Goal: Task Accomplishment & Management: Manage account settings

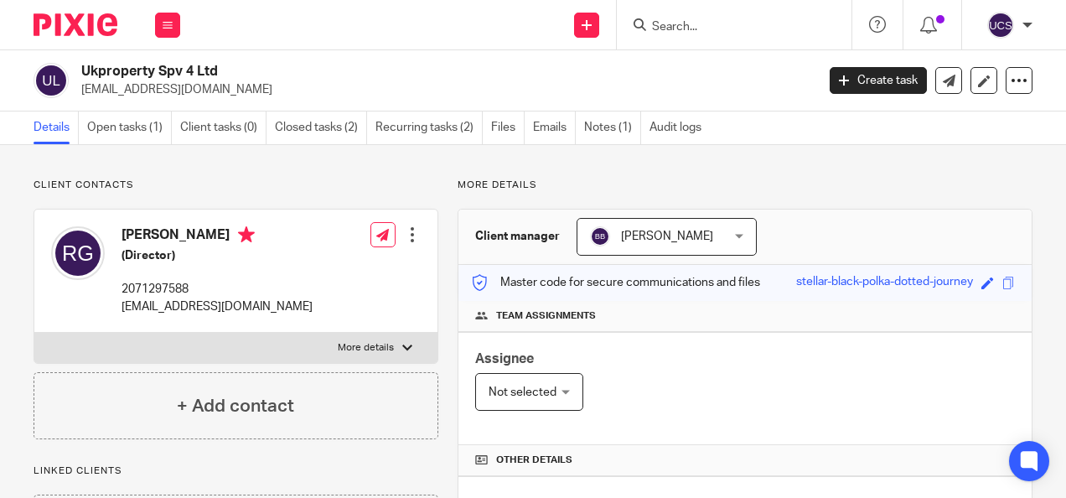
click at [694, 27] on input "Search" at bounding box center [725, 27] width 151 height 15
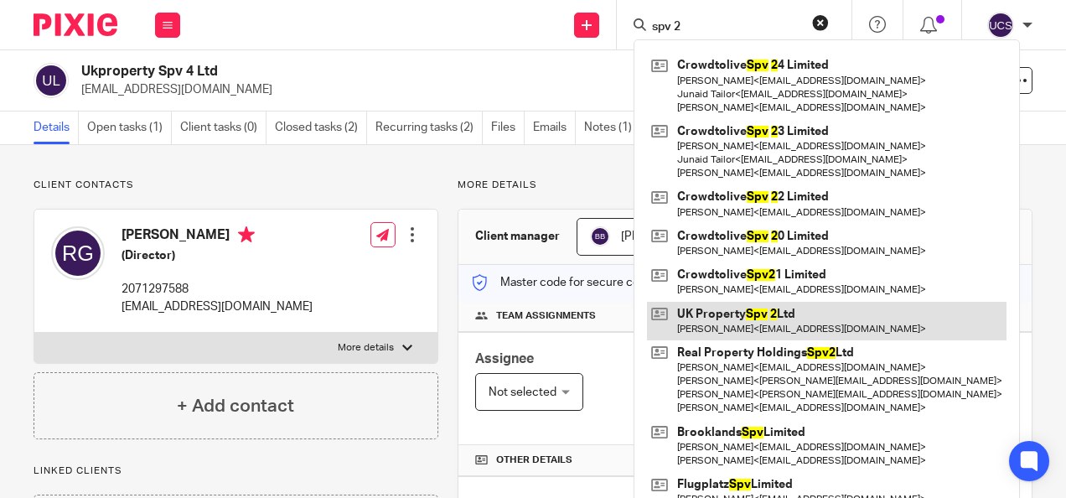
type input "spv 2"
click at [751, 312] on link at bounding box center [827, 321] width 360 height 39
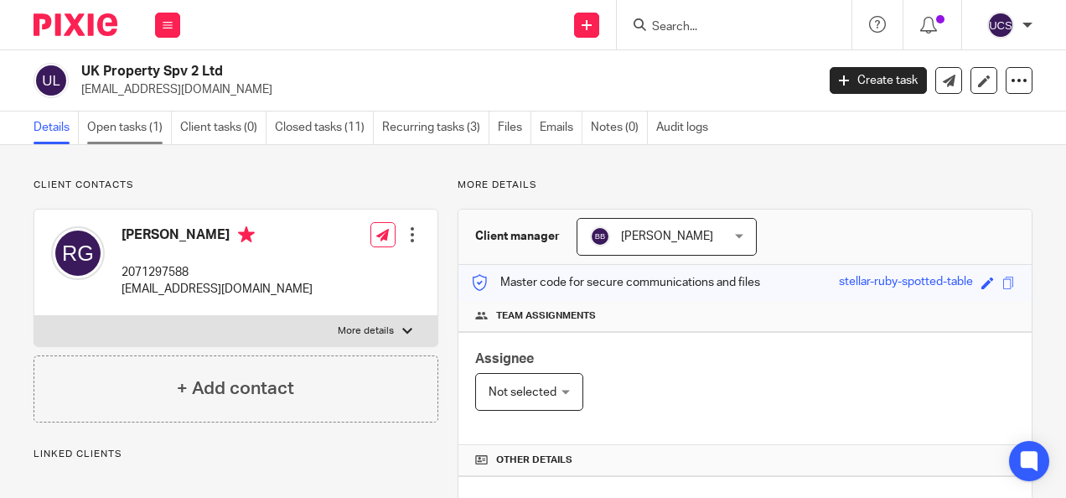
click at [138, 122] on link "Open tasks (1)" at bounding box center [129, 127] width 85 height 33
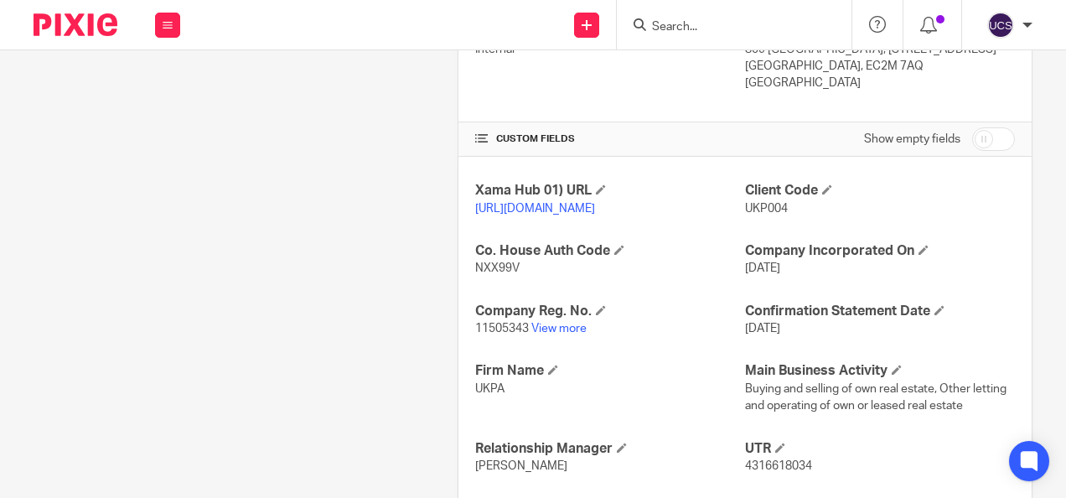
scroll to position [503, 0]
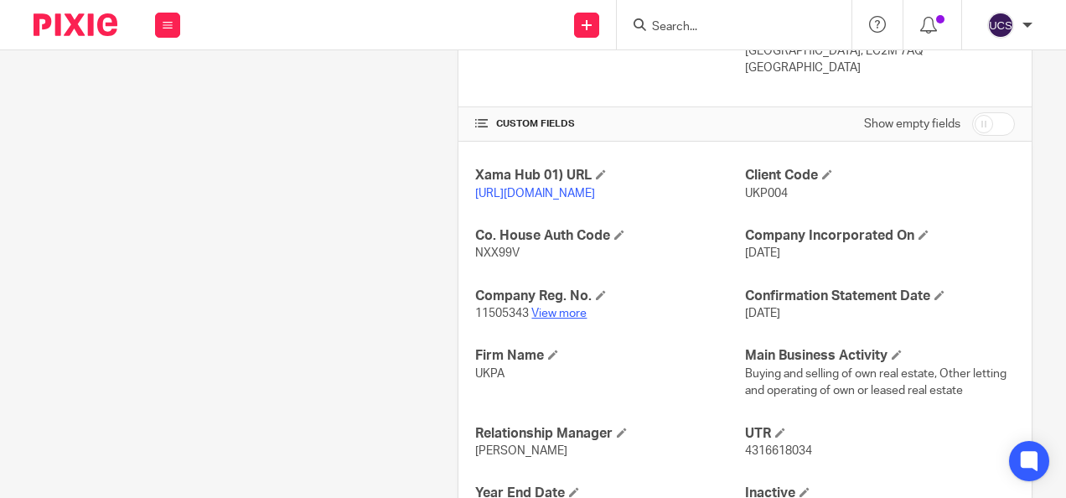
click at [561, 319] on link "View more" at bounding box center [558, 314] width 55 height 12
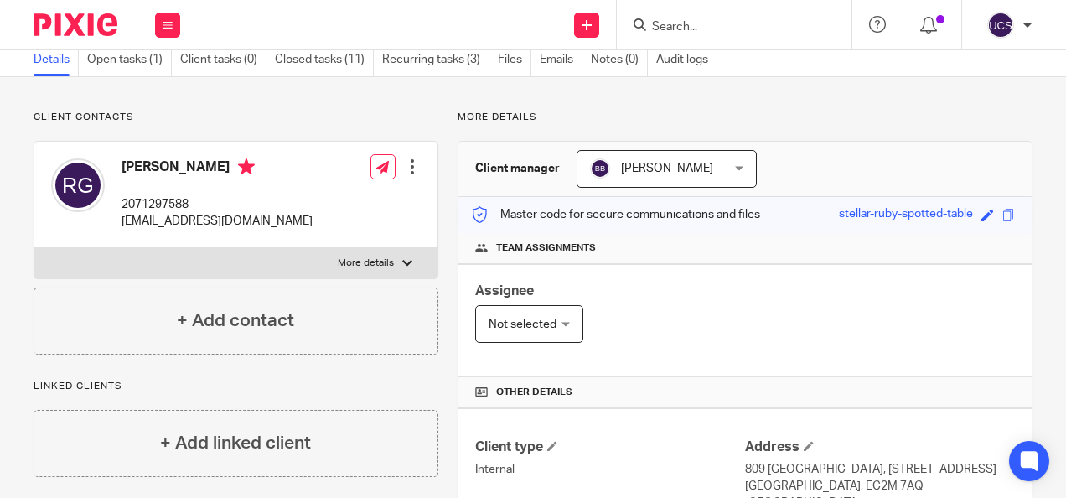
scroll to position [0, 0]
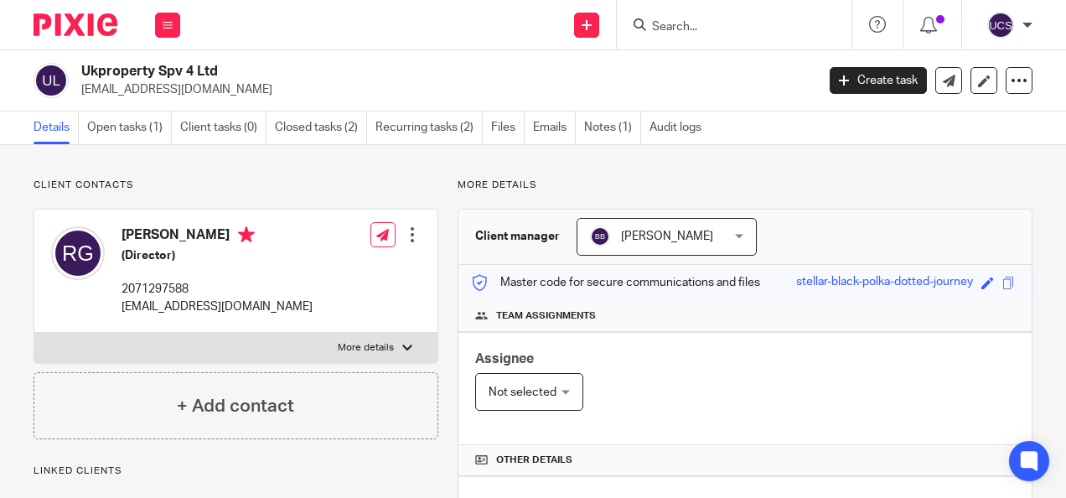
click at [676, 28] on input "Search" at bounding box center [725, 27] width 151 height 15
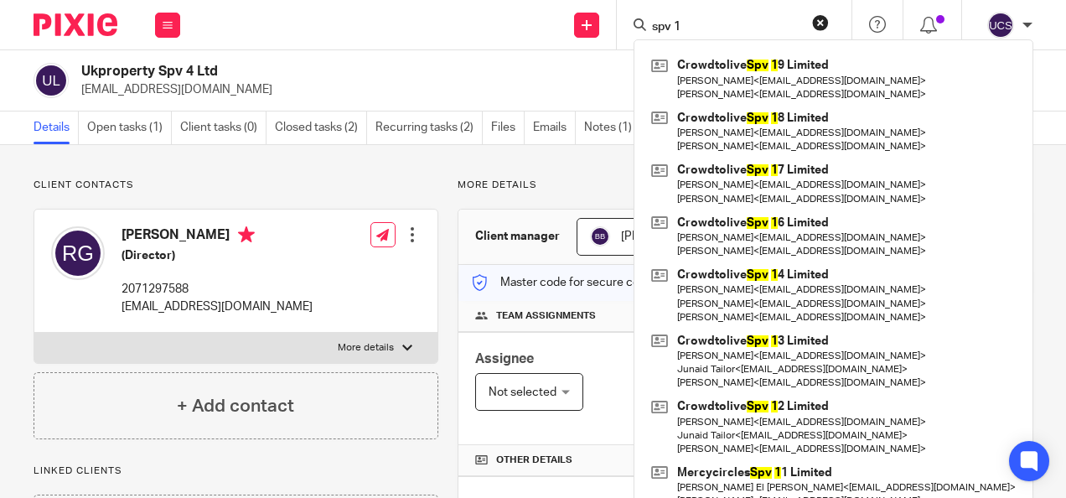
click at [653, 25] on input "spv 1" at bounding box center [725, 27] width 151 height 15
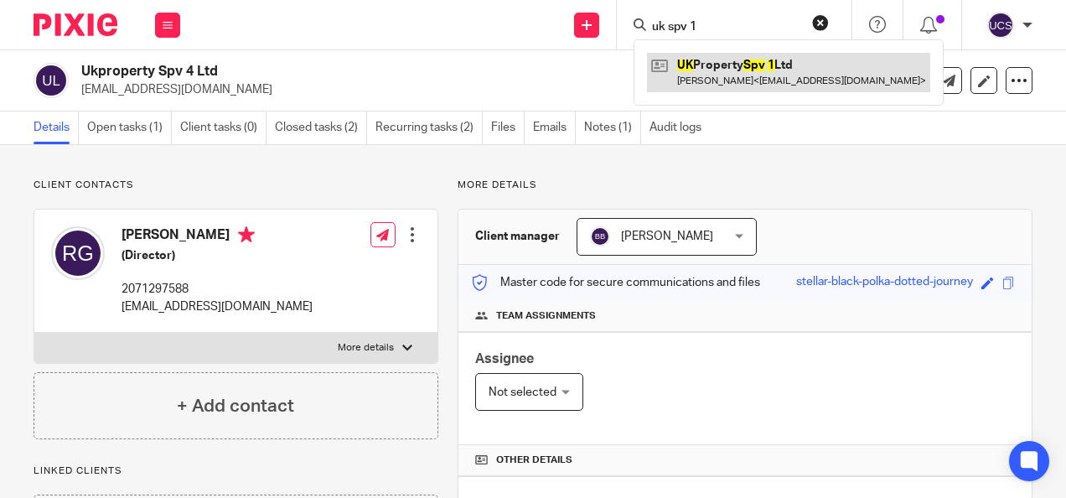
type input "uk spv 1"
click at [724, 74] on link at bounding box center [788, 72] width 283 height 39
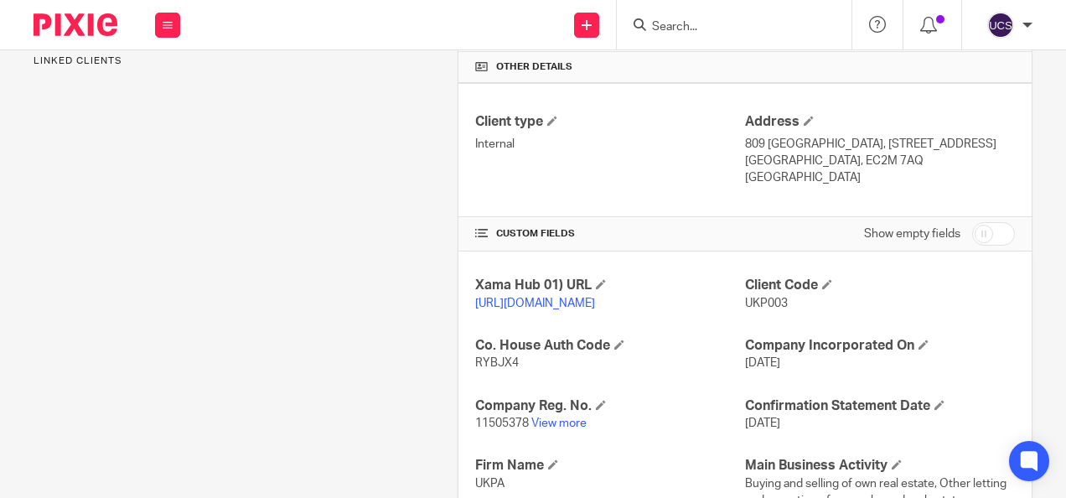
scroll to position [419, 0]
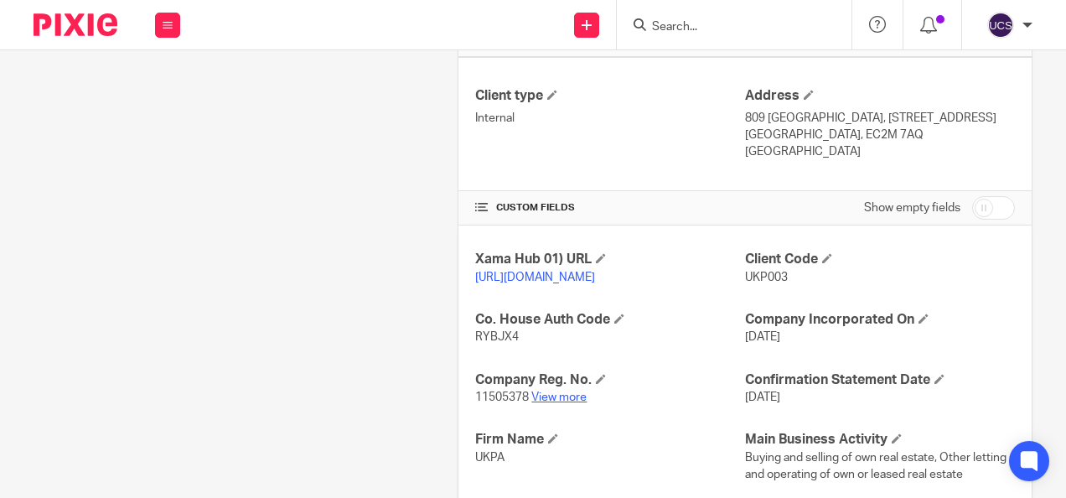
click at [557, 403] on link "View more" at bounding box center [558, 397] width 55 height 12
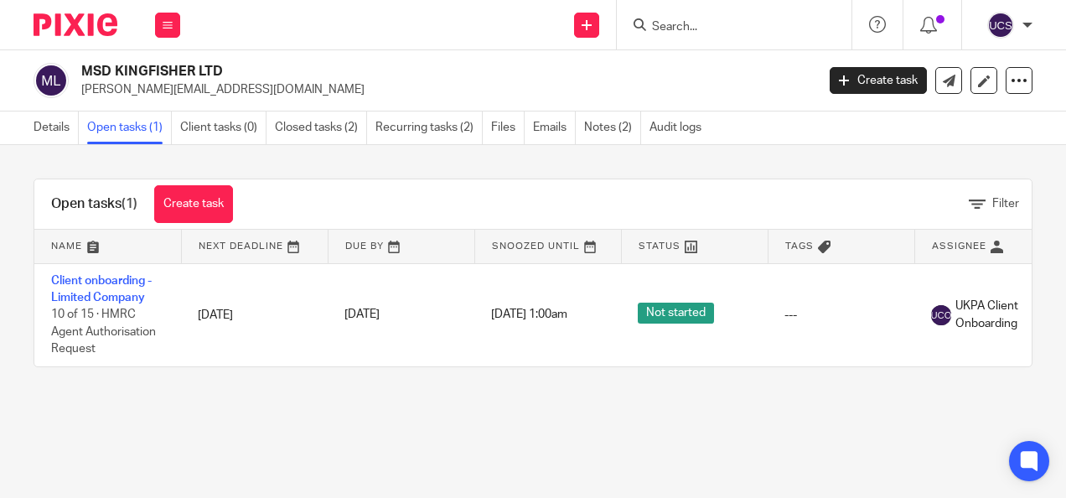
click at [655, 23] on input "Search" at bounding box center [725, 27] width 151 height 15
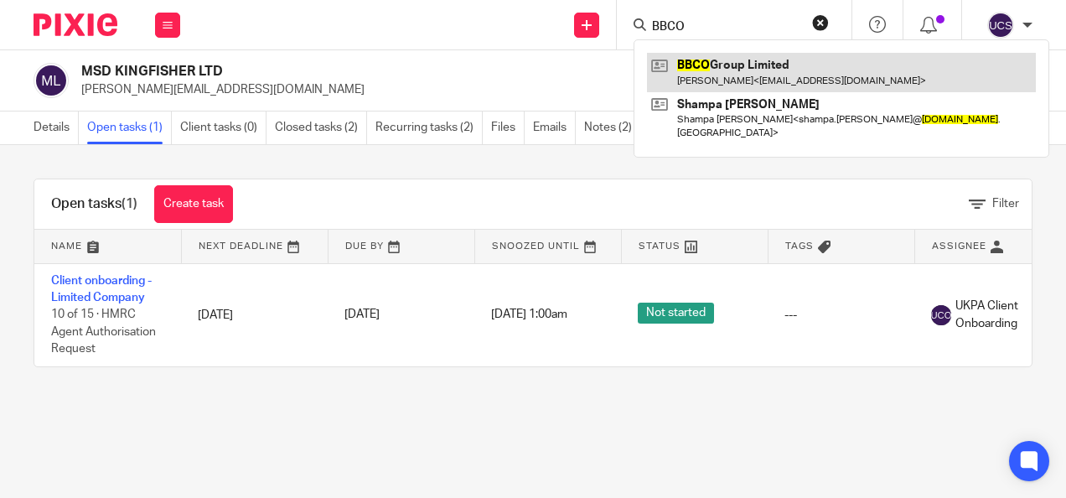
type input "BBCO"
click at [734, 64] on link at bounding box center [841, 72] width 389 height 39
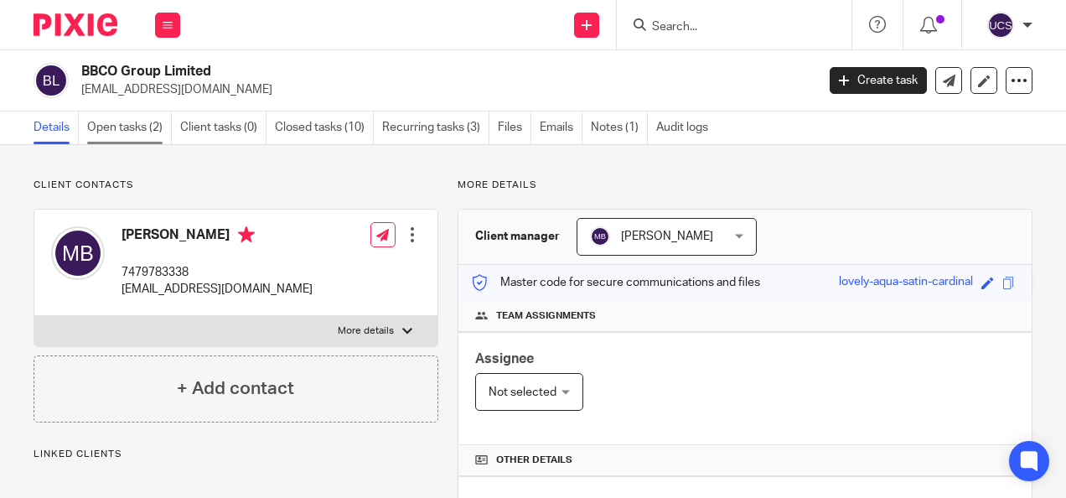
click at [129, 122] on link "Open tasks (2)" at bounding box center [129, 127] width 85 height 33
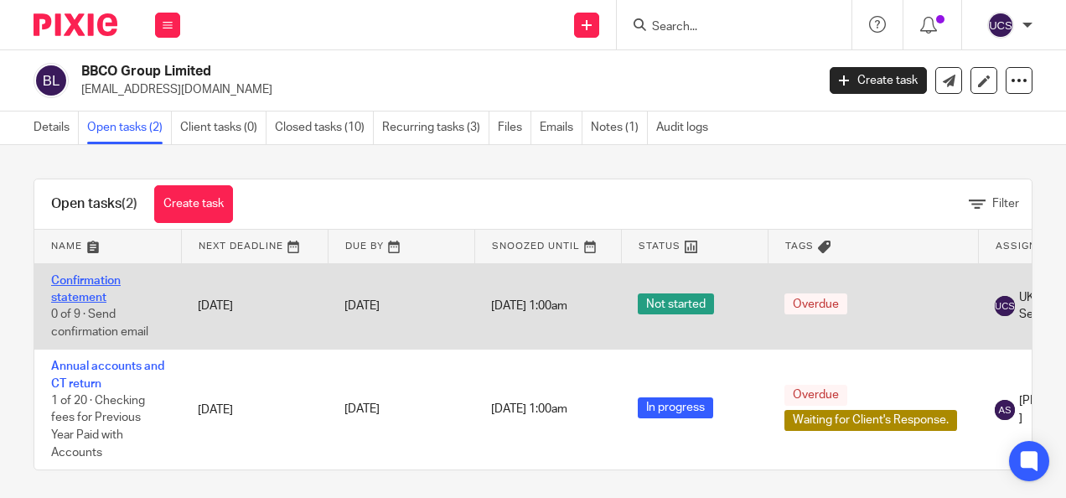
click at [64, 280] on link "Confirmation statement" at bounding box center [86, 289] width 70 height 28
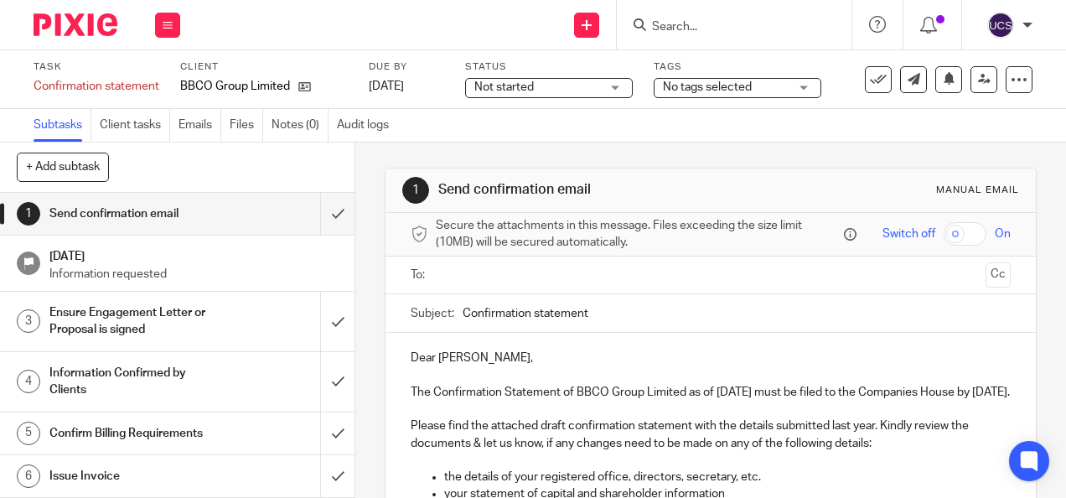
click at [464, 283] on input "text" at bounding box center [710, 275] width 536 height 19
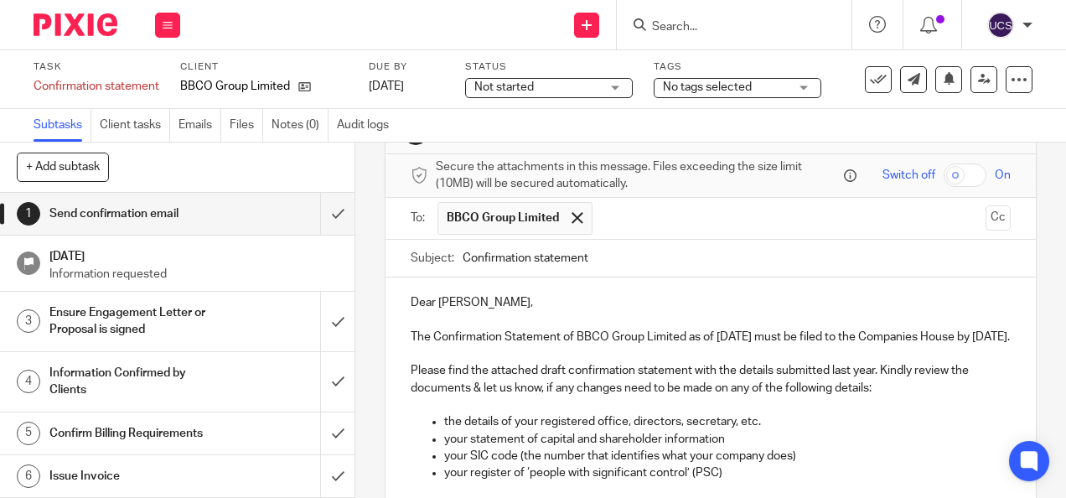
scroll to position [84, 0]
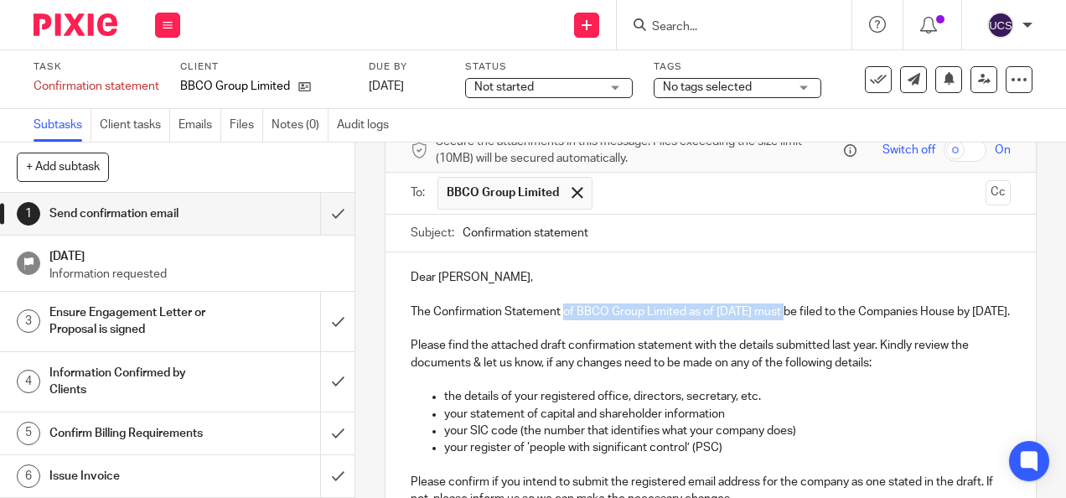
drag, startPoint x: 557, startPoint y: 317, endPoint x: 781, endPoint y: 319, distance: 223.8
click at [781, 319] on p "The Confirmation Statement of BBCO Group Limited as of 16 Aug 2025 must be file…" at bounding box center [710, 311] width 599 height 17
copy p "of BBCO Group Limited as of 16 Aug 2025"
click at [616, 238] on input "Confirmation statement" at bounding box center [736, 234] width 547 height 38
paste input "of BBCO Group Limited as of 16 Aug 2025"
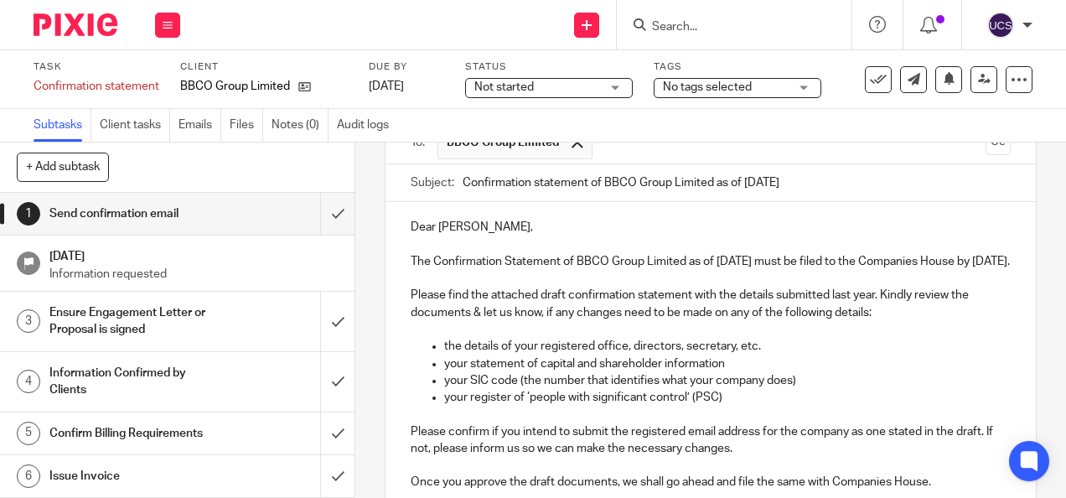
scroll to position [168, 0]
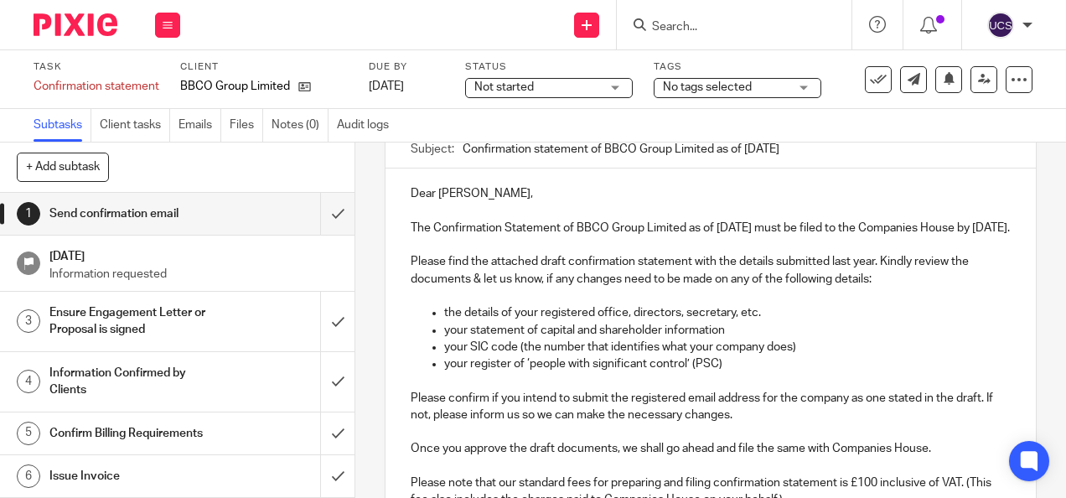
type input "Confirmation statement of BBCO Group Limited as of 16 Aug 2025"
click at [620, 85] on div "Not started Not started" at bounding box center [549, 88] width 168 height 20
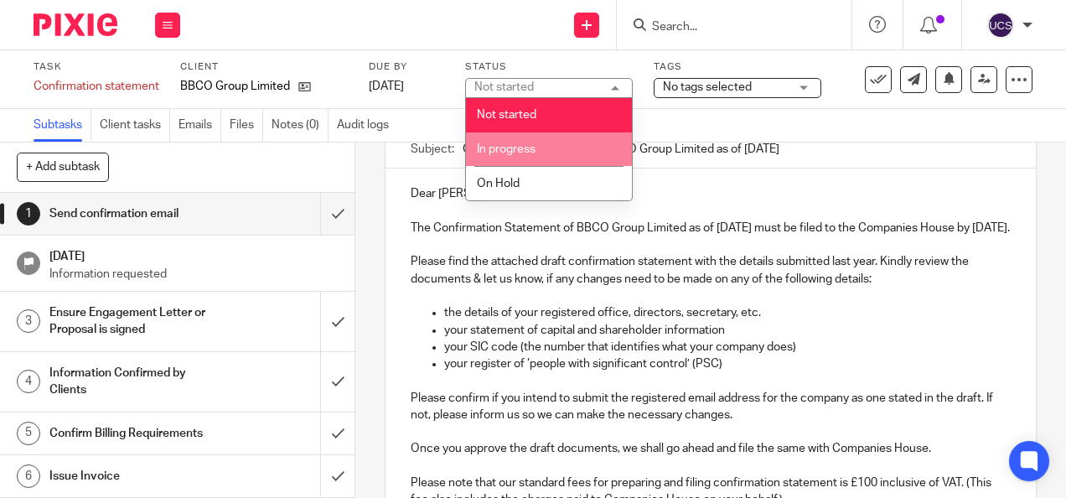
click at [577, 153] on li "In progress" at bounding box center [549, 149] width 166 height 34
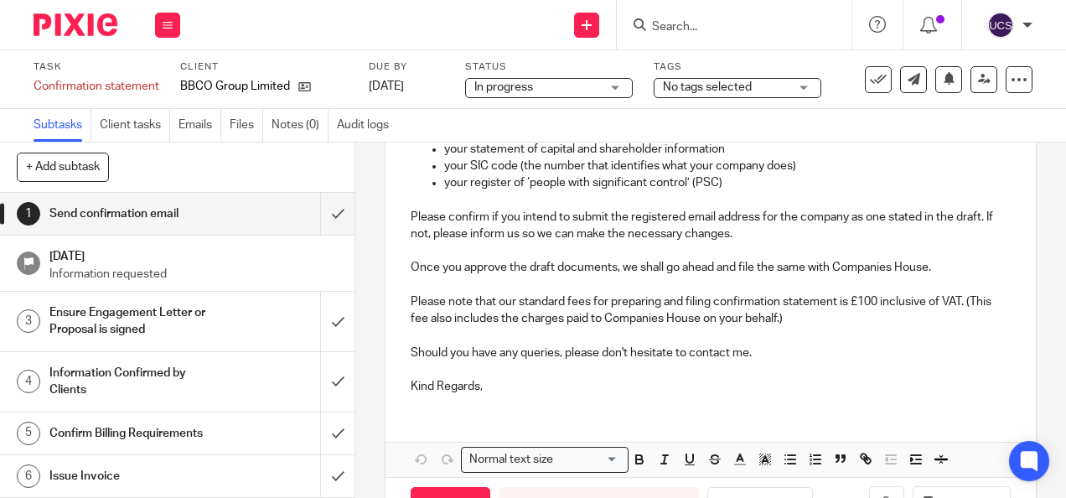
scroll to position [419, 0]
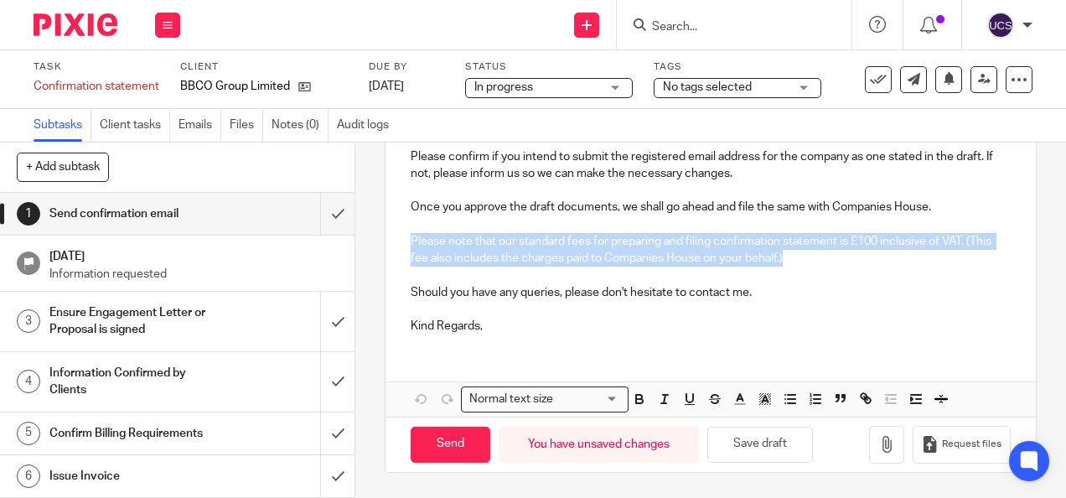
drag, startPoint x: 407, startPoint y: 254, endPoint x: 842, endPoint y: 274, distance: 434.6
click at [842, 267] on p "Please note that our standard fees for preparing and filing confirmation statem…" at bounding box center [710, 250] width 599 height 34
click at [663, 407] on icon "button" at bounding box center [664, 398] width 15 height 15
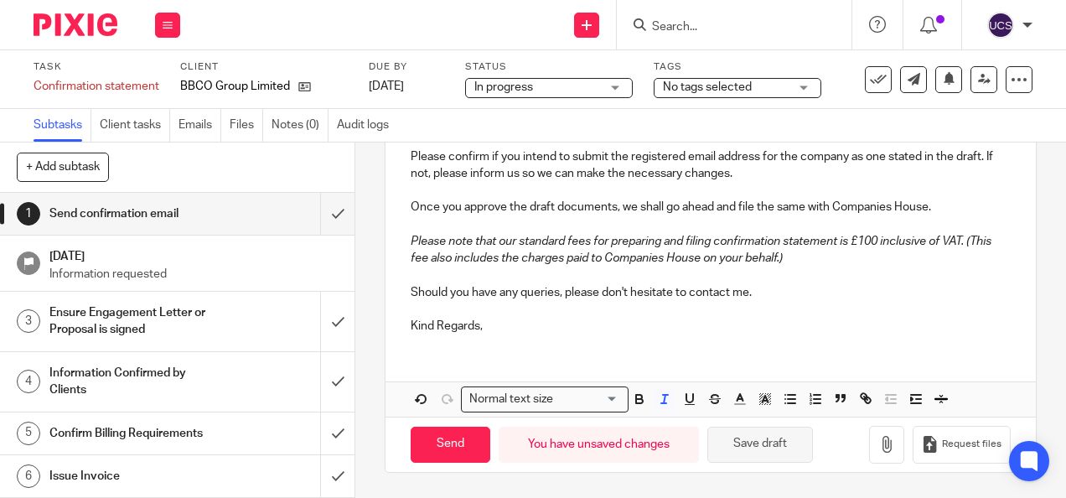
click at [748, 453] on button "Save draft" at bounding box center [760, 445] width 106 height 36
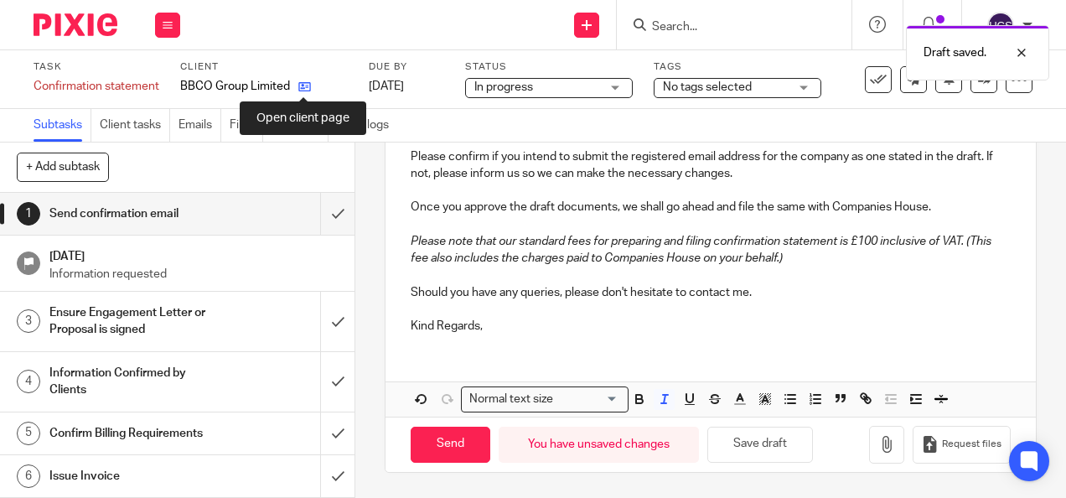
click at [300, 84] on icon at bounding box center [304, 86] width 13 height 13
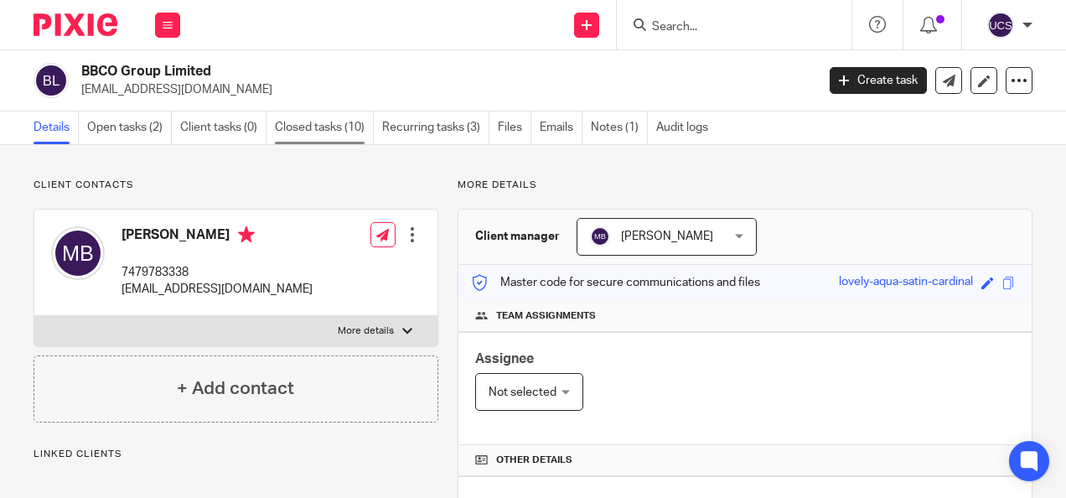
click at [320, 119] on link "Closed tasks (10)" at bounding box center [324, 127] width 99 height 33
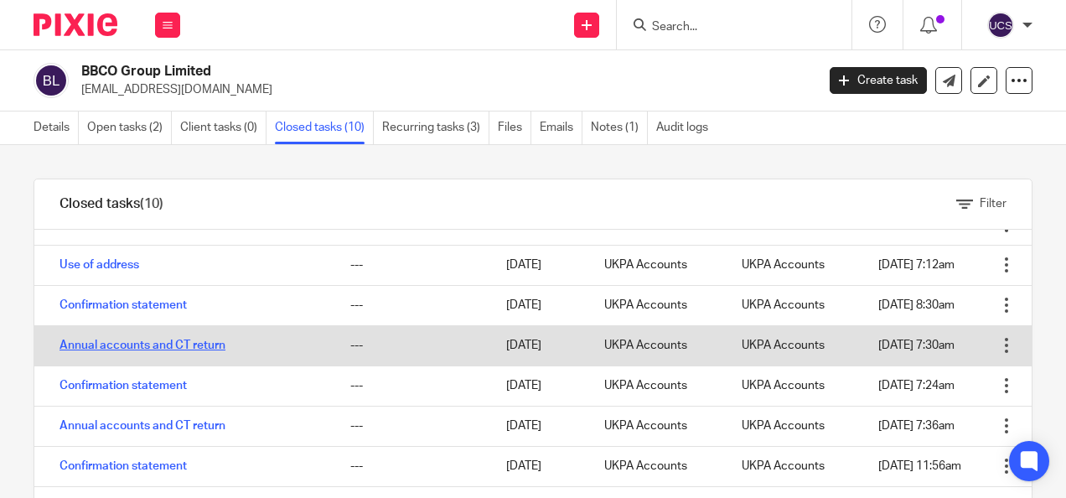
scroll to position [84, 0]
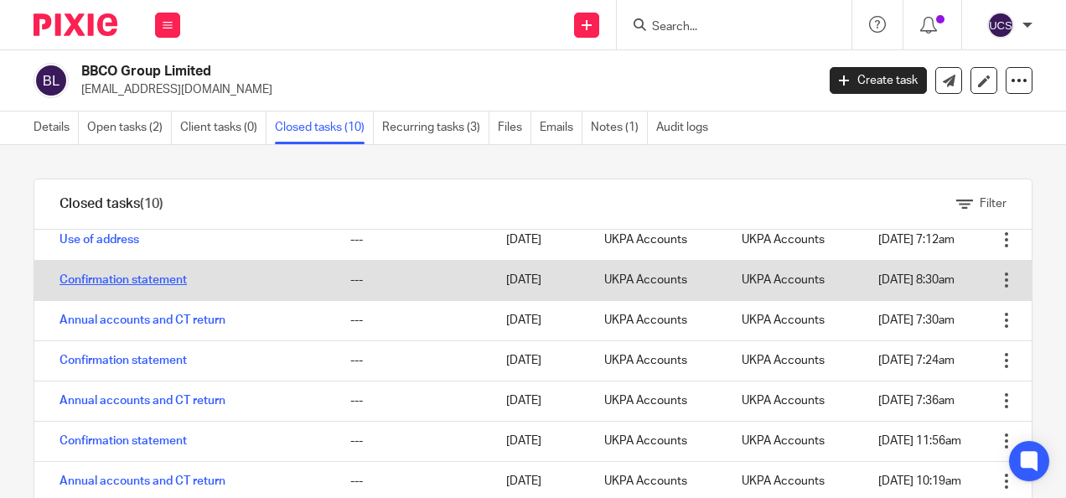
click at [119, 284] on link "Confirmation statement" at bounding box center [123, 280] width 127 height 12
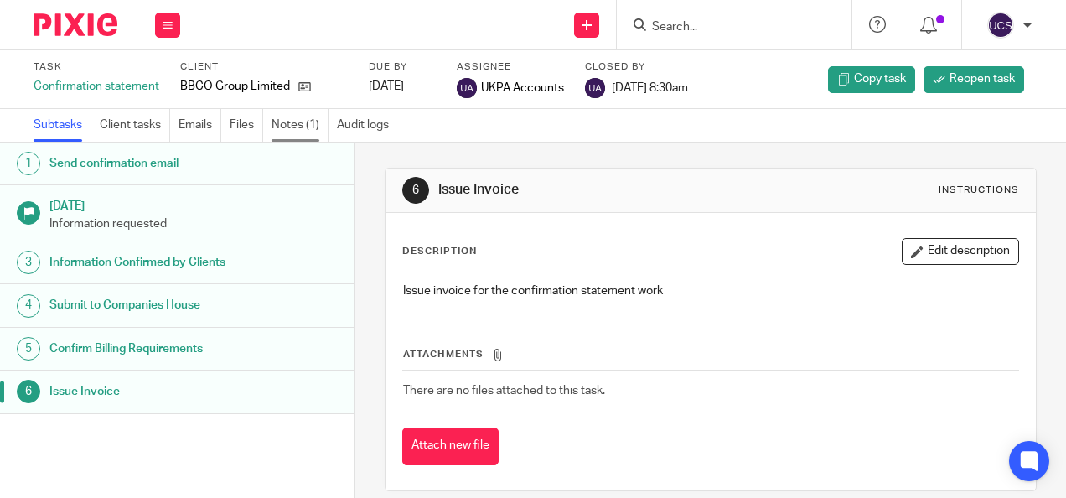
click at [279, 126] on link "Notes (1)" at bounding box center [300, 125] width 57 height 33
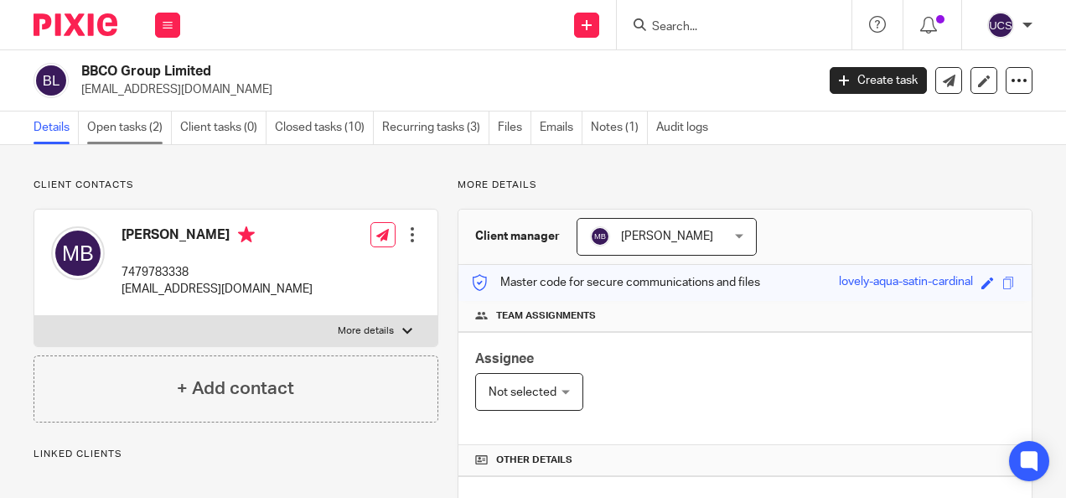
click at [106, 131] on link "Open tasks (2)" at bounding box center [129, 127] width 85 height 33
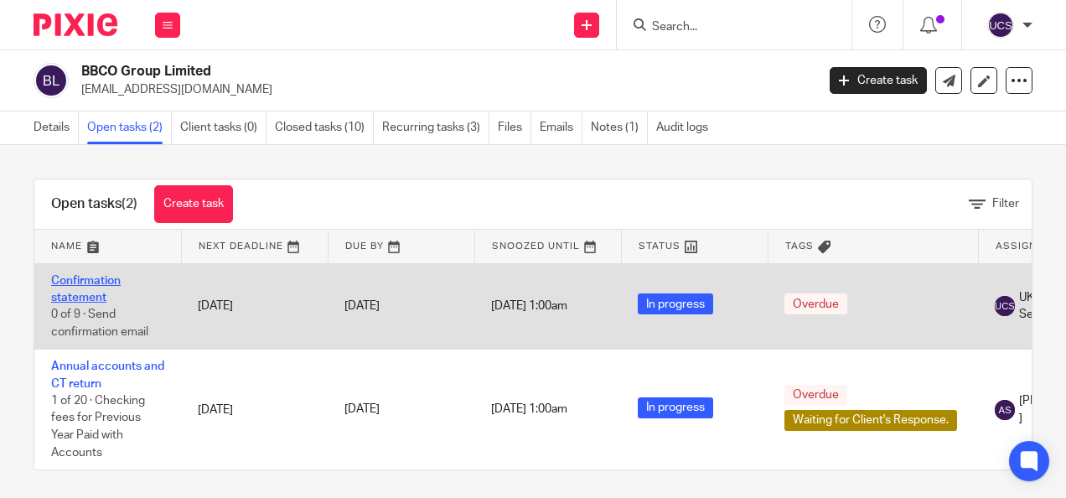
click at [69, 276] on link "Confirmation statement" at bounding box center [86, 289] width 70 height 28
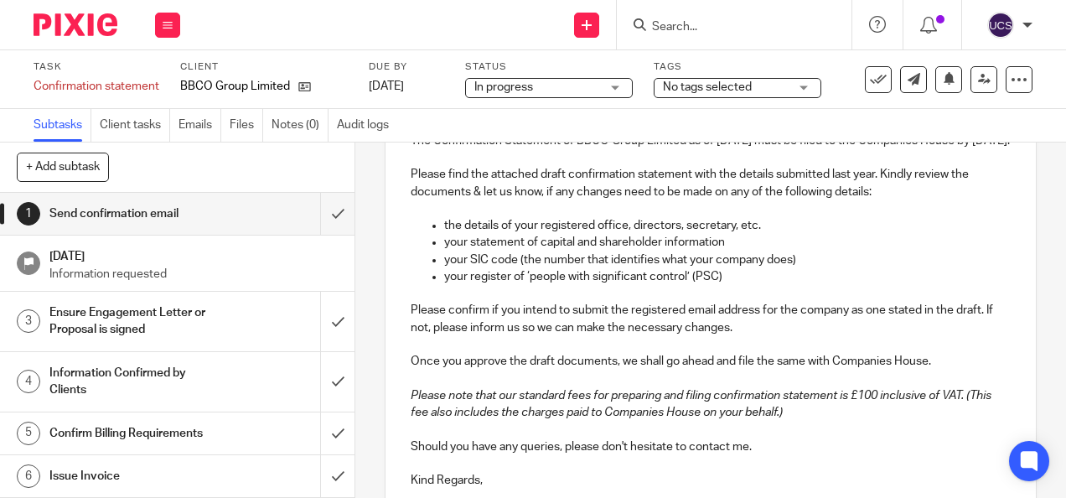
scroll to position [84, 0]
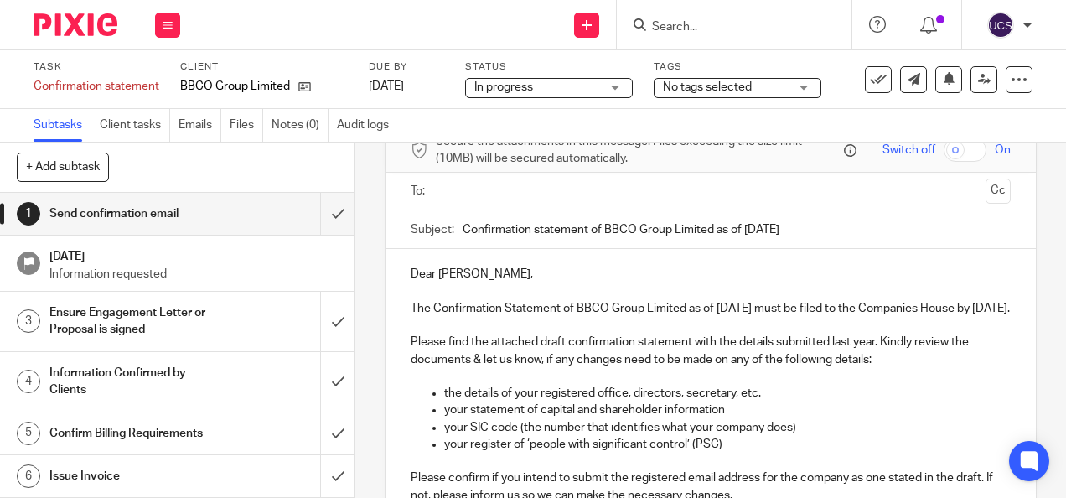
click at [471, 200] on input "text" at bounding box center [710, 191] width 536 height 19
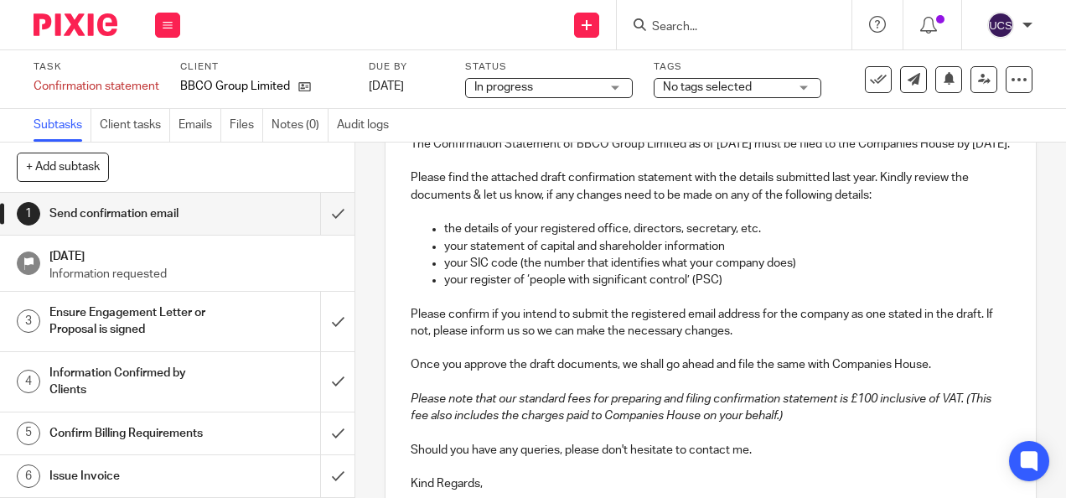
scroll to position [419, 0]
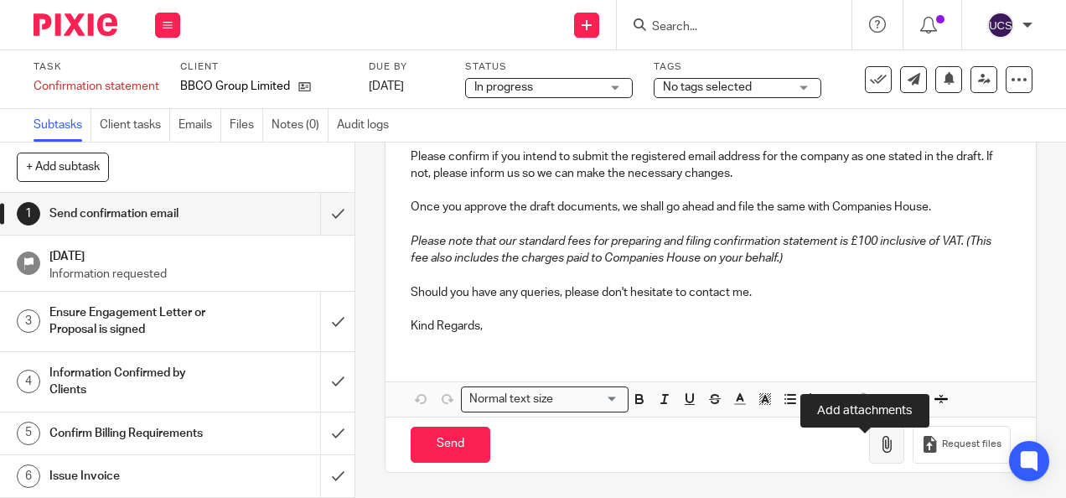
click at [878, 453] on icon "button" at bounding box center [886, 444] width 17 height 17
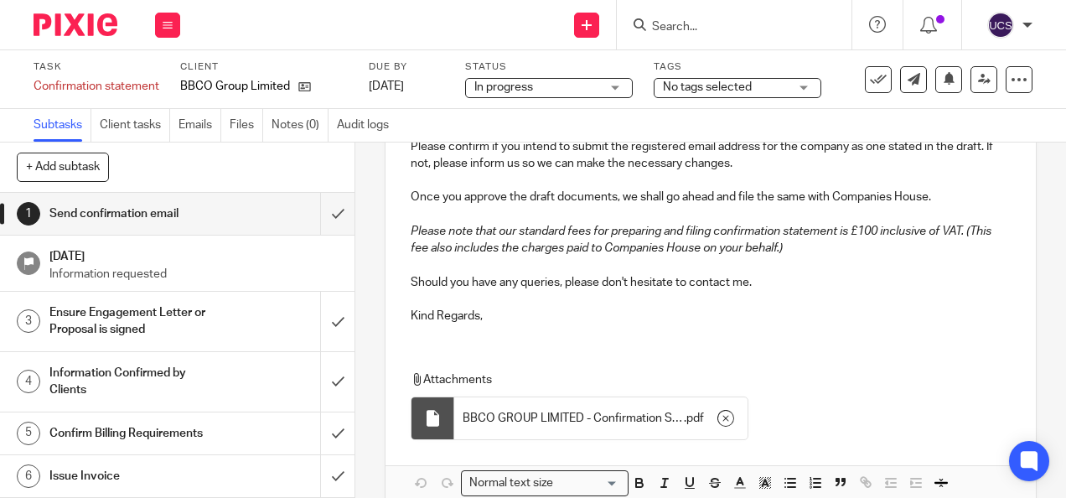
click at [447, 337] on div "Dear [PERSON_NAME], The Confirmation Statement of BBCO Group Limited as of [DAT…" at bounding box center [711, 127] width 650 height 420
click at [510, 324] on p "Kind Regards," at bounding box center [710, 316] width 599 height 17
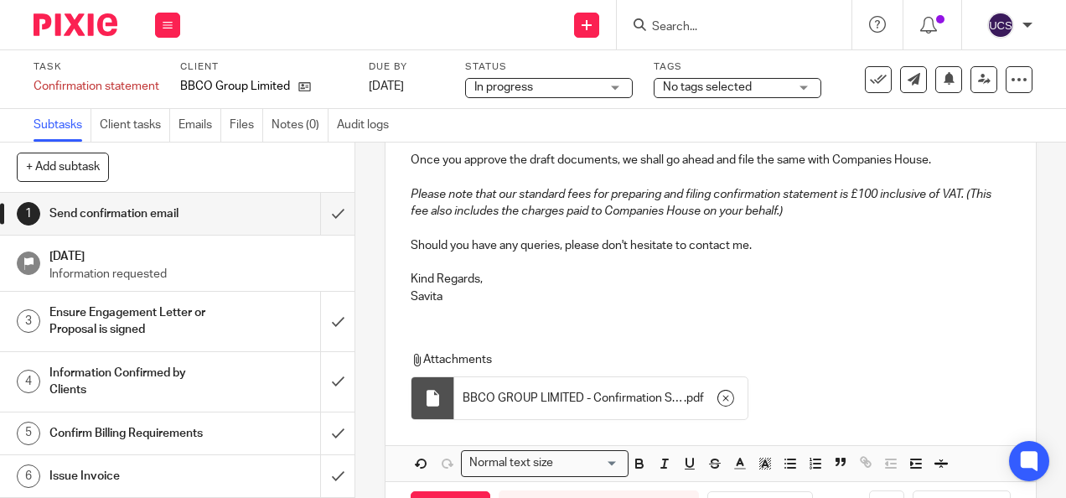
scroll to position [540, 0]
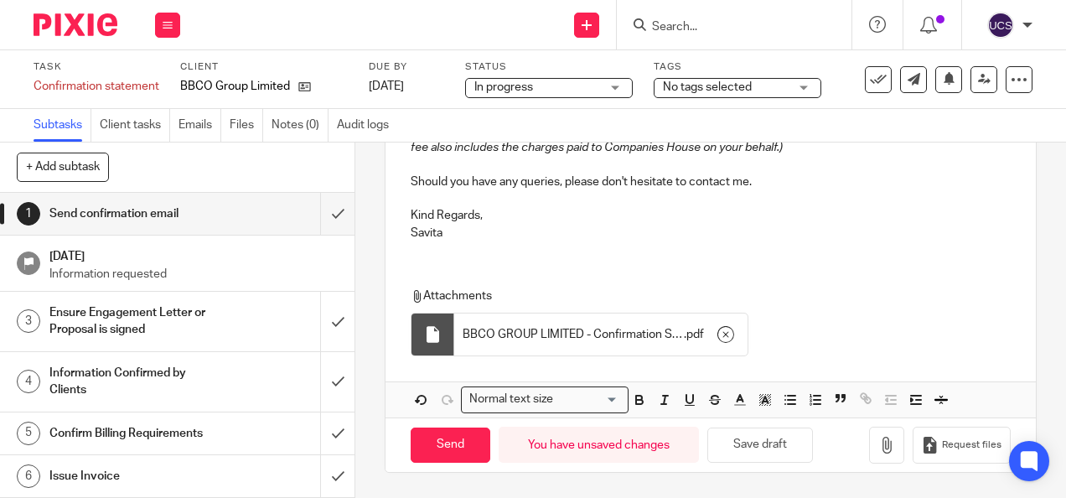
click at [518, 334] on span "BBCO GROUP LIMITED - Confirmation Statement details made up to 16.08.2025" at bounding box center [573, 334] width 221 height 17
click at [443, 448] on input "Send" at bounding box center [451, 445] width 80 height 36
click at [283, 122] on link "Notes (0)" at bounding box center [300, 125] width 57 height 33
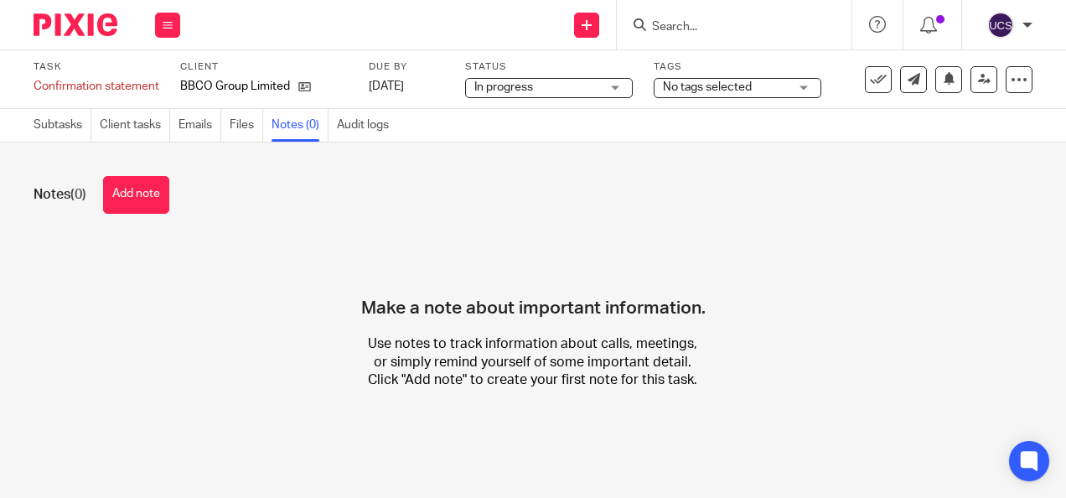
click at [137, 199] on button "Add note" at bounding box center [136, 195] width 66 height 38
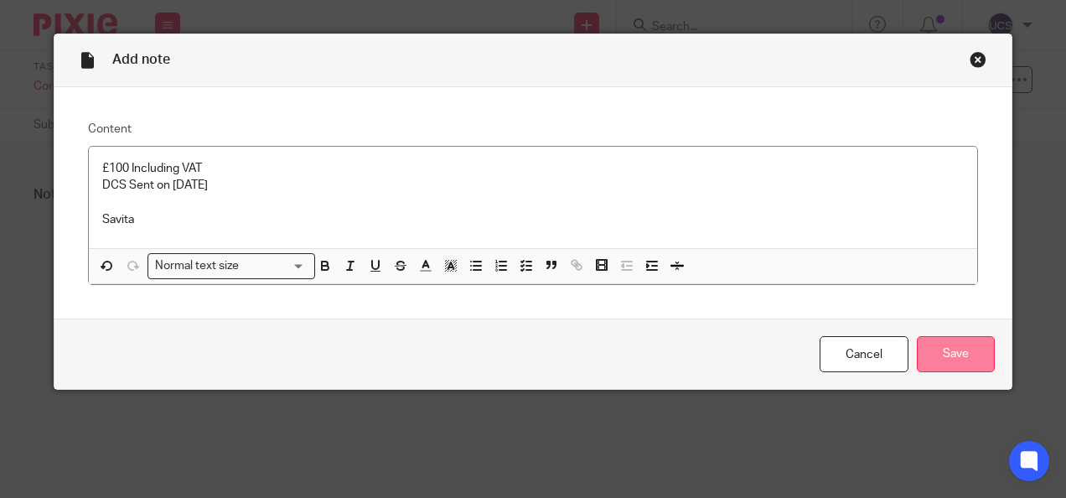
click at [945, 352] on input "Save" at bounding box center [956, 354] width 78 height 36
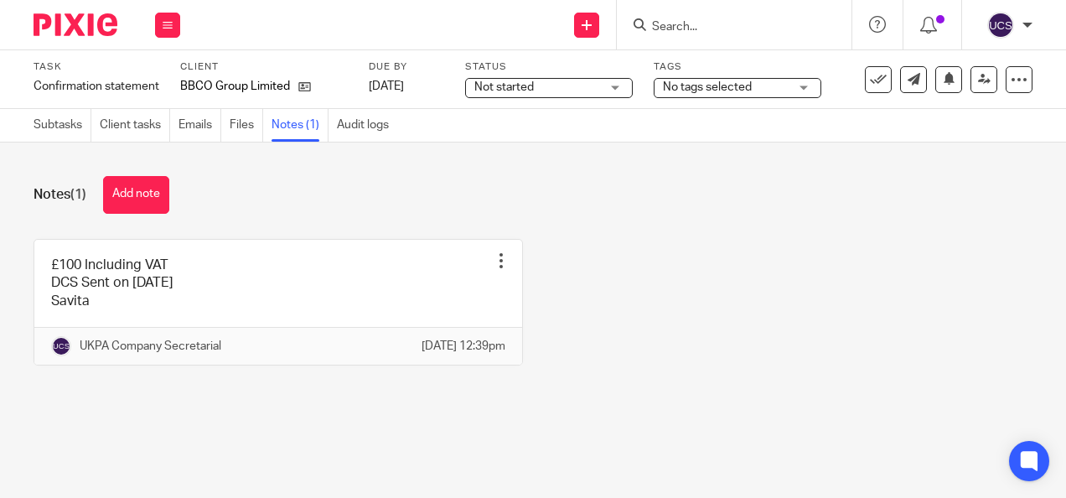
click at [714, 23] on input "Search" at bounding box center [725, 27] width 151 height 15
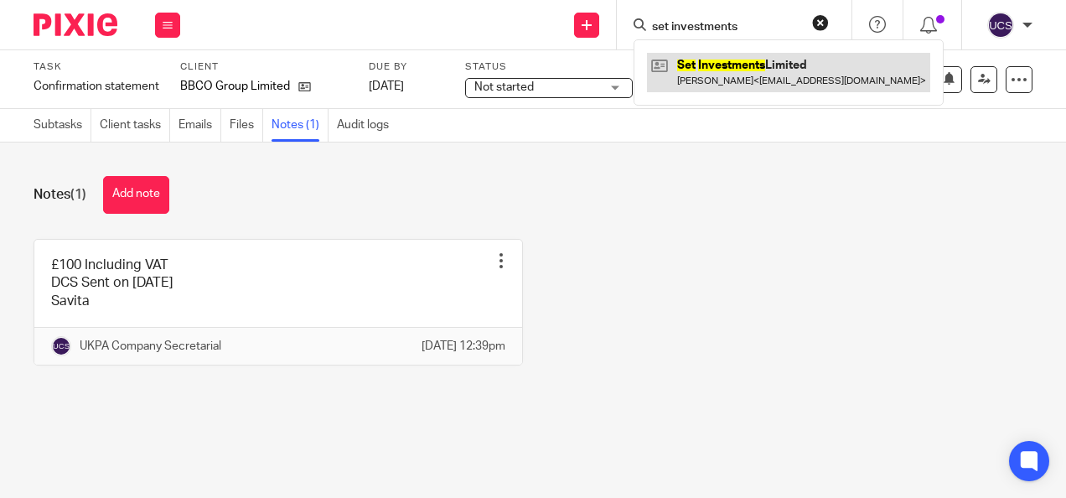
type input "set investments"
click at [728, 65] on link at bounding box center [788, 72] width 283 height 39
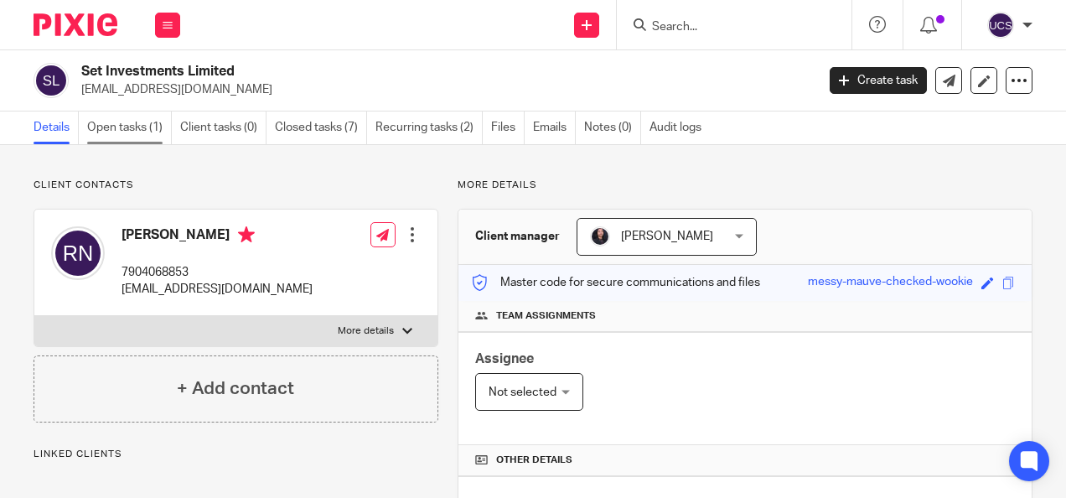
click at [139, 132] on link "Open tasks (1)" at bounding box center [129, 127] width 85 height 33
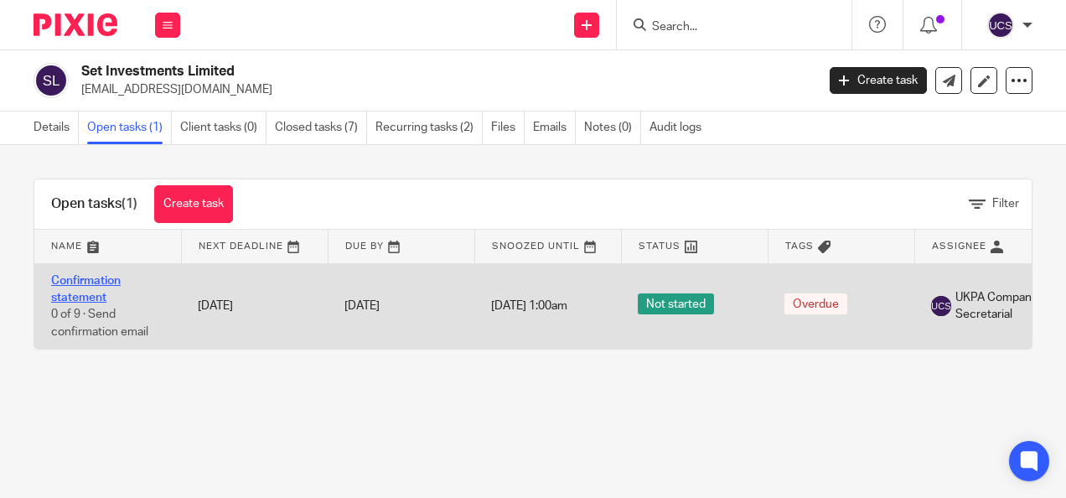
click at [89, 282] on link "Confirmation statement" at bounding box center [86, 289] width 70 height 28
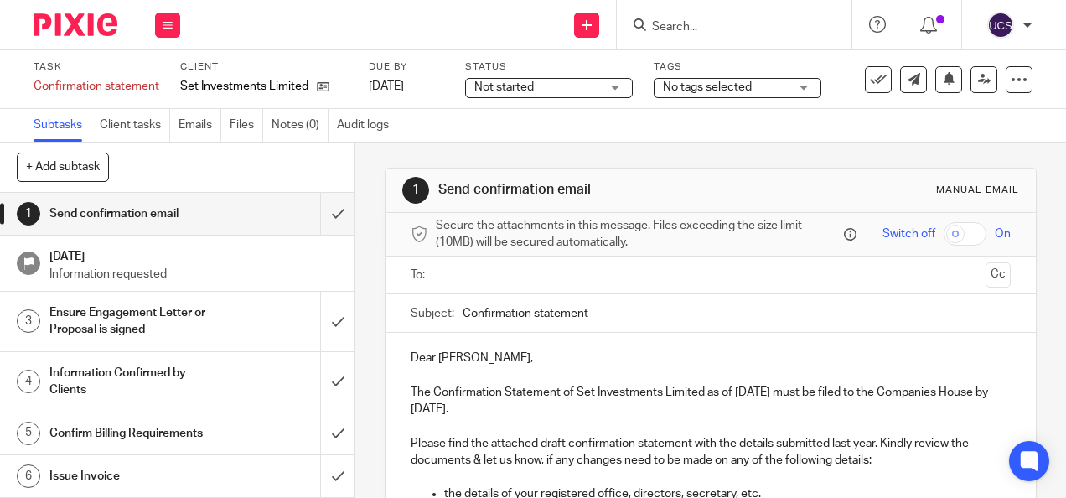
click at [505, 283] on input "text" at bounding box center [710, 275] width 536 height 19
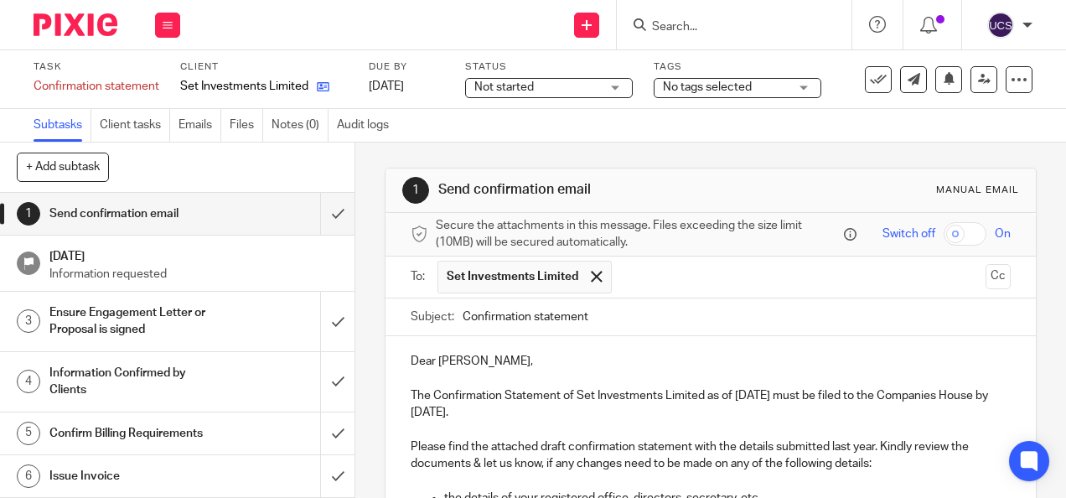
click at [322, 79] on link at bounding box center [318, 86] width 21 height 17
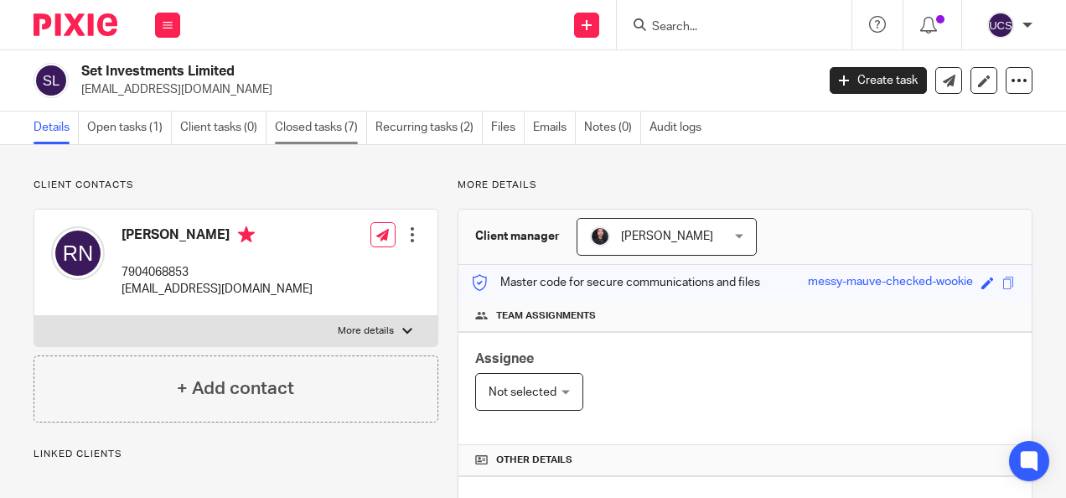
click at [307, 130] on link "Closed tasks (7)" at bounding box center [321, 127] width 92 height 33
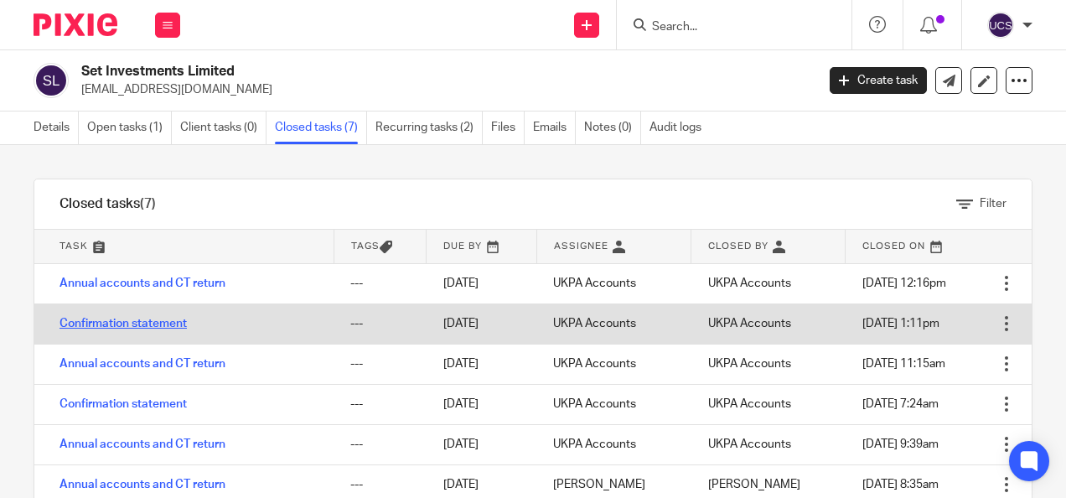
scroll to position [80, 0]
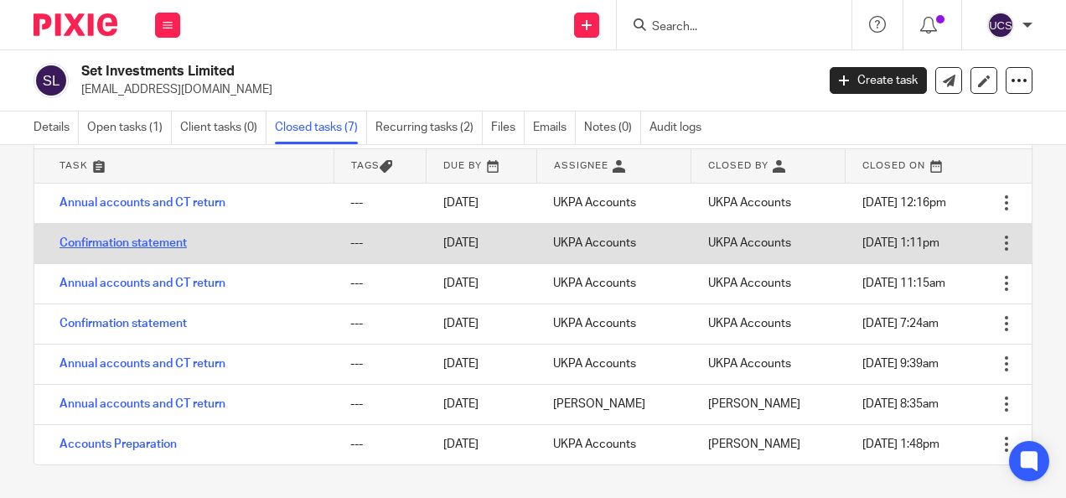
click at [137, 242] on link "Confirmation statement" at bounding box center [123, 243] width 127 height 12
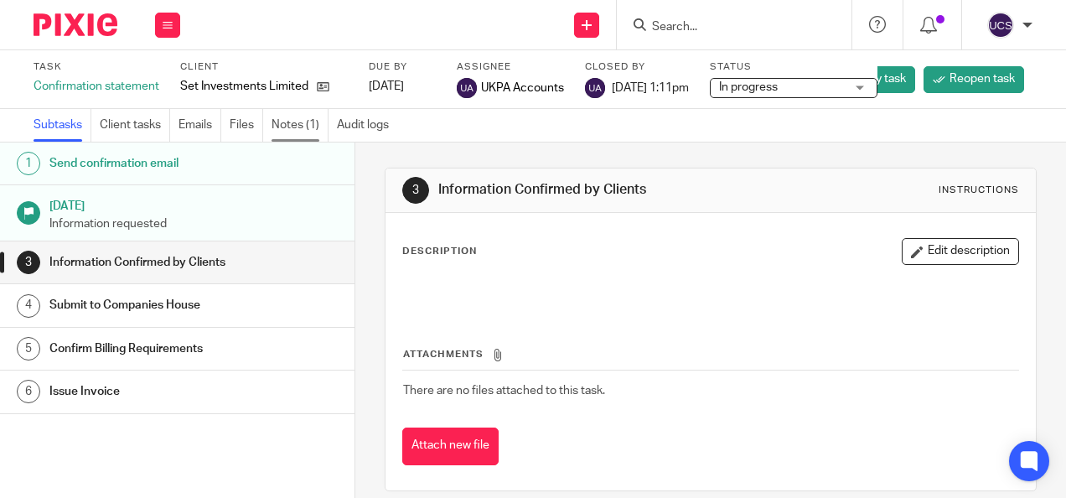
click at [295, 127] on link "Notes (1)" at bounding box center [300, 125] width 57 height 33
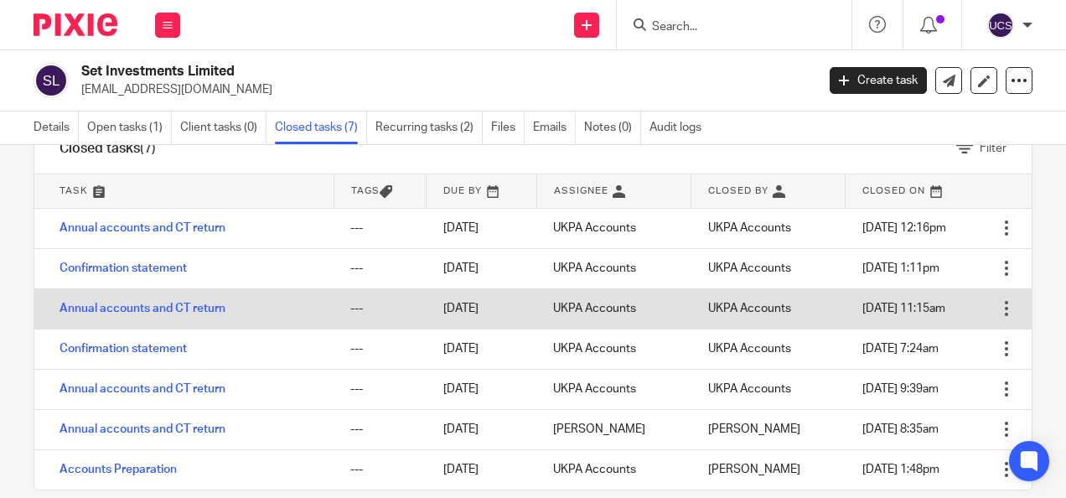
scroll to position [80, 0]
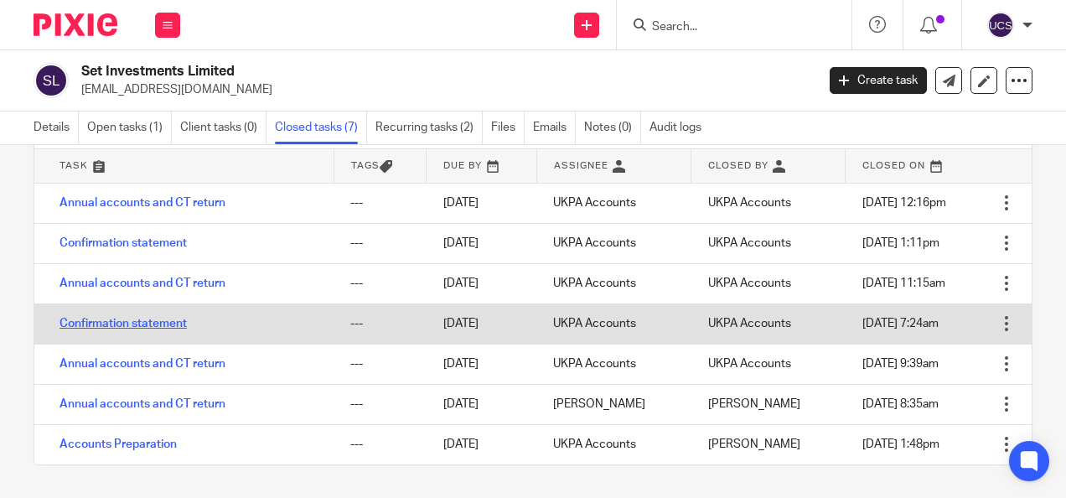
click at [159, 325] on link "Confirmation statement" at bounding box center [123, 324] width 127 height 12
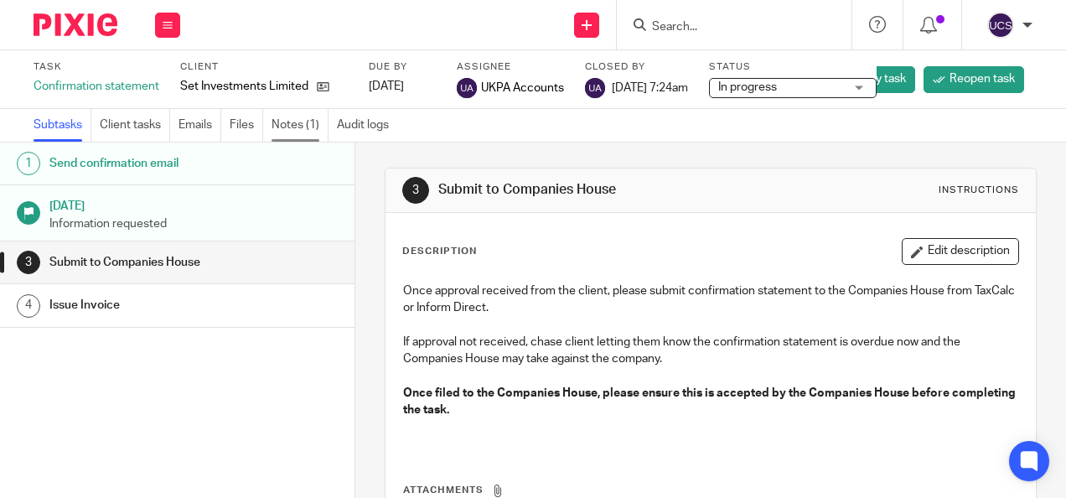
click at [320, 122] on link "Notes (1)" at bounding box center [300, 125] width 57 height 33
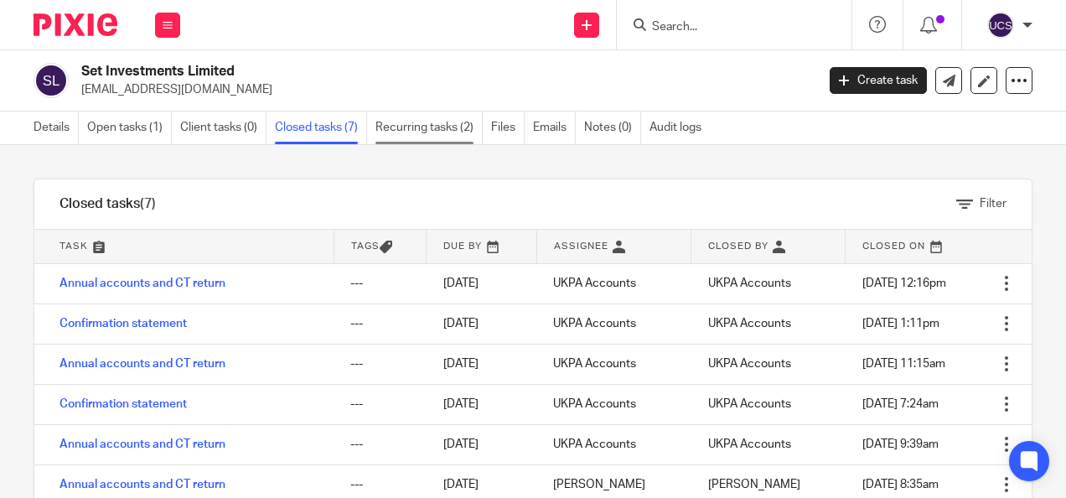
click at [436, 123] on link "Recurring tasks (2)" at bounding box center [428, 127] width 107 height 33
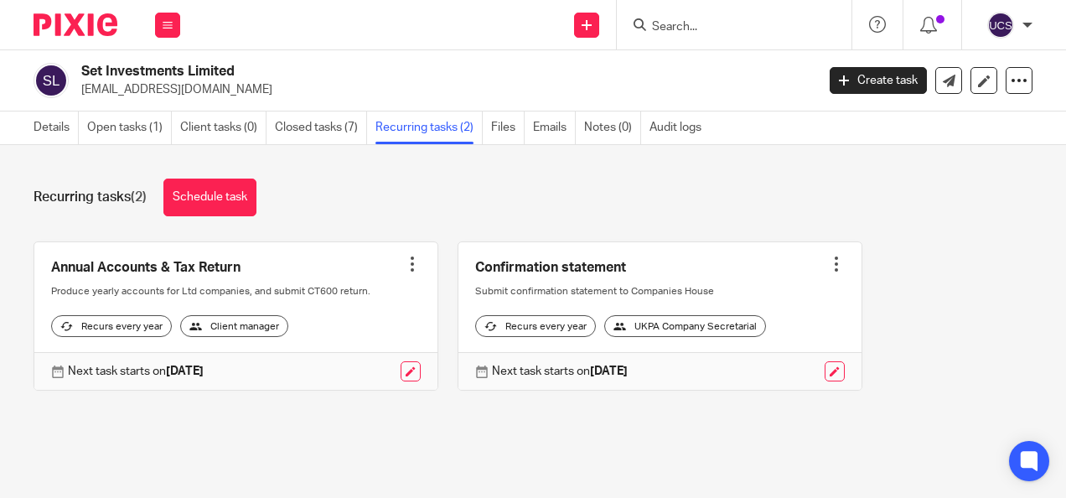
drag, startPoint x: 131, startPoint y: 126, endPoint x: 132, endPoint y: 151, distance: 25.2
click at [131, 126] on link "Open tasks (1)" at bounding box center [129, 127] width 85 height 33
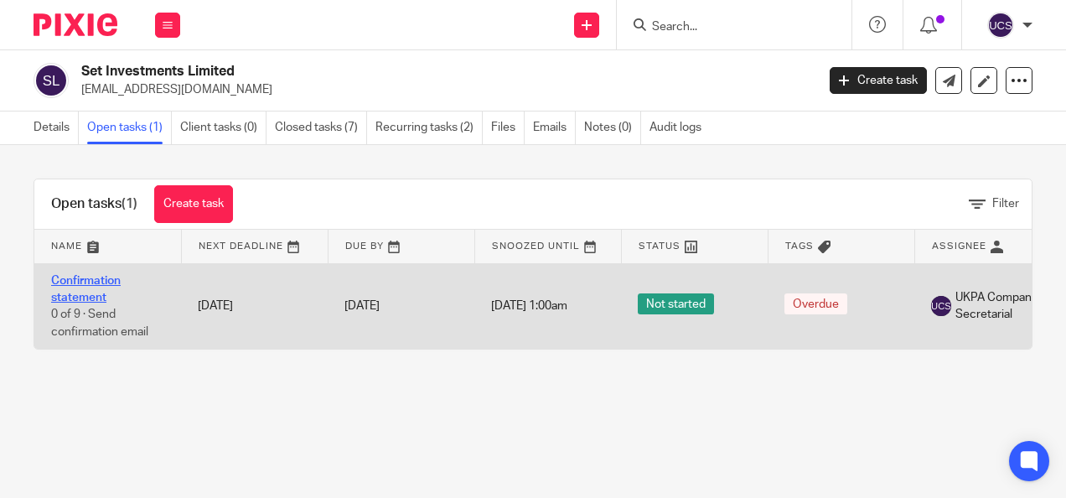
click at [67, 282] on link "Confirmation statement" at bounding box center [86, 289] width 70 height 28
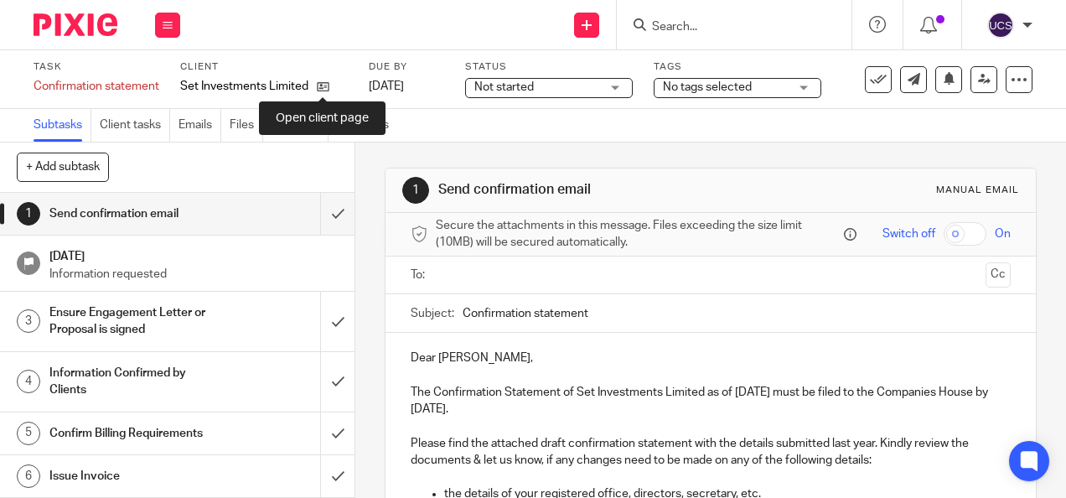
drag, startPoint x: 320, startPoint y: 81, endPoint x: 320, endPoint y: 103, distance: 21.8
click at [320, 81] on icon at bounding box center [323, 86] width 13 height 13
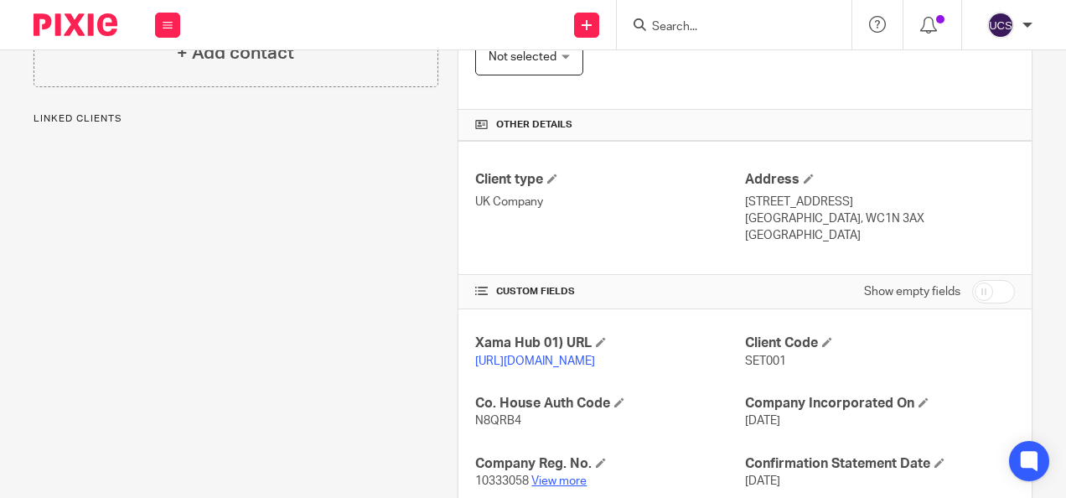
scroll to position [419, 0]
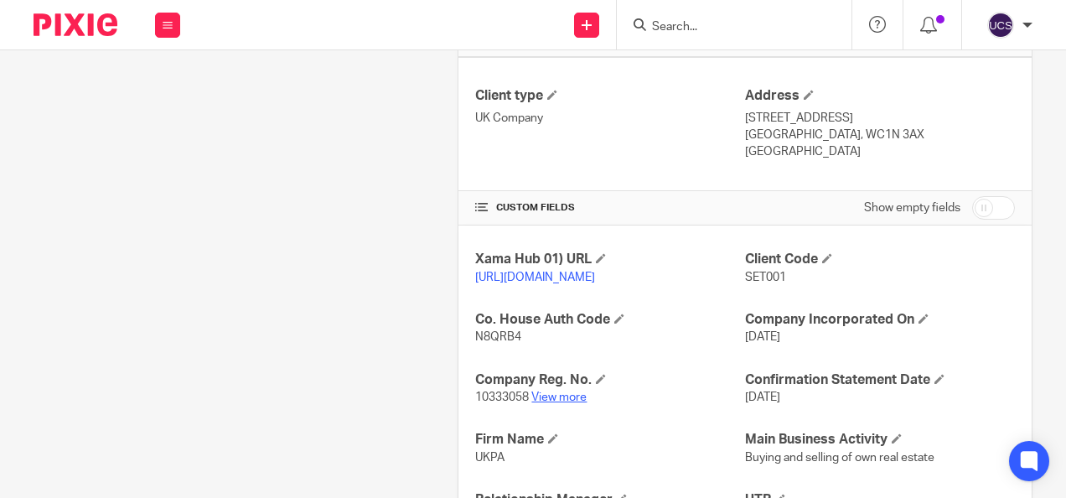
click at [550, 403] on link "View more" at bounding box center [558, 397] width 55 height 12
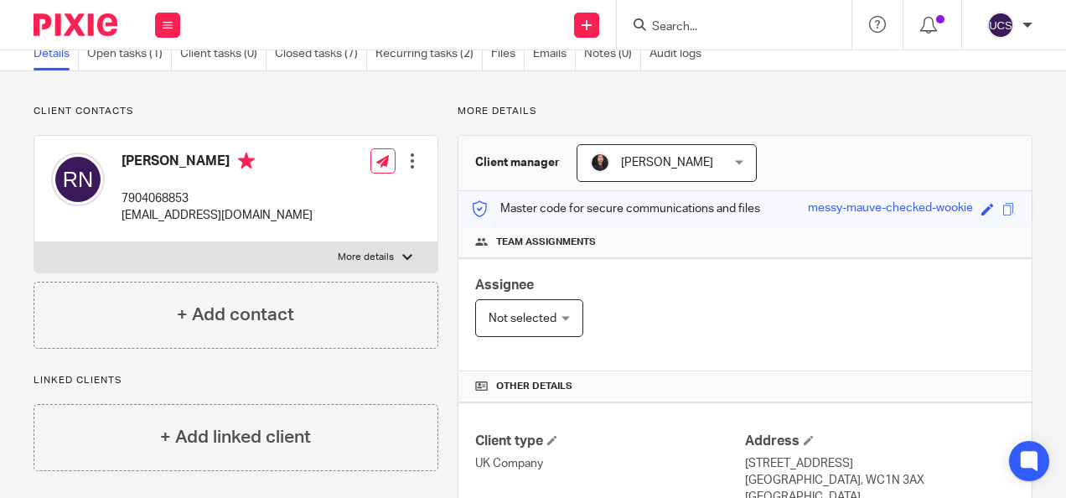
scroll to position [0, 0]
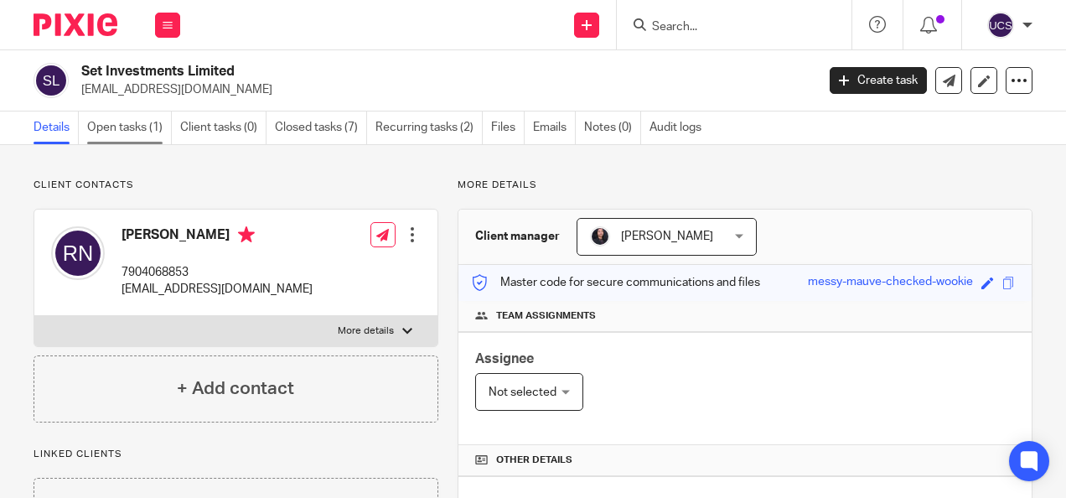
click at [124, 115] on link "Open tasks (1)" at bounding box center [129, 127] width 85 height 33
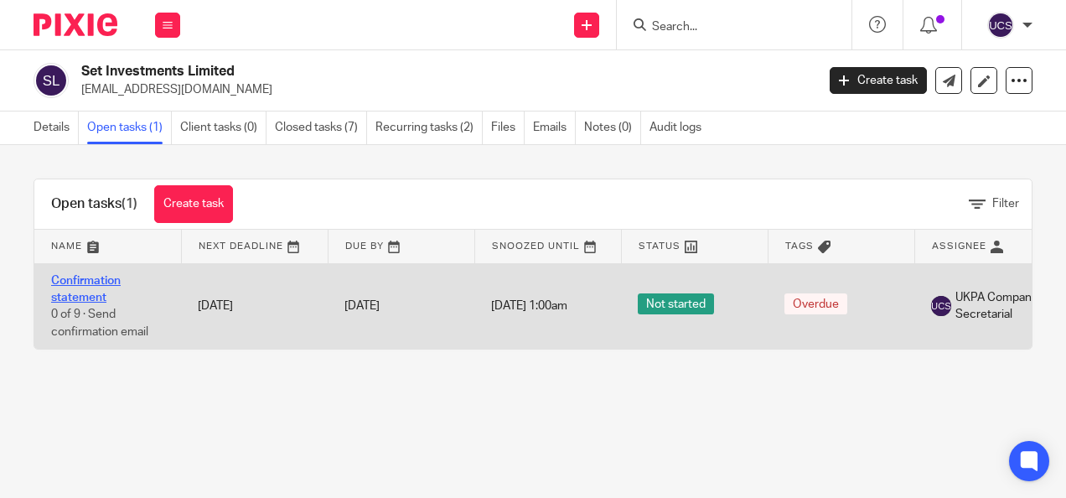
click at [106, 282] on link "Confirmation statement" at bounding box center [86, 289] width 70 height 28
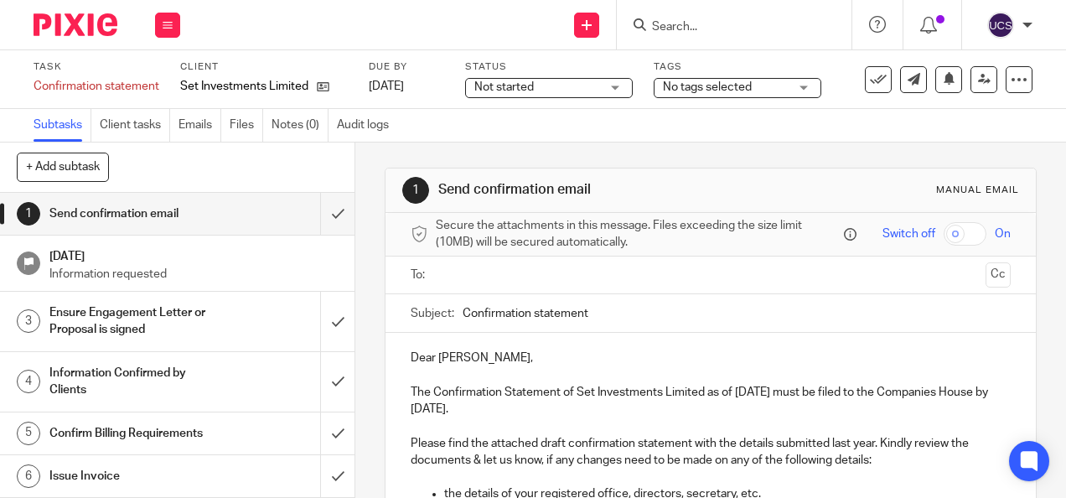
click at [450, 274] on input "text" at bounding box center [710, 275] width 536 height 19
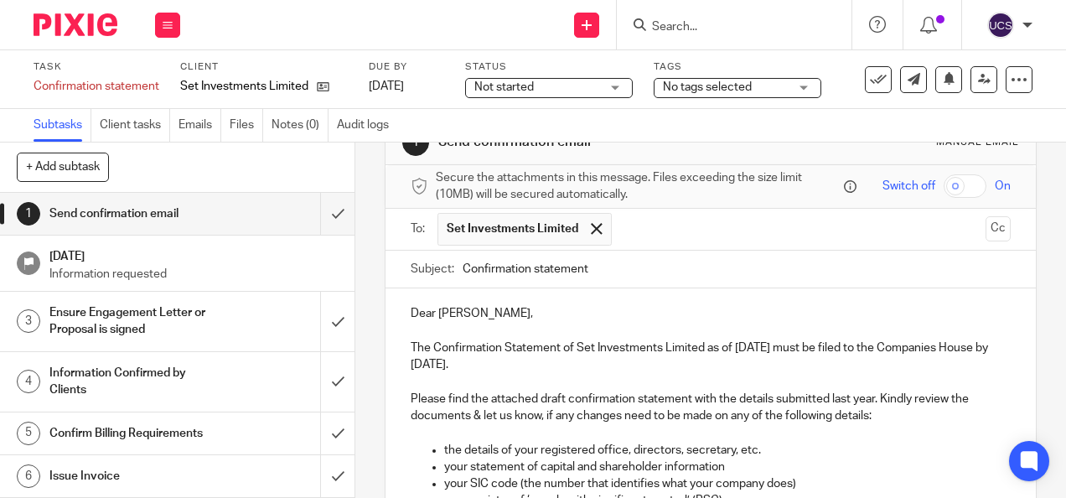
scroll to position [84, 0]
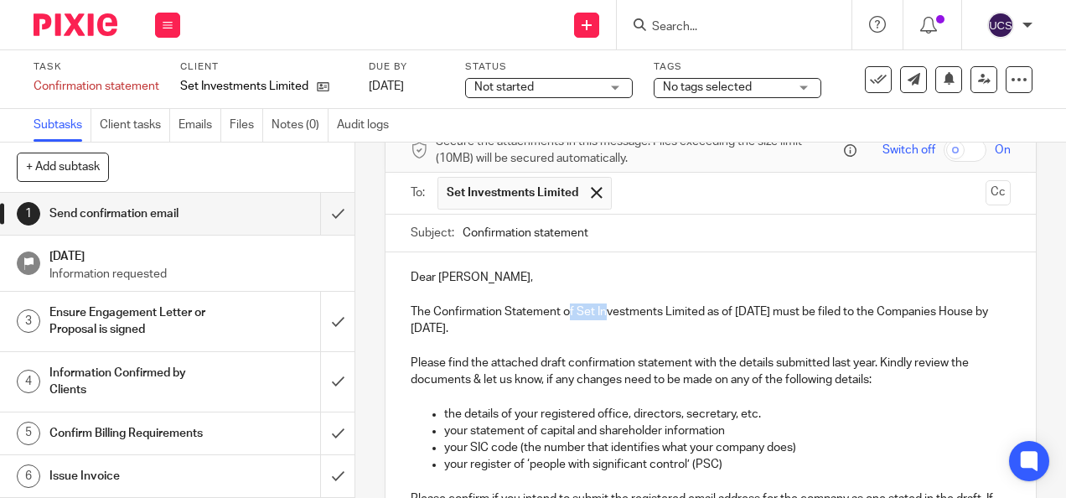
drag, startPoint x: 562, startPoint y: 314, endPoint x: 602, endPoint y: 314, distance: 39.4
click at [602, 314] on p "The Confirmation Statement of Set Investments Limited as of 16 Aug 2025 must be…" at bounding box center [710, 320] width 599 height 34
click at [579, 334] on p "The Confirmation Statement of Set Investments Limited as of 16 Aug 2025 must be…" at bounding box center [710, 320] width 599 height 34
drag, startPoint x: 558, startPoint y: 314, endPoint x: 796, endPoint y: 314, distance: 238.0
click at [796, 314] on p "The Confirmation Statement of Set Investments Limited as of 16 Aug 2025 must be…" at bounding box center [710, 320] width 599 height 34
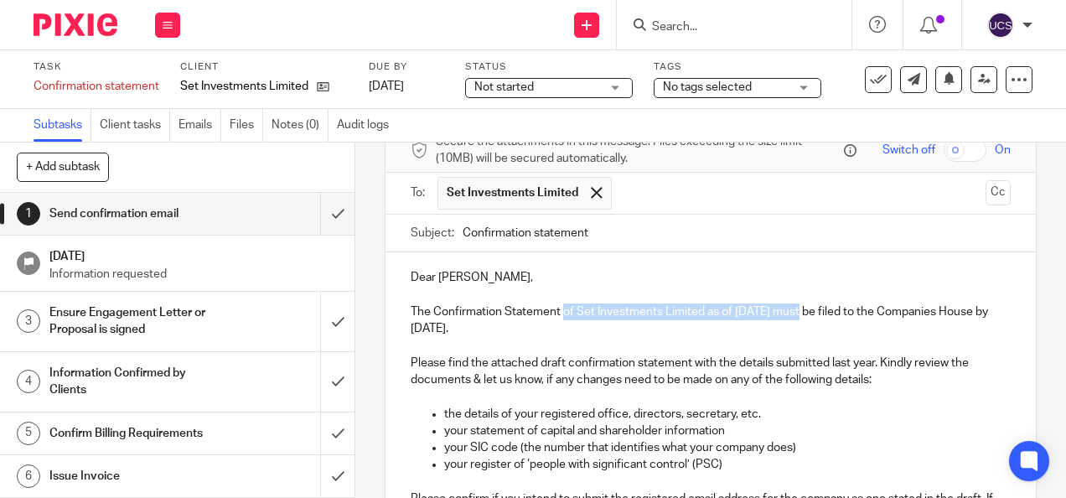
copy p "of Set Investments Limited as of 16 Aug 2025"
click at [680, 241] on input "Confirmation statement" at bounding box center [736, 234] width 547 height 38
paste input "of Set Investments Limited as of 16 Aug 2025"
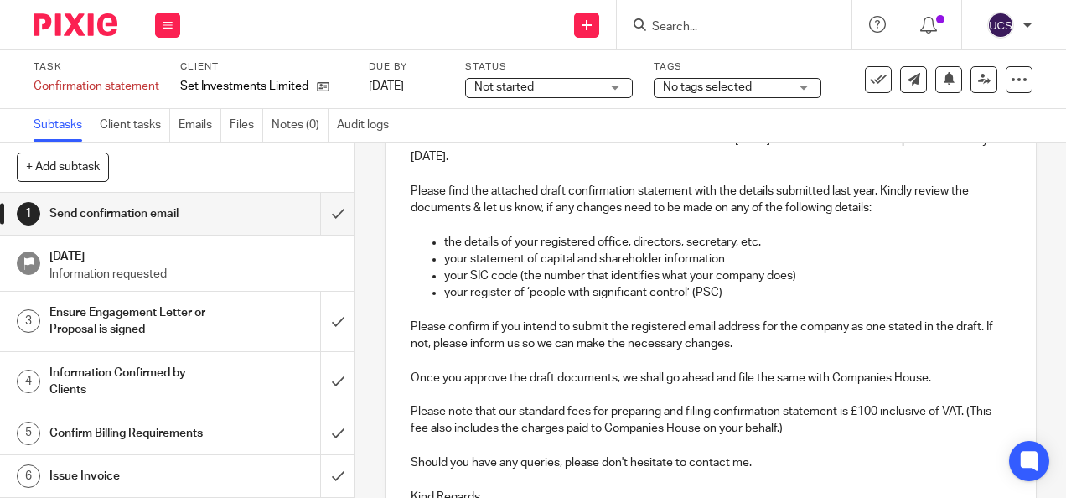
scroll to position [335, 0]
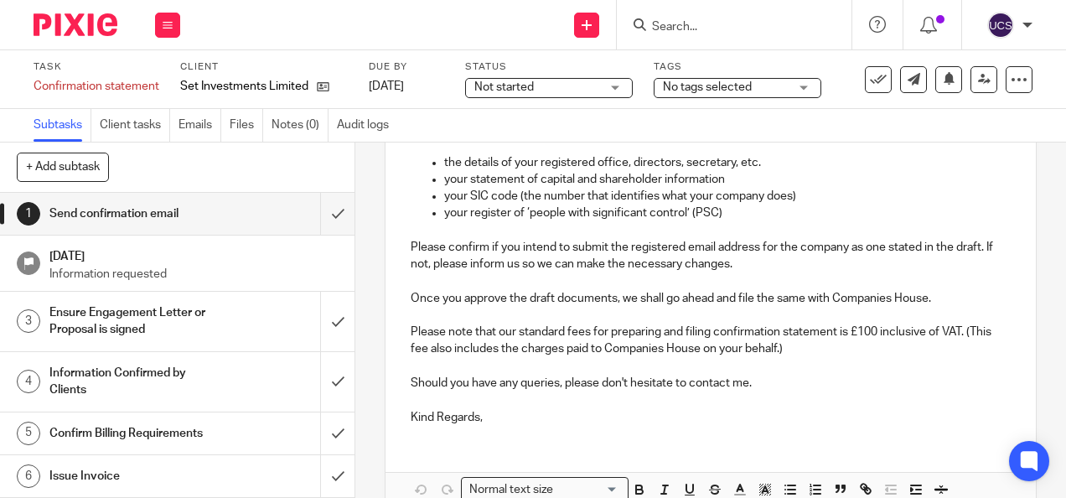
type input "Confirmation statement of Set Investments Limited as of 16 Aug 2025"
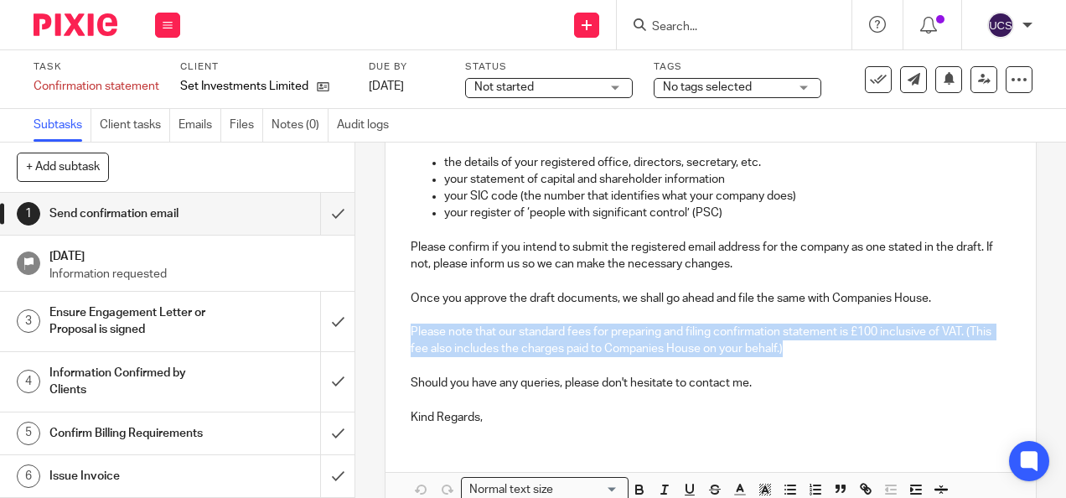
drag, startPoint x: 427, startPoint y: 347, endPoint x: 826, endPoint y: 353, distance: 399.0
click at [826, 353] on p "Please note that our standard fees for preparing and filing confirmation statem…" at bounding box center [710, 341] width 599 height 34
click at [657, 491] on icon "button" at bounding box center [664, 489] width 15 height 15
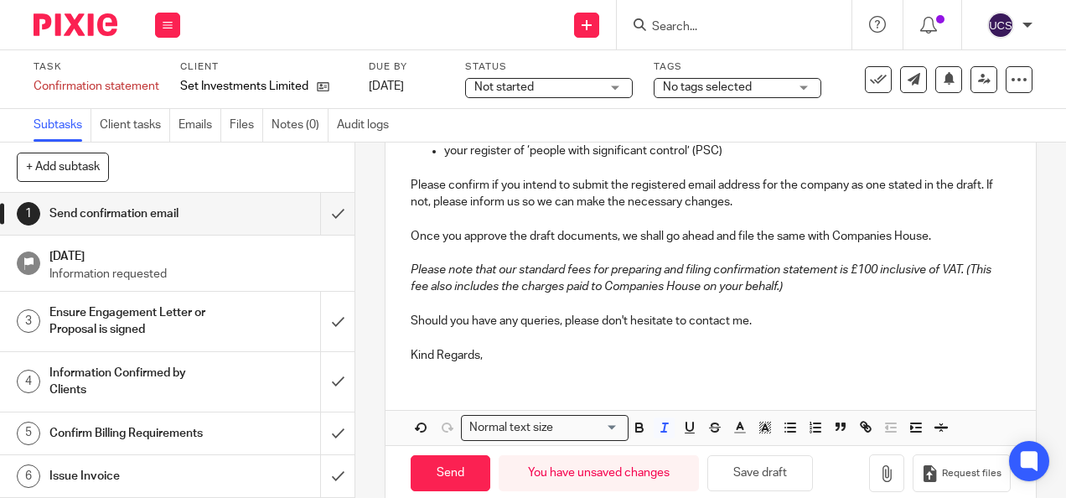
scroll to position [419, 0]
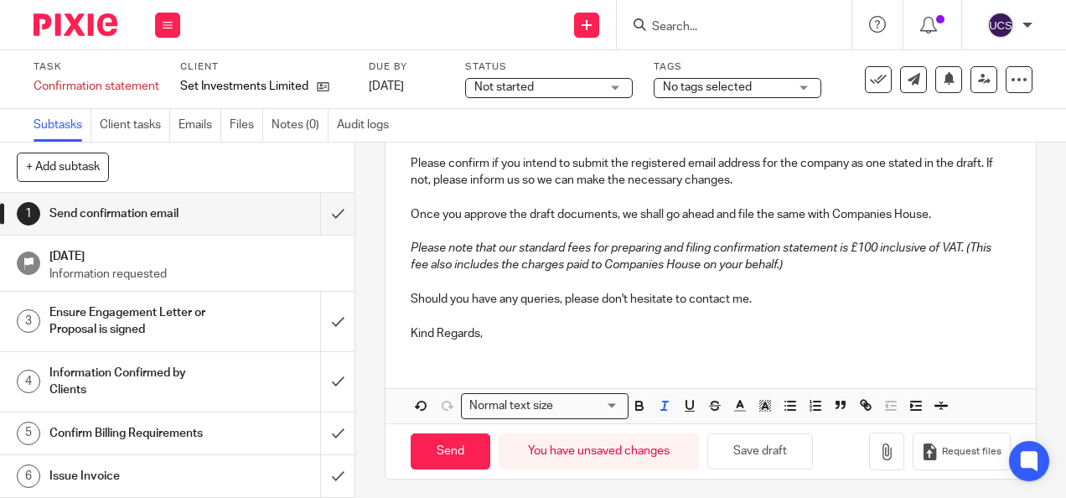
click at [505, 337] on p "Kind Regards," at bounding box center [710, 333] width 599 height 17
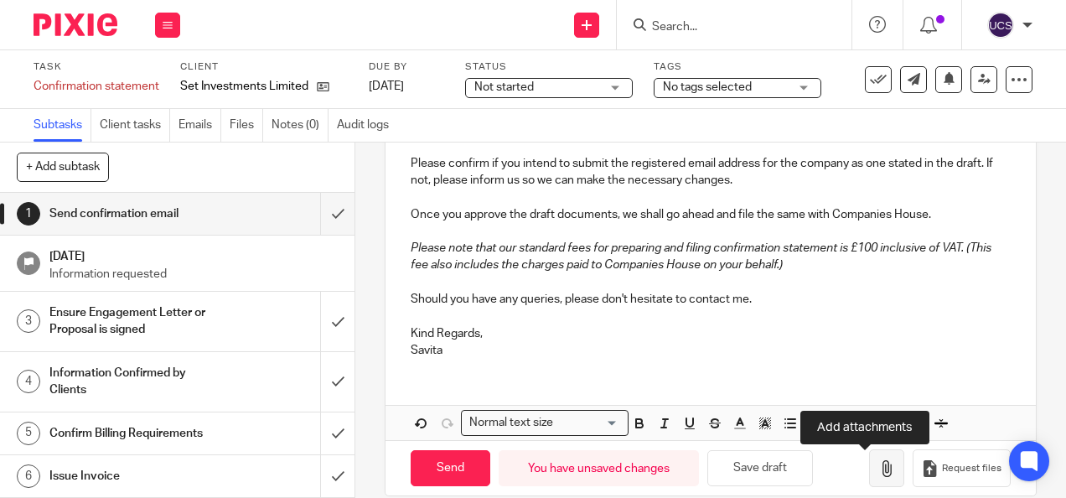
click at [878, 464] on icon "button" at bounding box center [886, 468] width 17 height 17
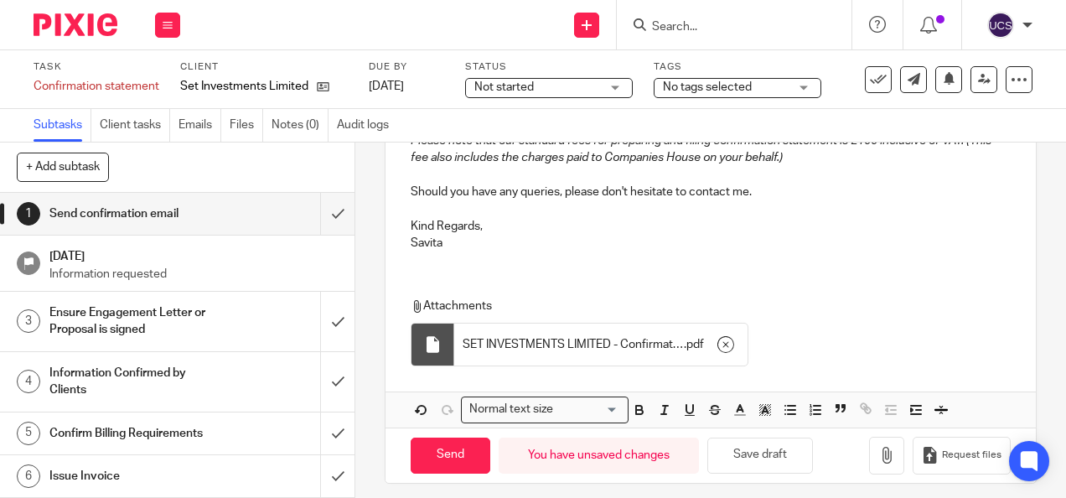
scroll to position [540, 0]
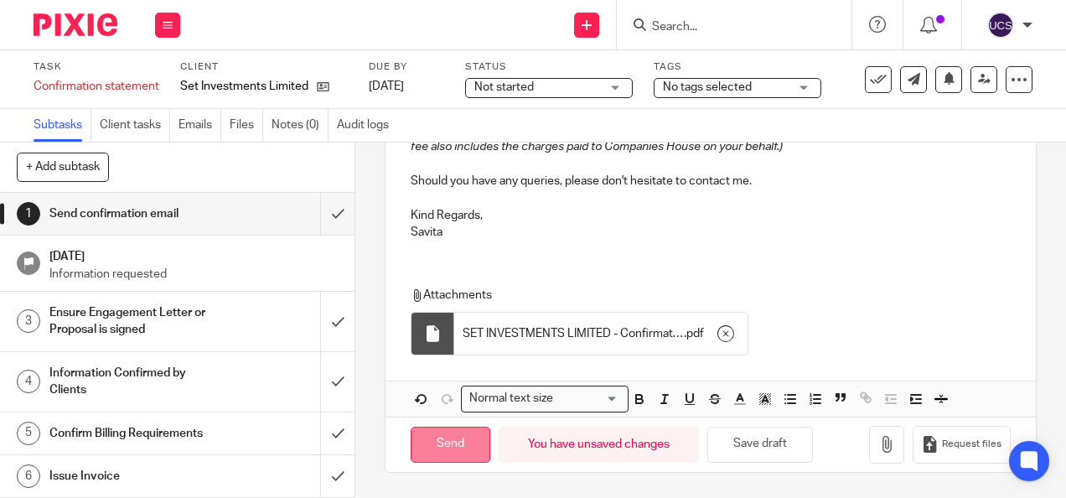
click at [458, 454] on input "Send" at bounding box center [451, 445] width 80 height 36
type input "Sent"
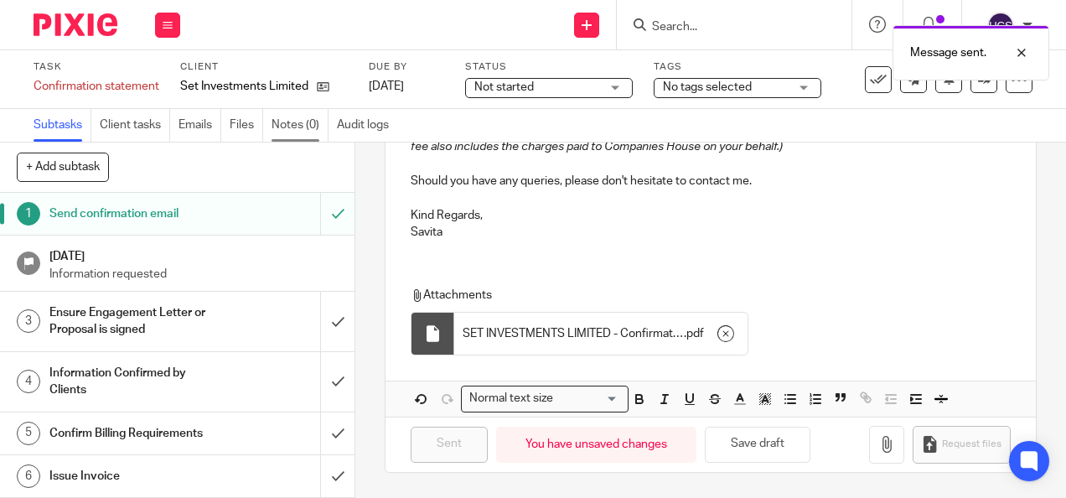
click at [296, 119] on link "Notes (0)" at bounding box center [300, 125] width 57 height 33
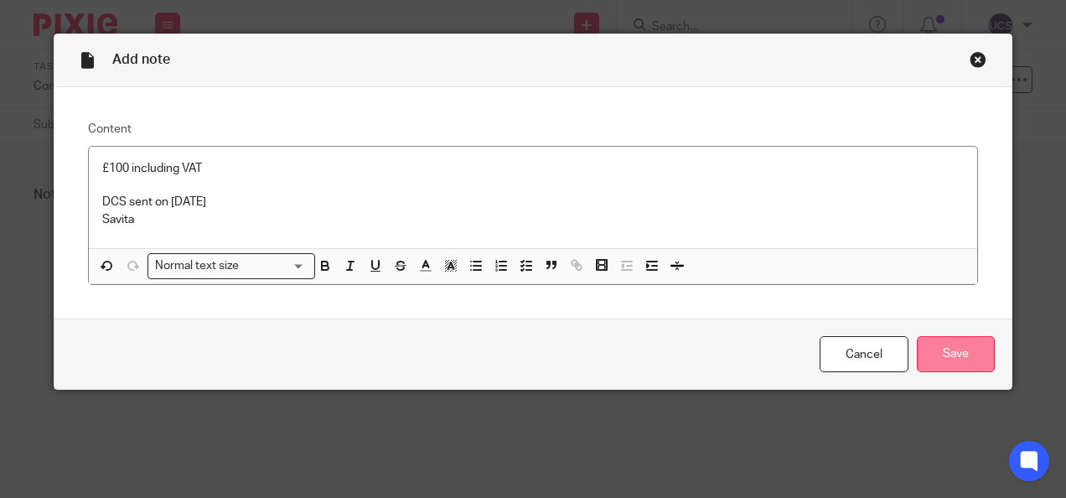
click at [959, 351] on input "Save" at bounding box center [956, 354] width 78 height 36
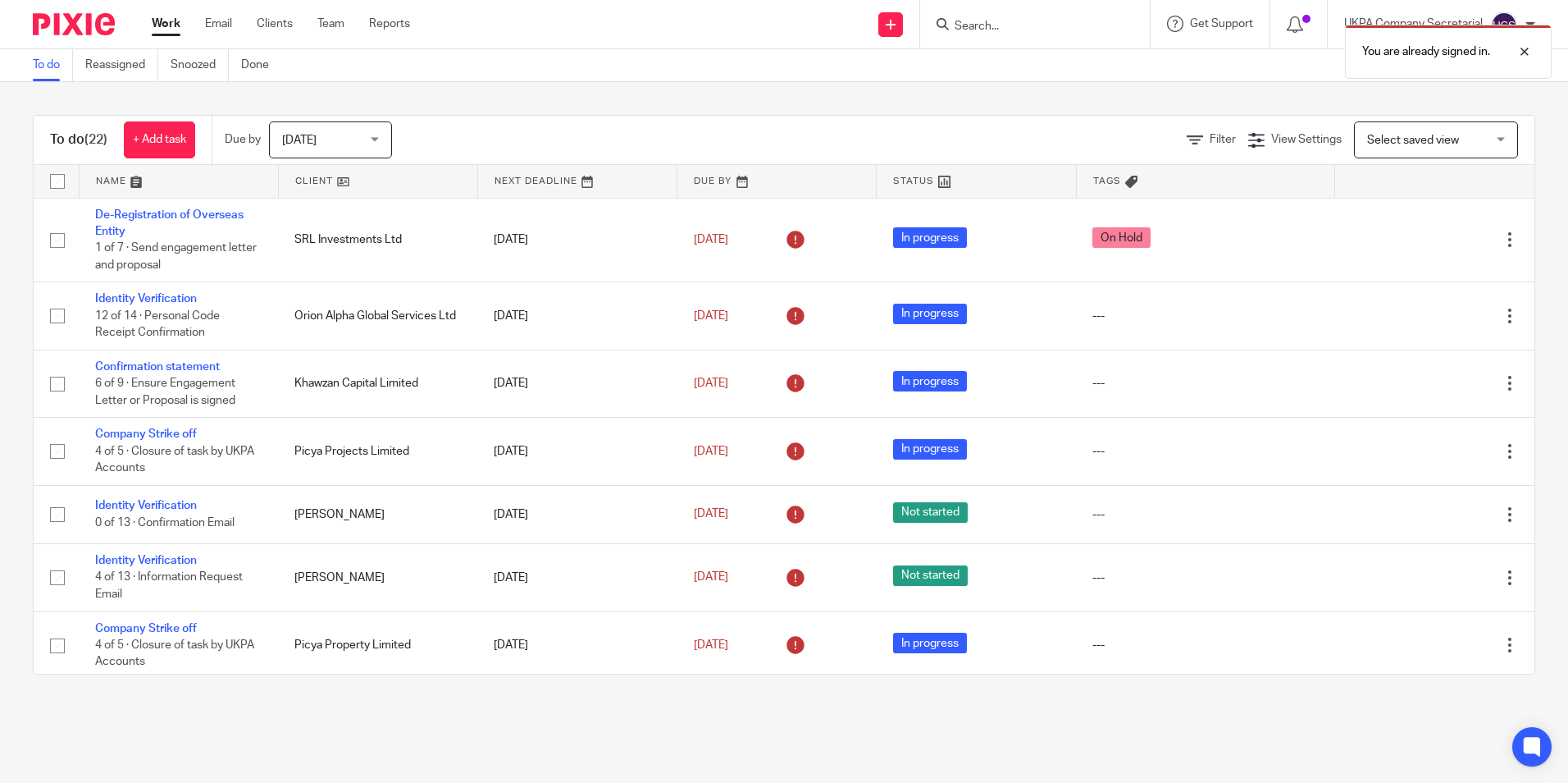
drag, startPoint x: 1097, startPoint y: 23, endPoint x: 1069, endPoint y: 39, distance: 32.2
click at [1096, 26] on div "You are already signed in." at bounding box center [1167, 48] width 768 height 63
click at [1069, 39] on div "You are already signed in." at bounding box center [1167, 48] width 768 height 63
click at [995, 24] on div "You are already signed in." at bounding box center [1167, 48] width 768 height 63
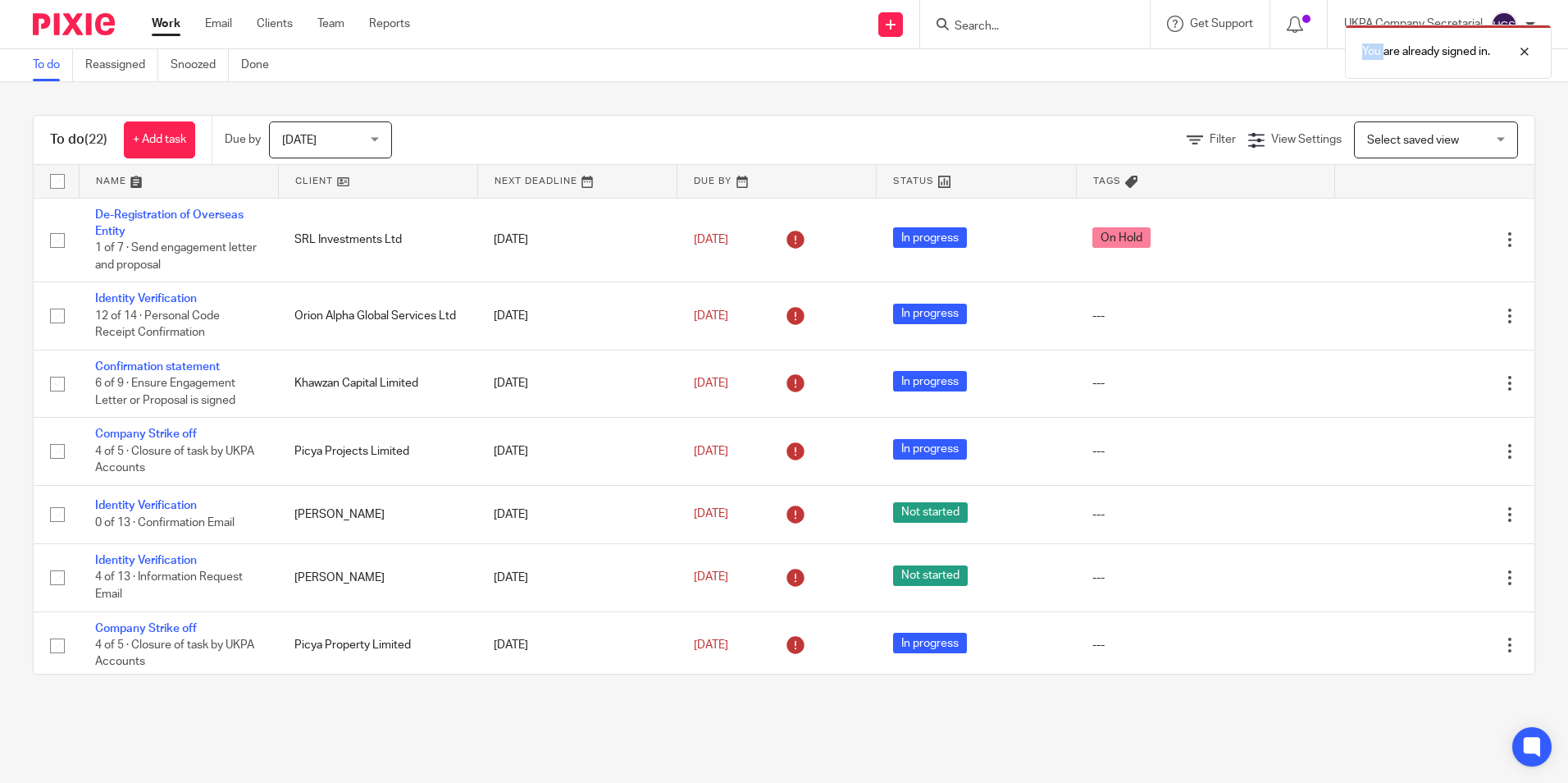
click at [970, 21] on div "You are already signed in." at bounding box center [1167, 48] width 768 height 63
click at [965, 29] on div "You are already signed in." at bounding box center [1167, 48] width 768 height 63
click at [963, 27] on div "You are already signed in." at bounding box center [1167, 48] width 768 height 63
click at [962, 28] on input "Search" at bounding box center [1026, 26] width 148 height 15
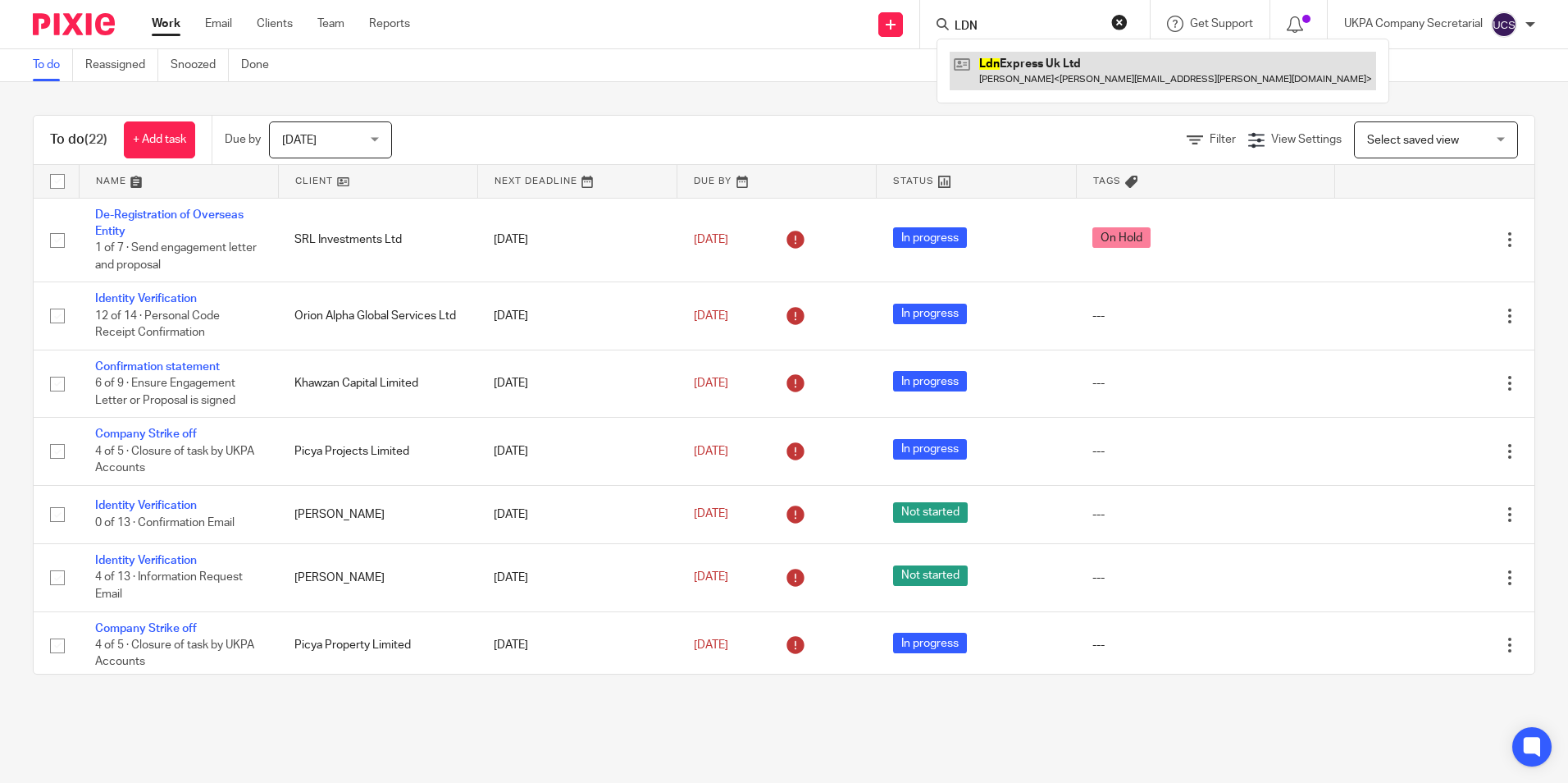
type input "LDN"
click at [1041, 61] on link at bounding box center [1163, 70] width 426 height 38
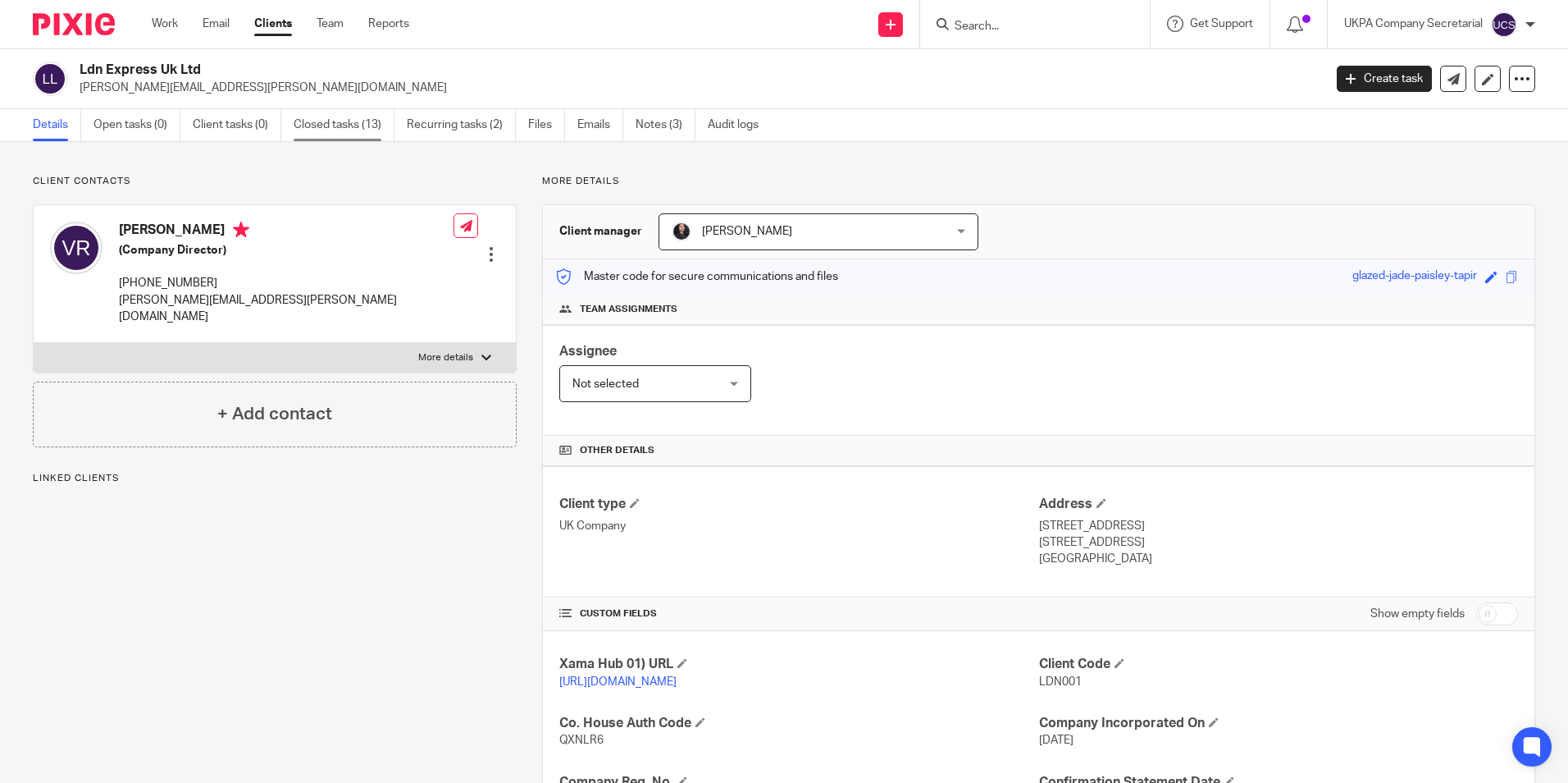
click at [315, 132] on link "Closed tasks (13)" at bounding box center [343, 124] width 101 height 32
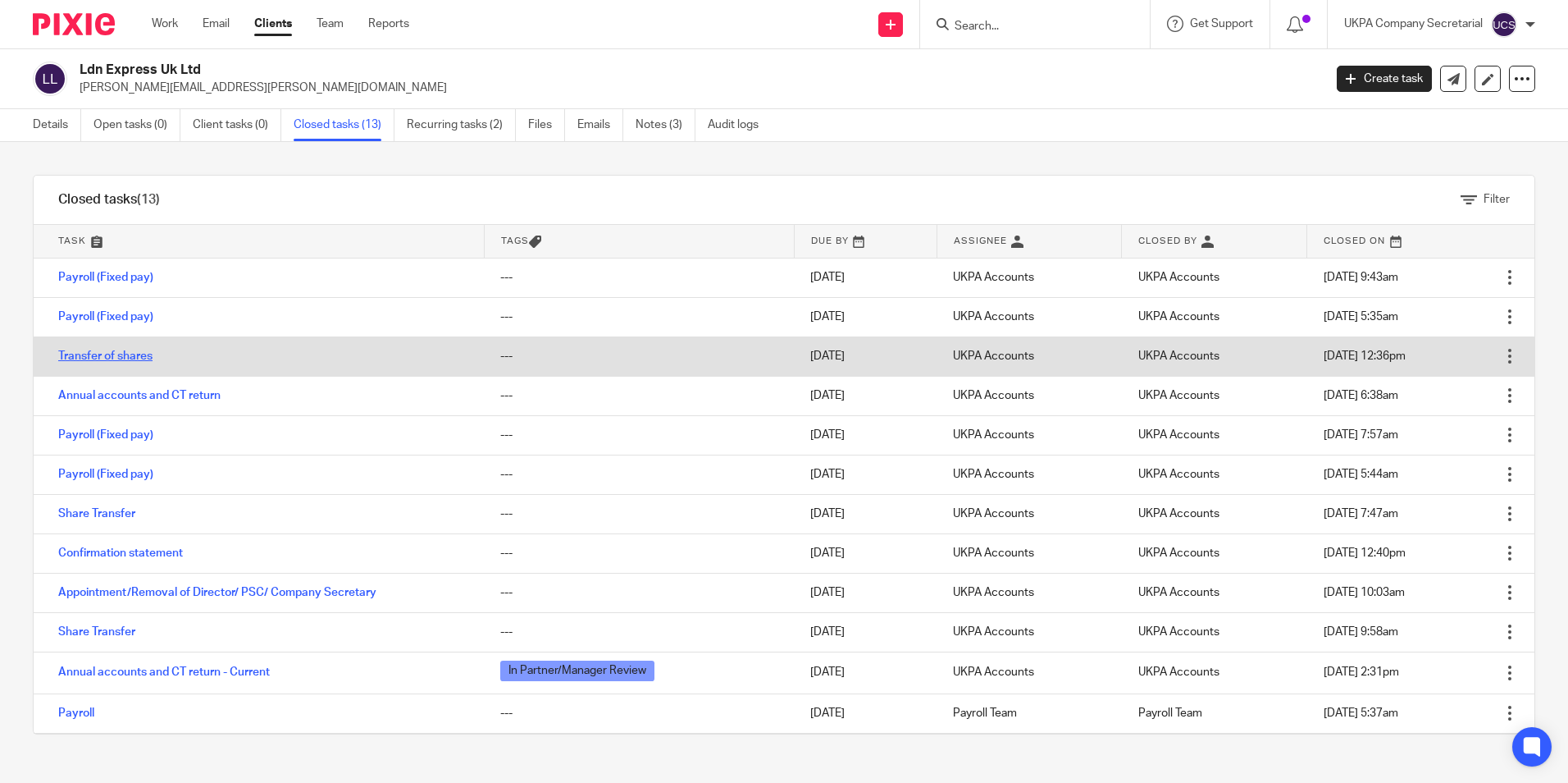
click at [116, 357] on link "Transfer of shares" at bounding box center [106, 356] width 94 height 12
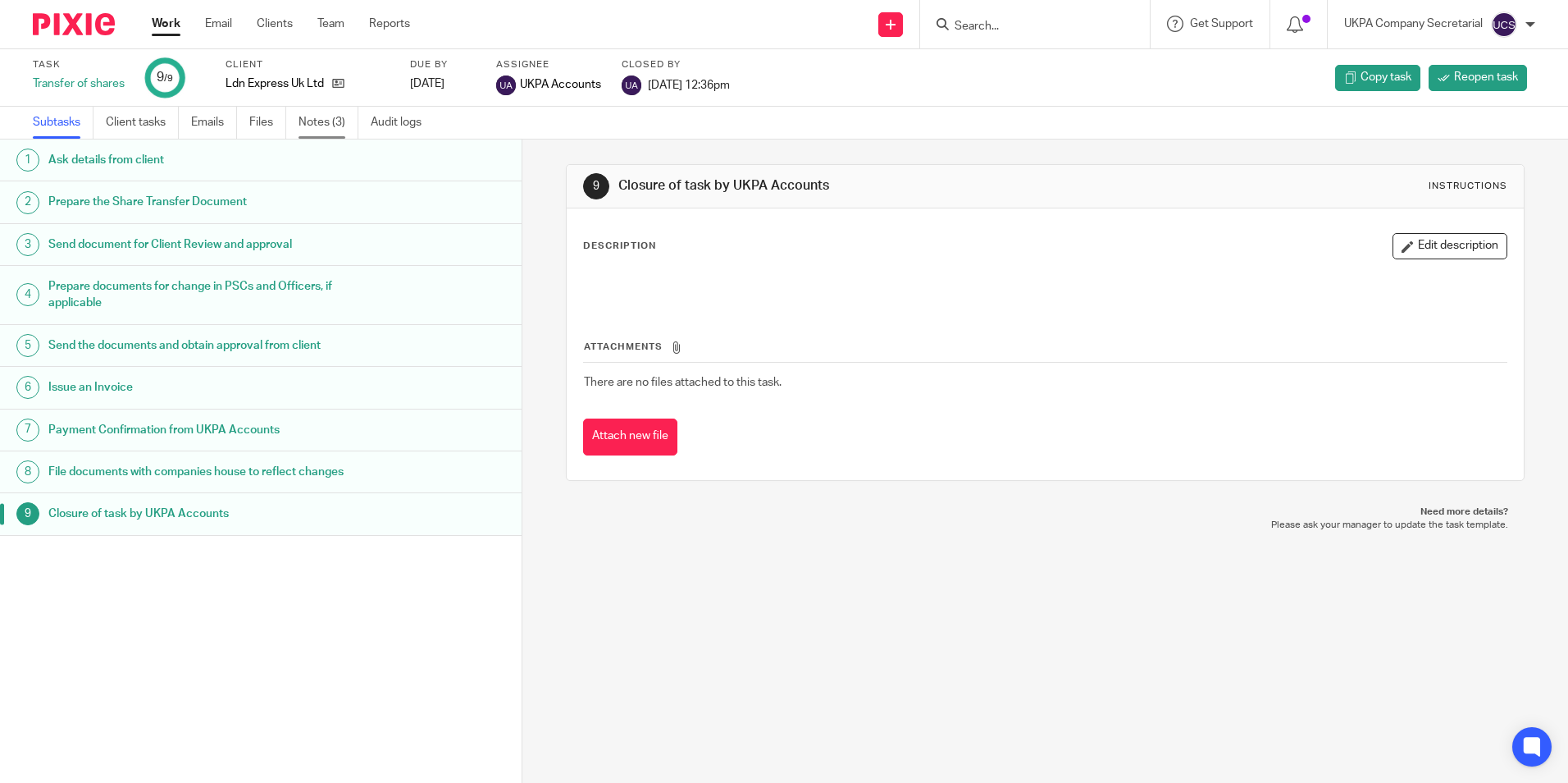
click at [318, 125] on link "Notes (3)" at bounding box center [328, 122] width 60 height 32
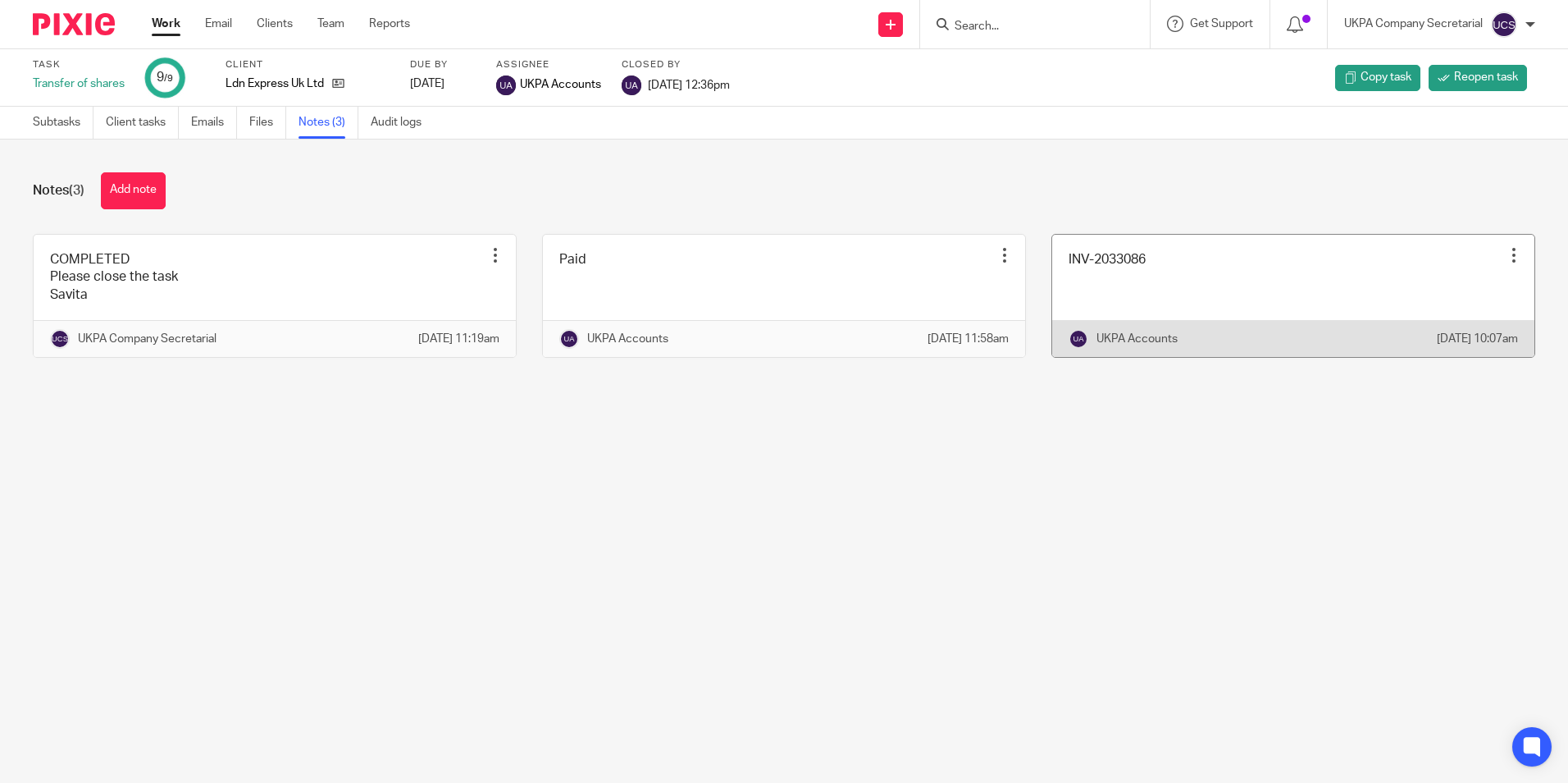
click at [1075, 269] on link at bounding box center [1292, 296] width 482 height 122
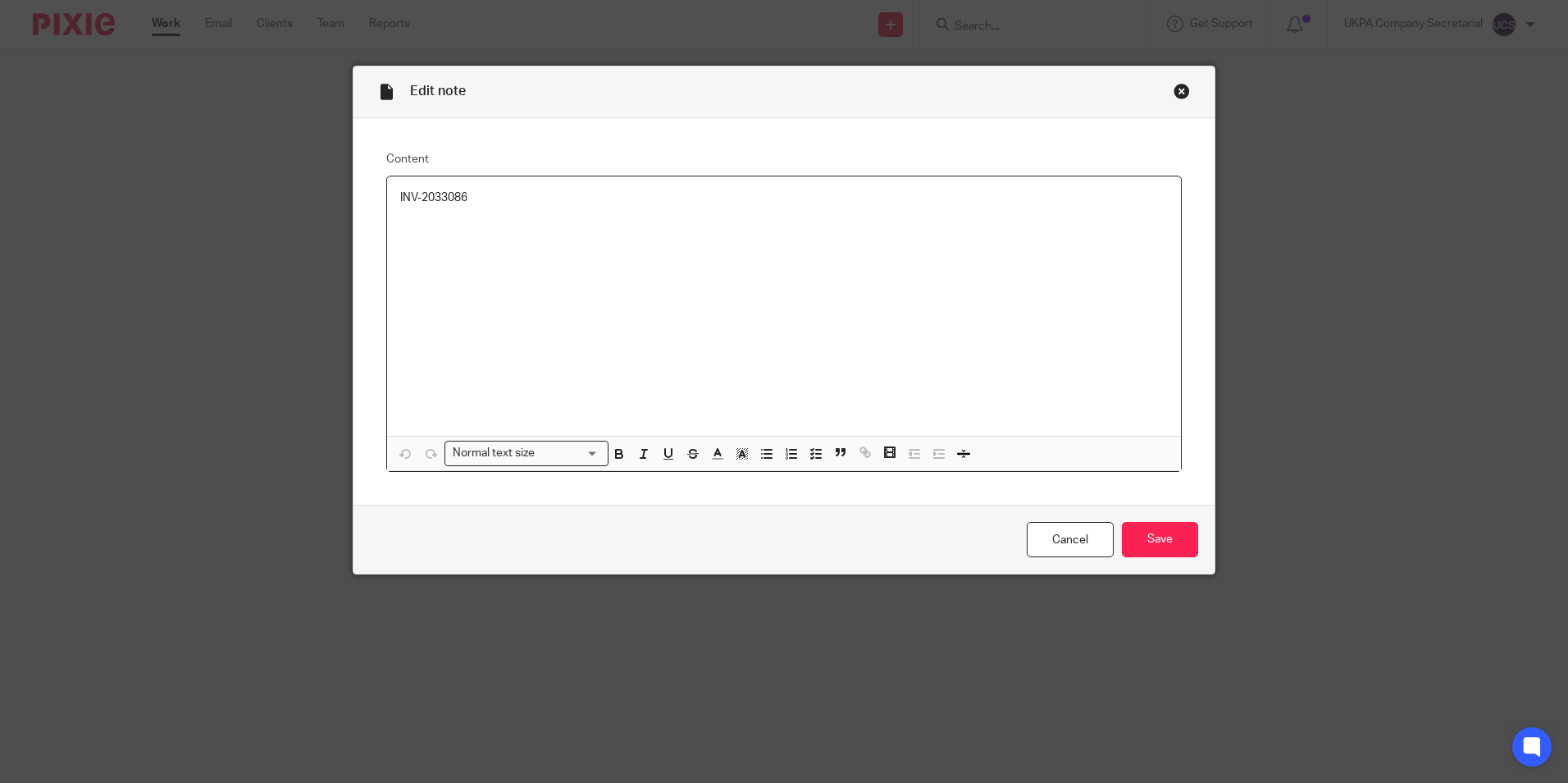
click at [1177, 83] on div "Close this dialog window" at bounding box center [1181, 91] width 17 height 17
click at [1173, 89] on div "Close this dialog window" at bounding box center [1181, 91] width 17 height 17
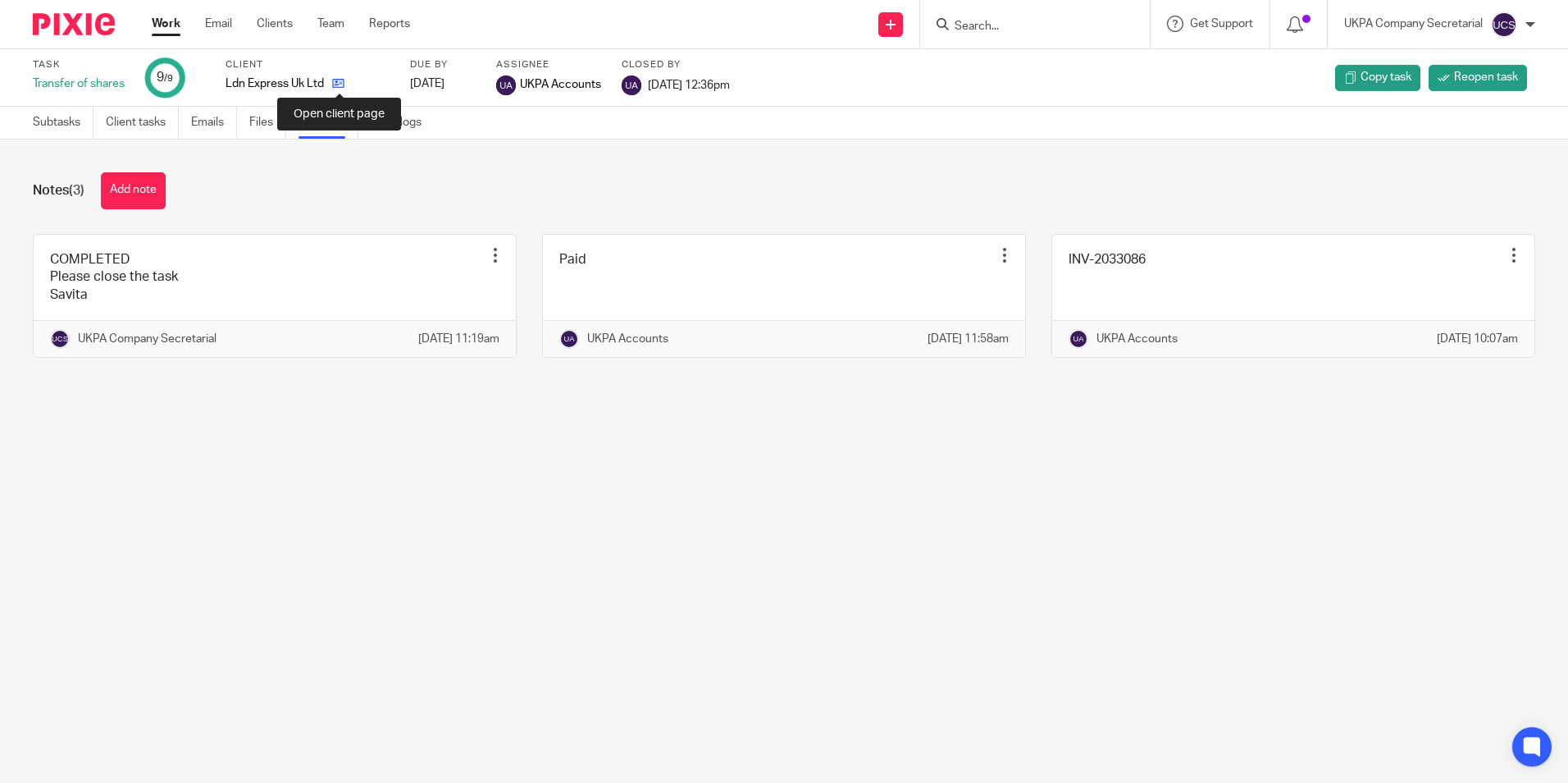
click at [339, 82] on icon at bounding box center [337, 83] width 13 height 13
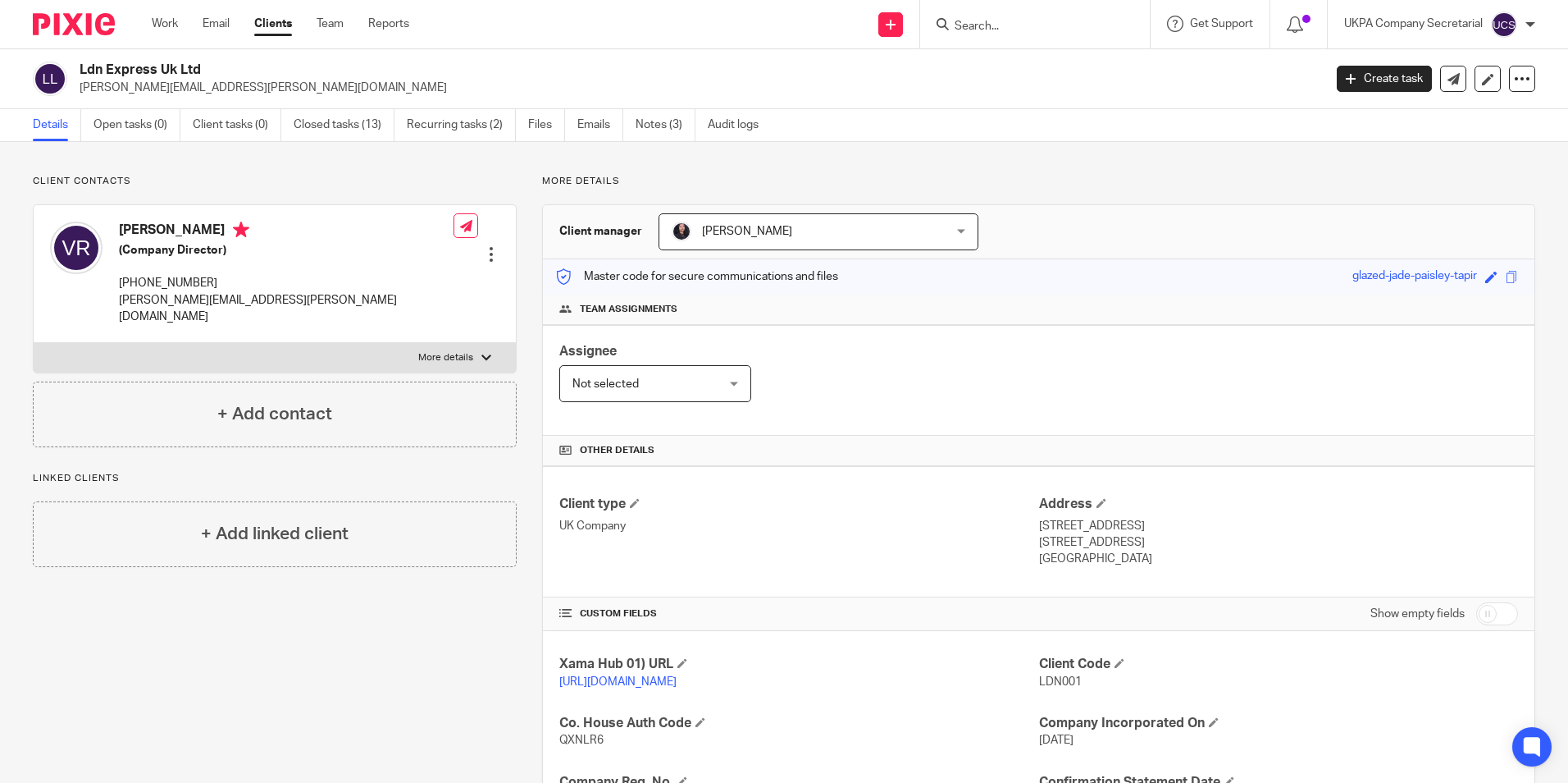
paste input "GC Leaseco Limited"
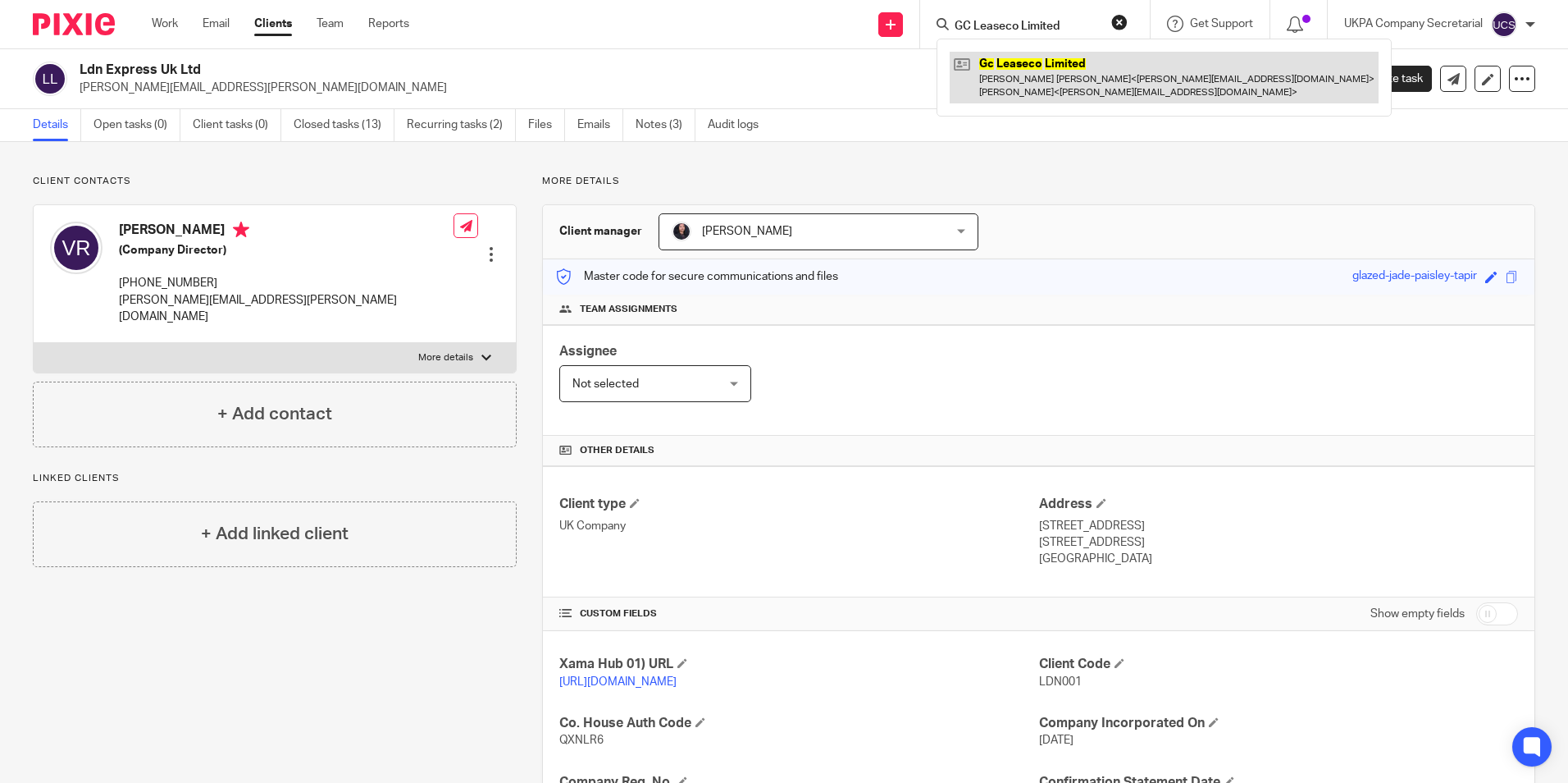
type input "GC Leaseco Limited"
click at [1009, 69] on link at bounding box center [1164, 77] width 428 height 51
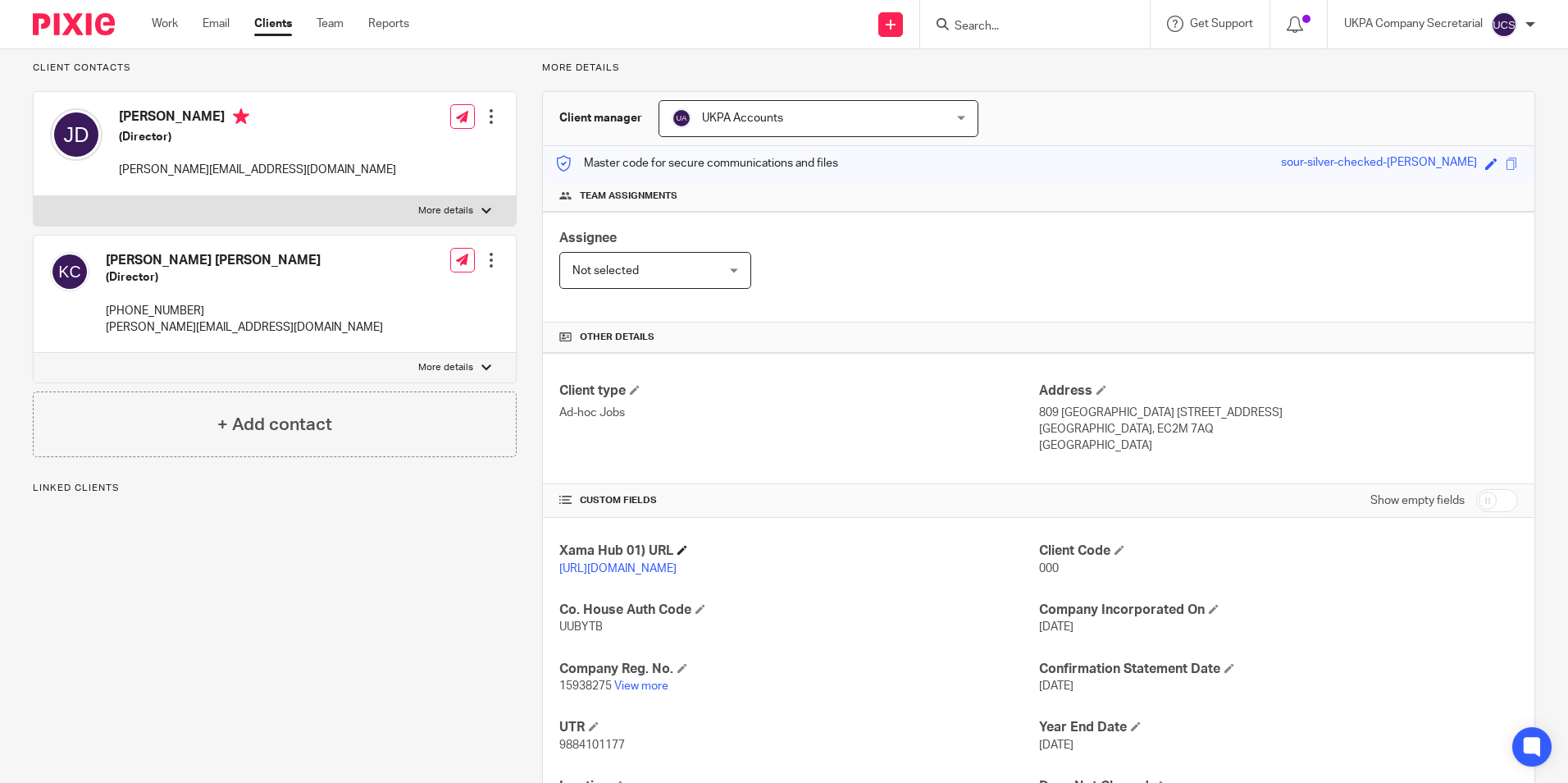
scroll to position [217, 0]
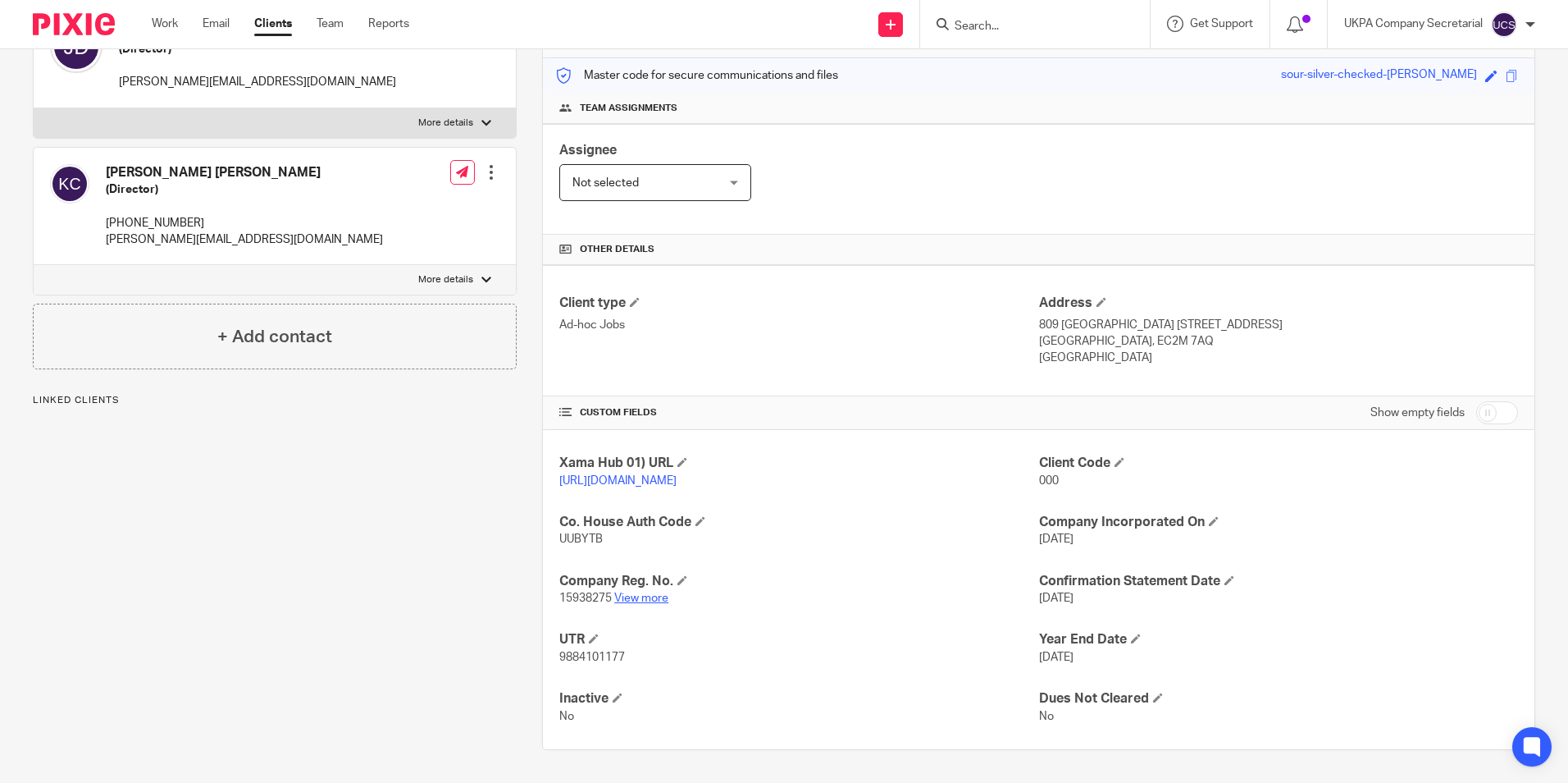
click at [626, 599] on link "View more" at bounding box center [641, 598] width 54 height 12
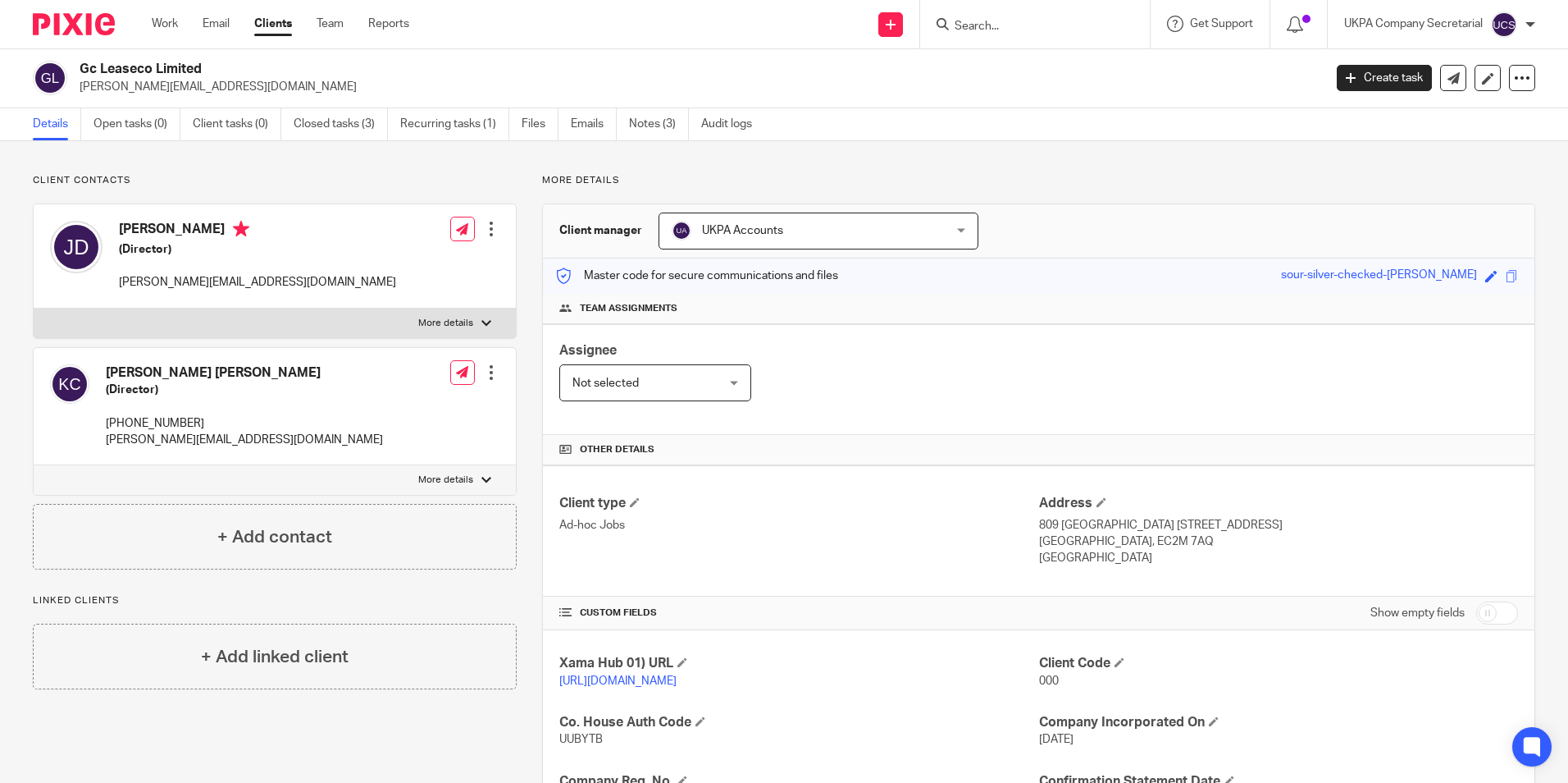
scroll to position [0, 0]
click at [450, 117] on link "Recurring tasks (1)" at bounding box center [454, 124] width 109 height 32
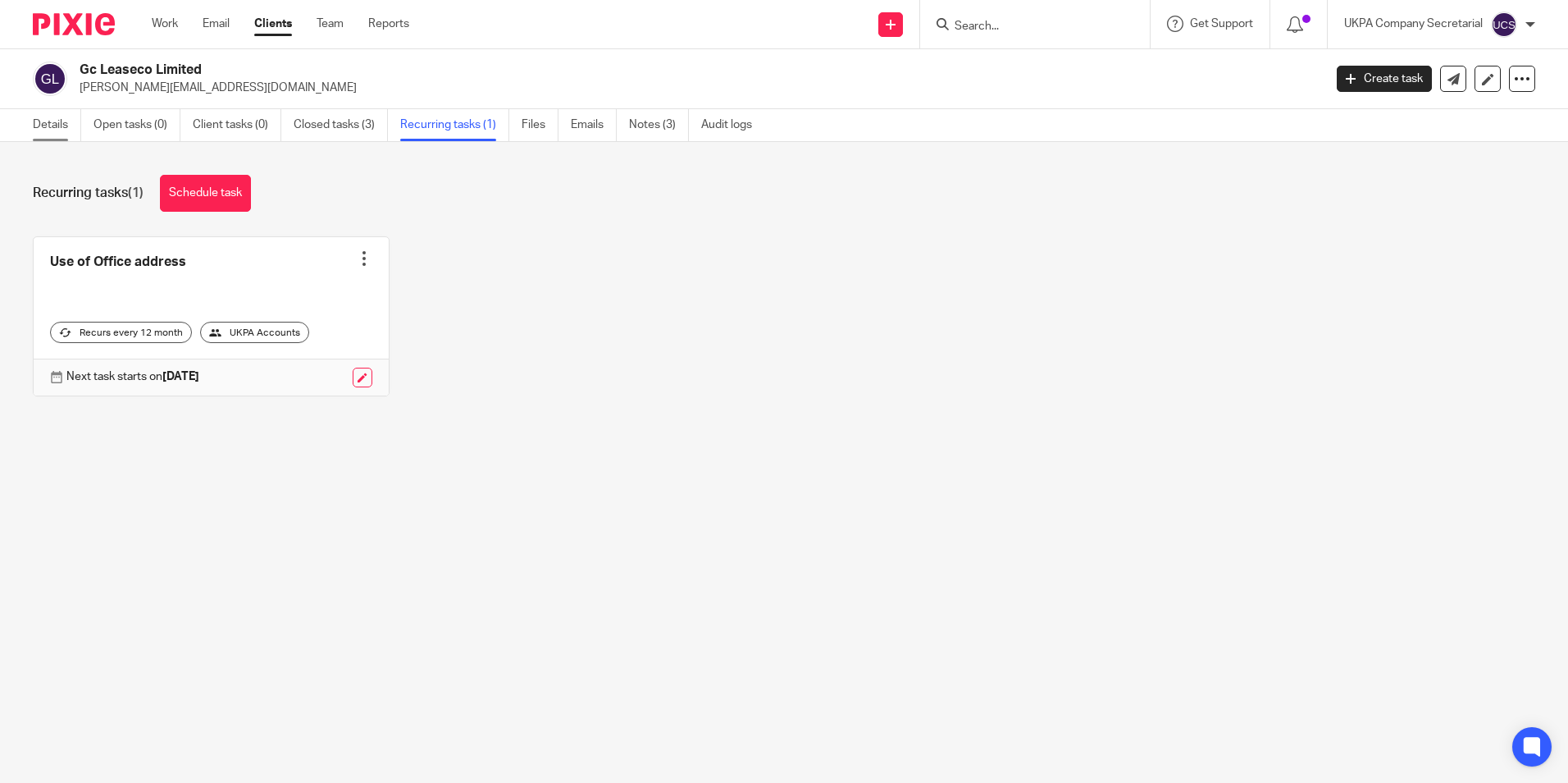
click at [41, 122] on link "Details" at bounding box center [57, 124] width 48 height 32
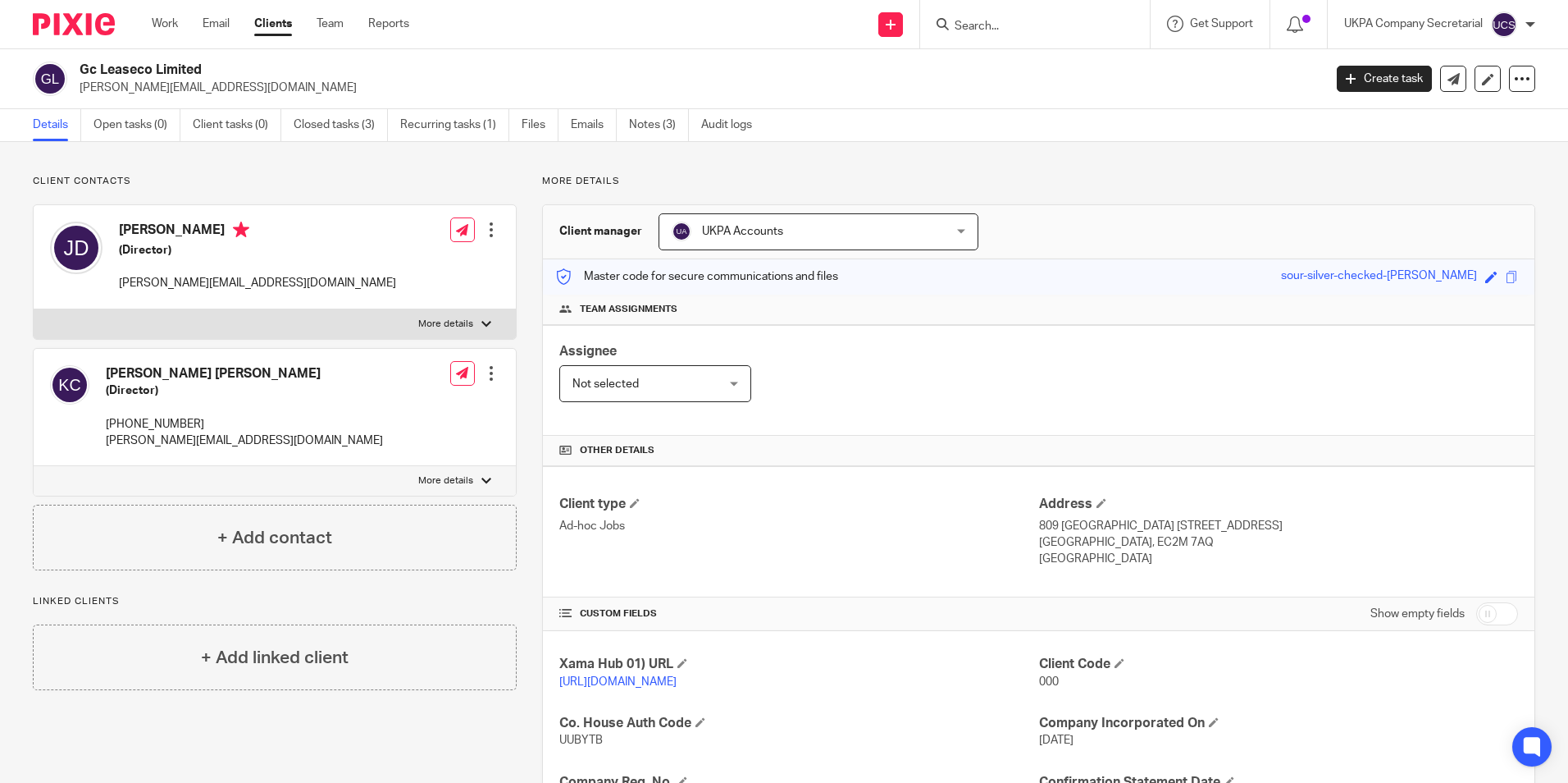
paste input "Greenways Holdco Limited."
type input "Greenways Holdco Limited"
click at [431, 124] on link "Recurring tasks (1)" at bounding box center [454, 124] width 109 height 32
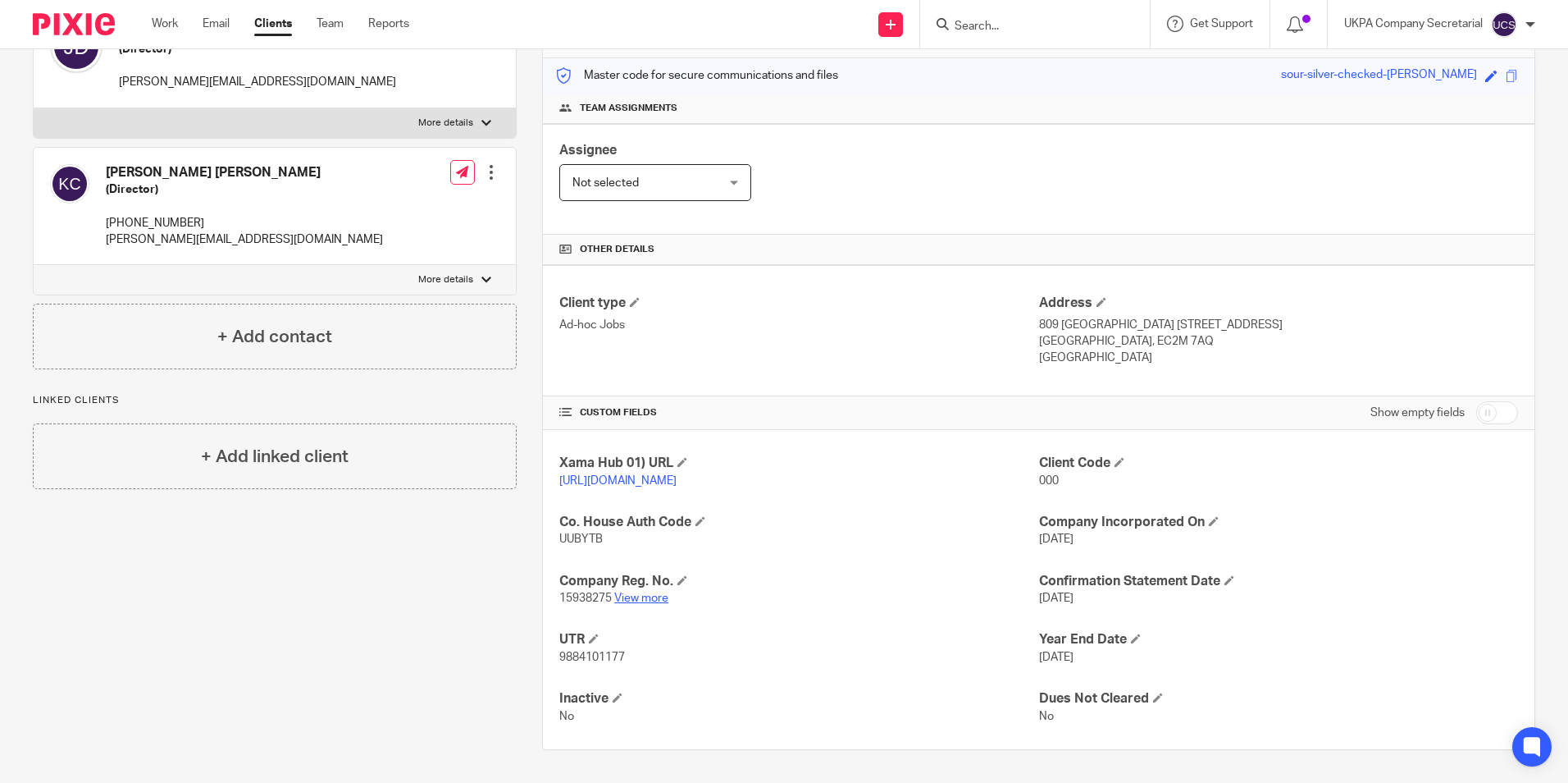
click at [654, 596] on link "View more" at bounding box center [641, 598] width 54 height 12
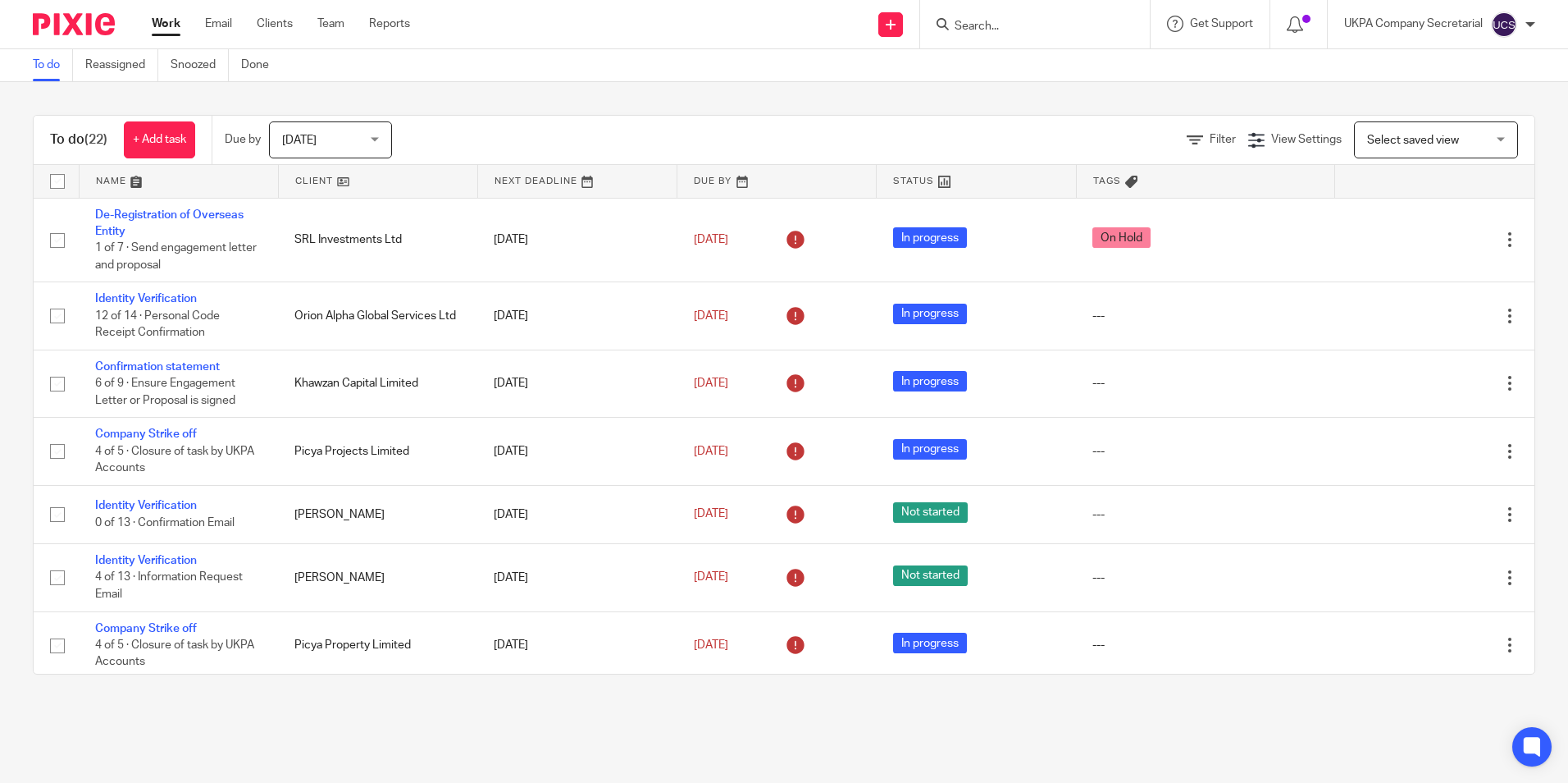
drag, startPoint x: 992, startPoint y: 16, endPoint x: 989, endPoint y: 32, distance: 16.3
click at [993, 18] on form at bounding box center [1040, 23] width 175 height 21
click at [989, 32] on input "Search" at bounding box center [1026, 26] width 148 height 15
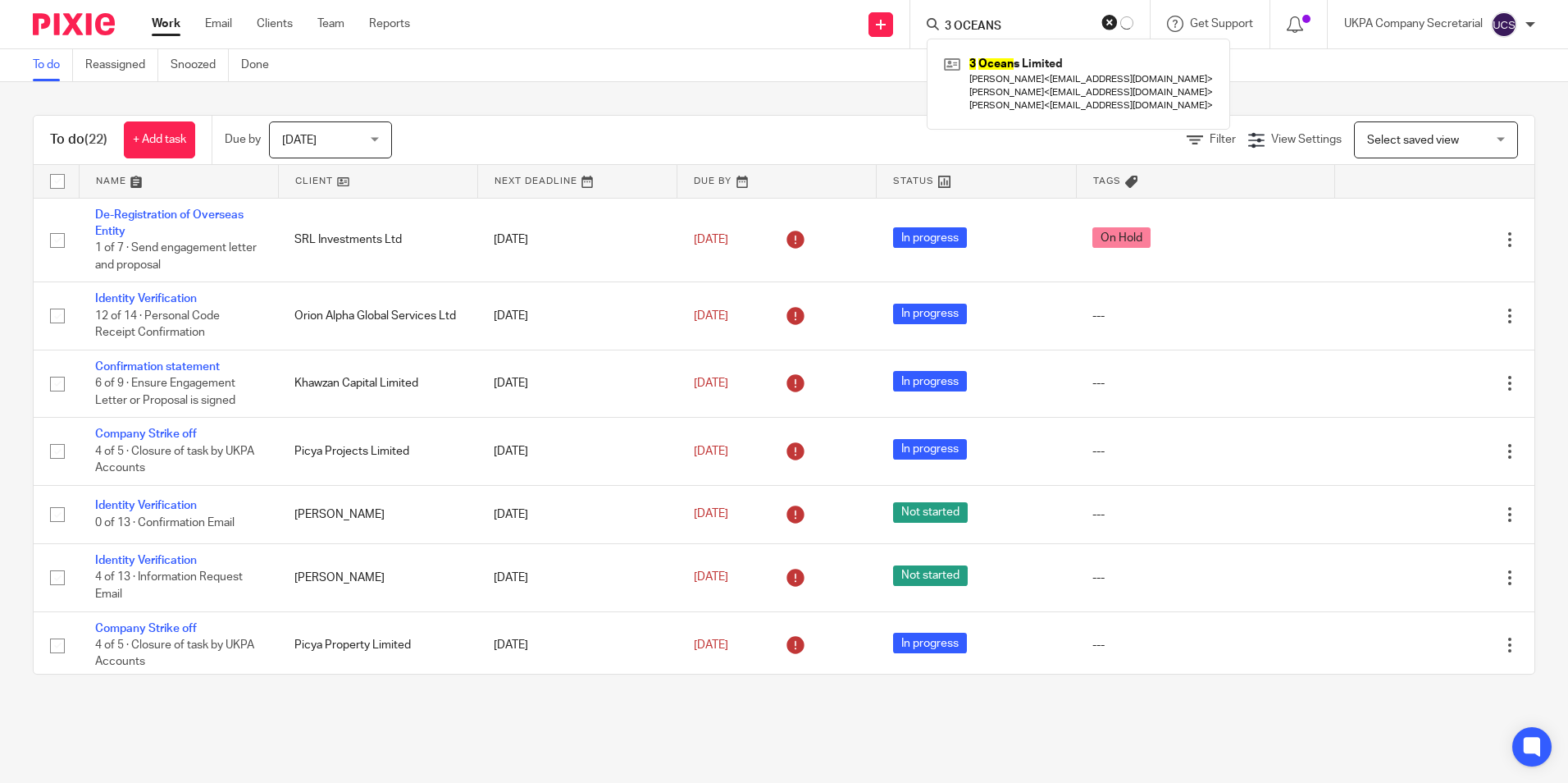
type input "3 OCEANS"
click button "submit" at bounding box center [0, 0] width 0 height 0
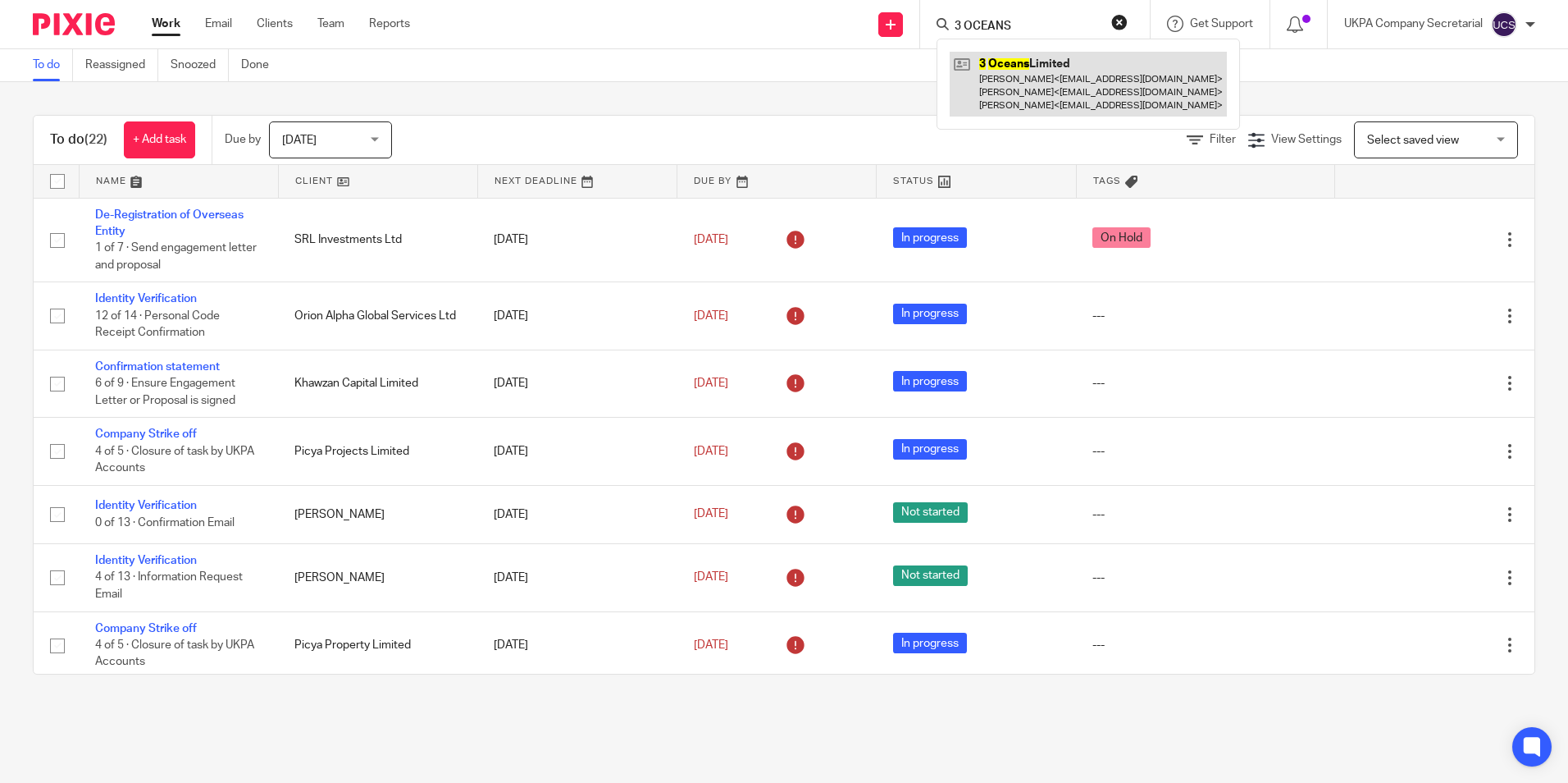
click at [1024, 60] on link at bounding box center [1088, 84] width 277 height 65
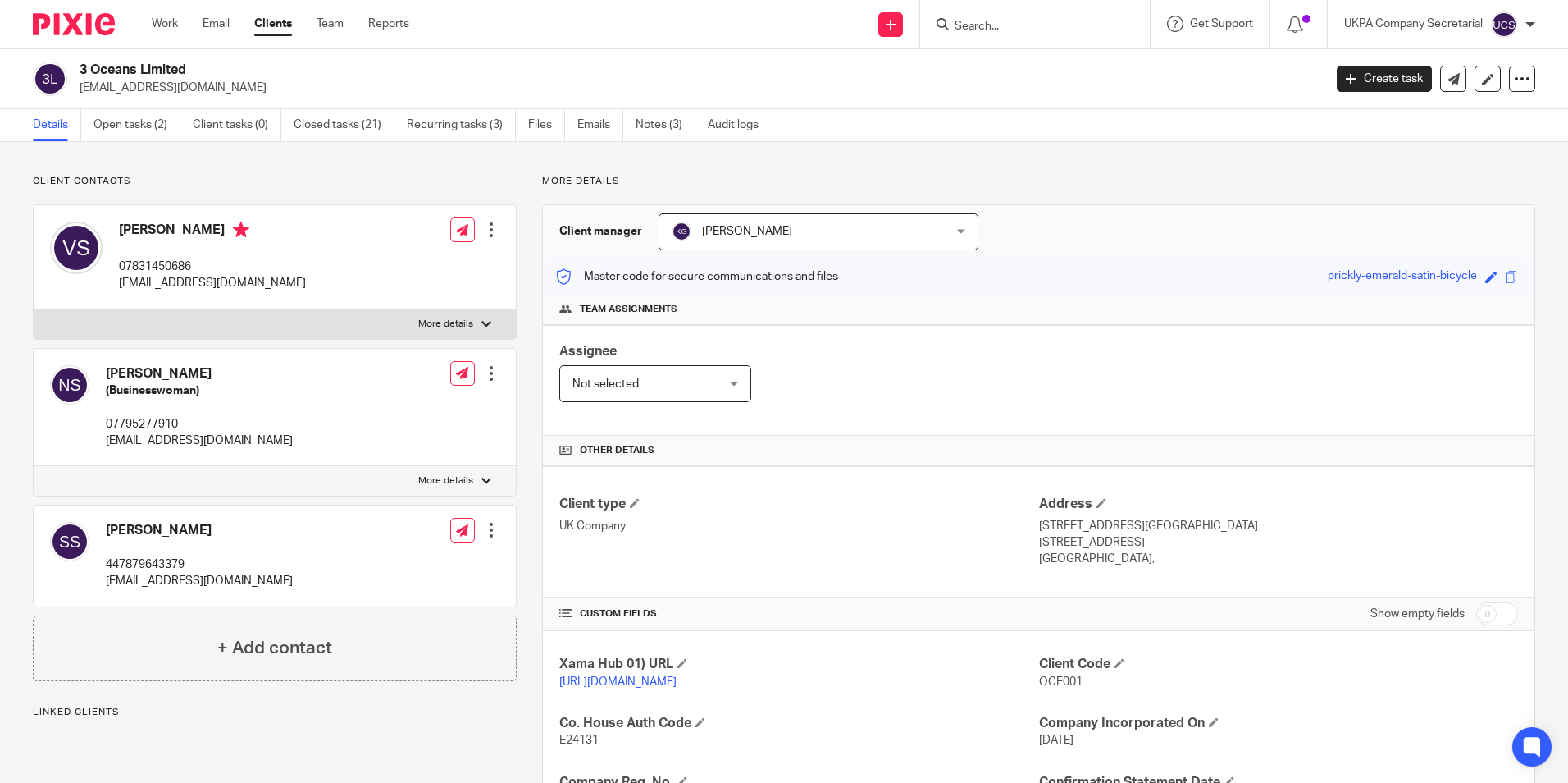
click at [124, 126] on link "Open tasks (2)" at bounding box center [137, 124] width 87 height 32
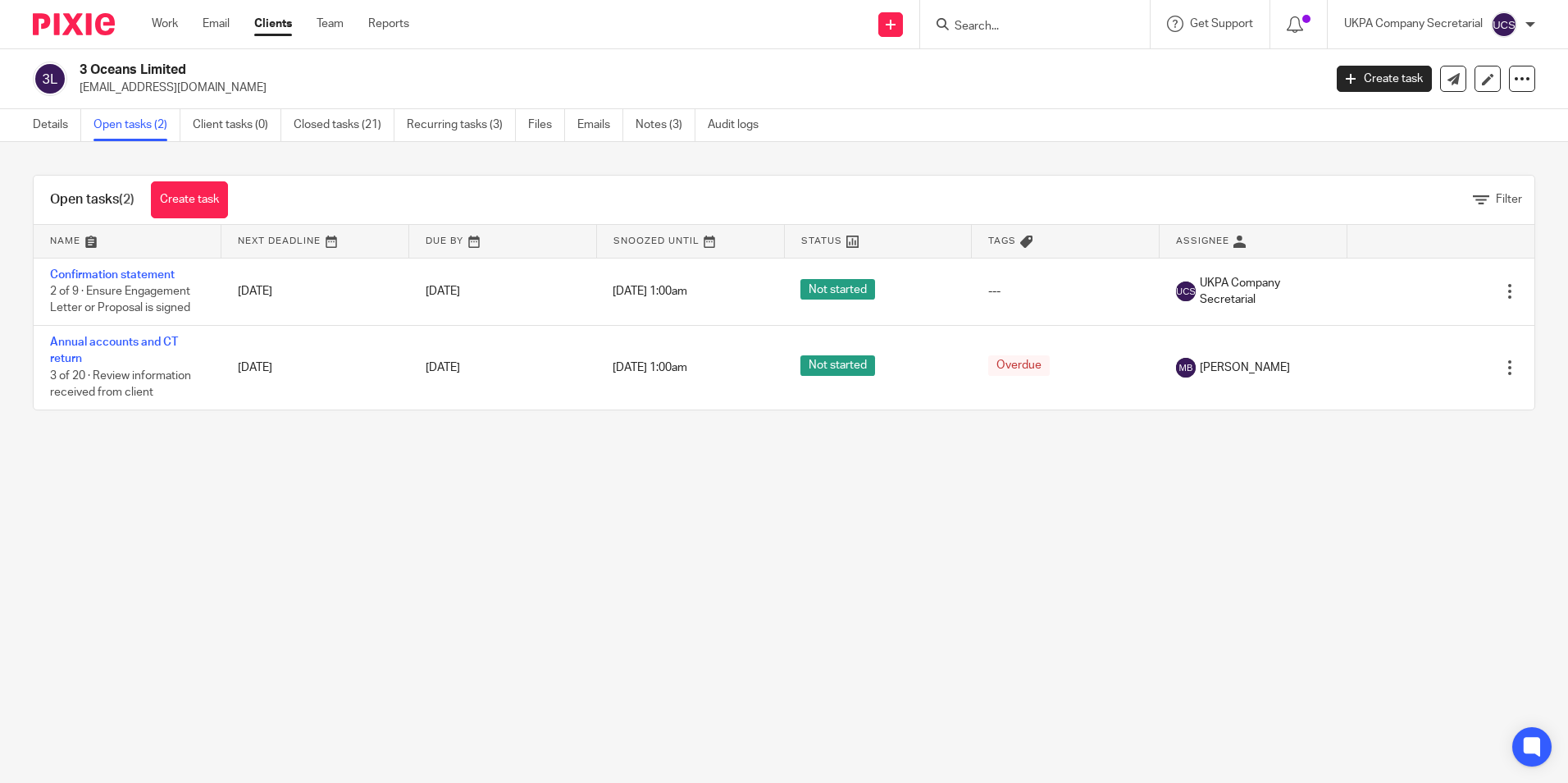
click at [362, 128] on link "Closed tasks (21)" at bounding box center [343, 124] width 101 height 32
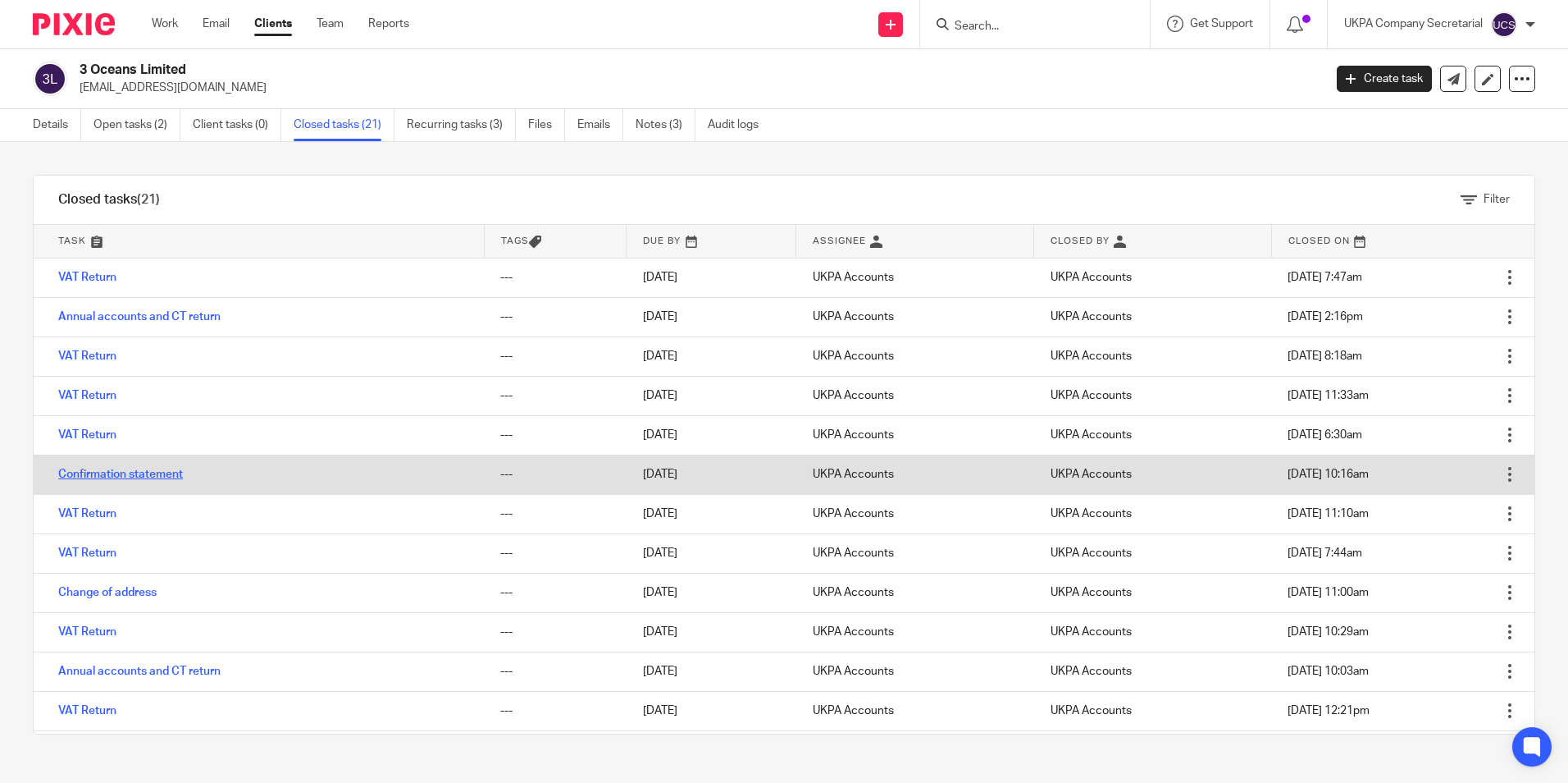
click at [94, 470] on link "Confirmation statement" at bounding box center [120, 475] width 124 height 12
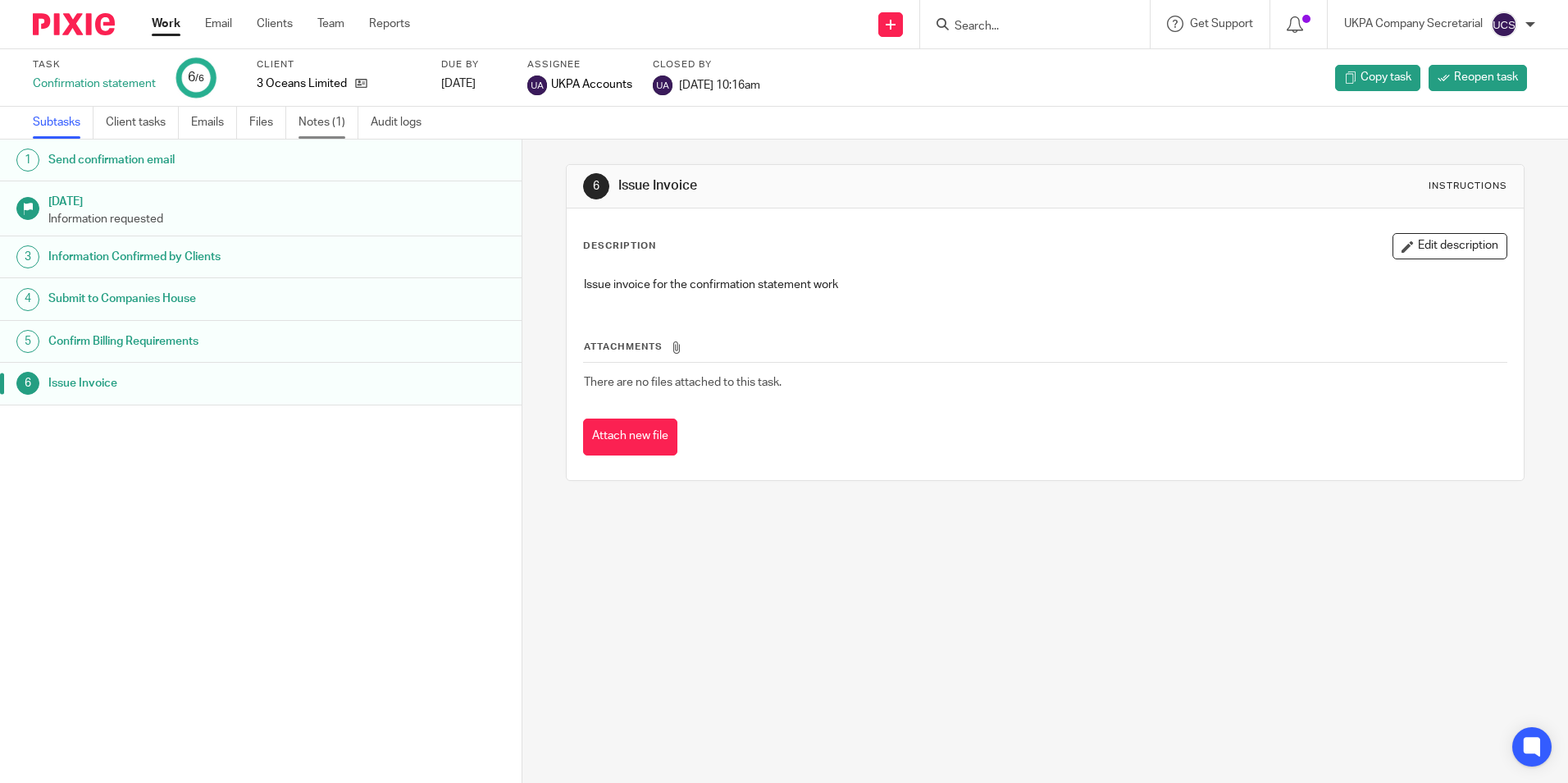
click at [326, 122] on link "Notes (1)" at bounding box center [328, 122] width 60 height 32
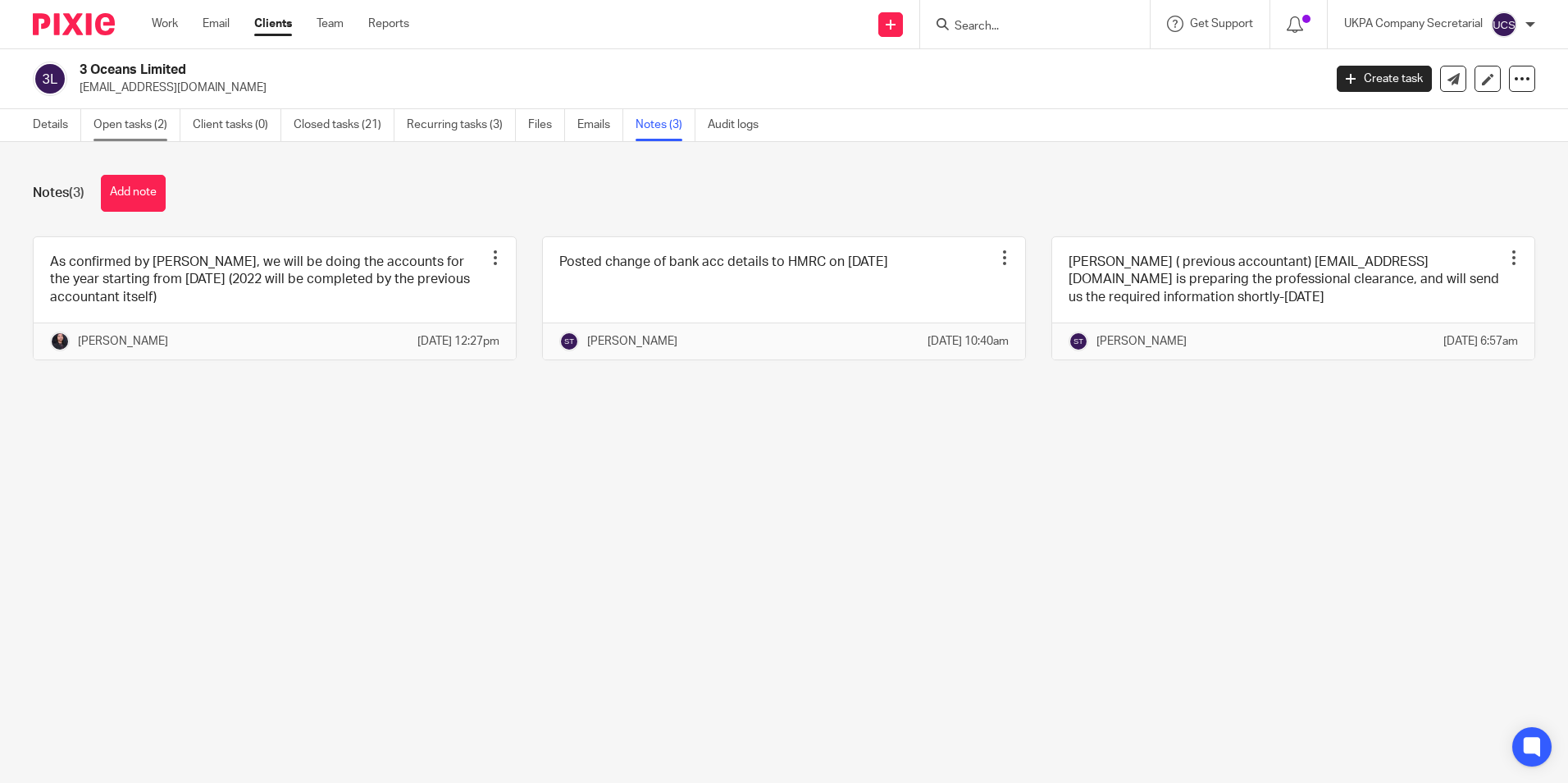
click at [154, 122] on link "Open tasks (2)" at bounding box center [137, 124] width 87 height 32
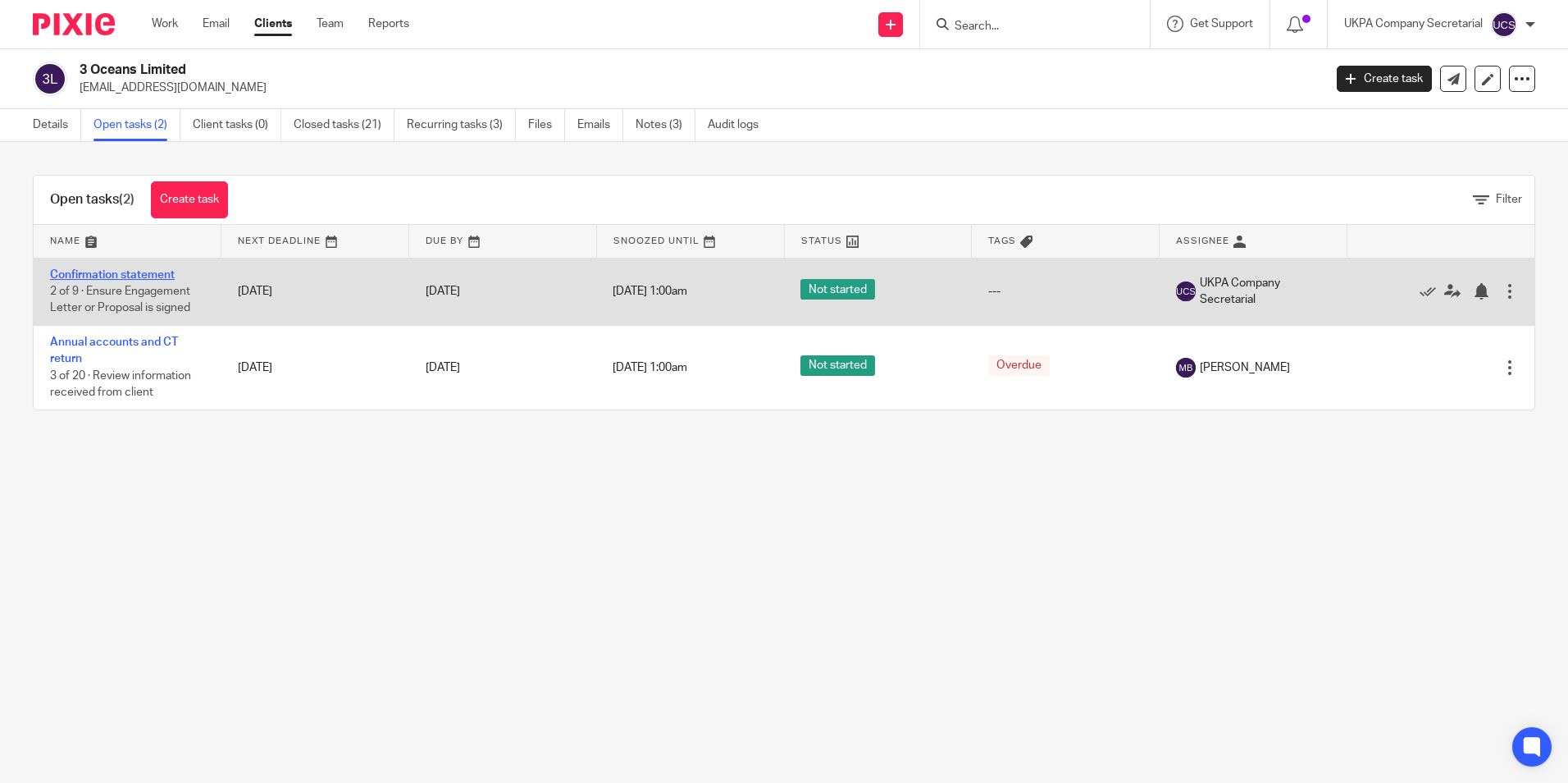
click at [99, 271] on link "Confirmation statement" at bounding box center [112, 275] width 124 height 12
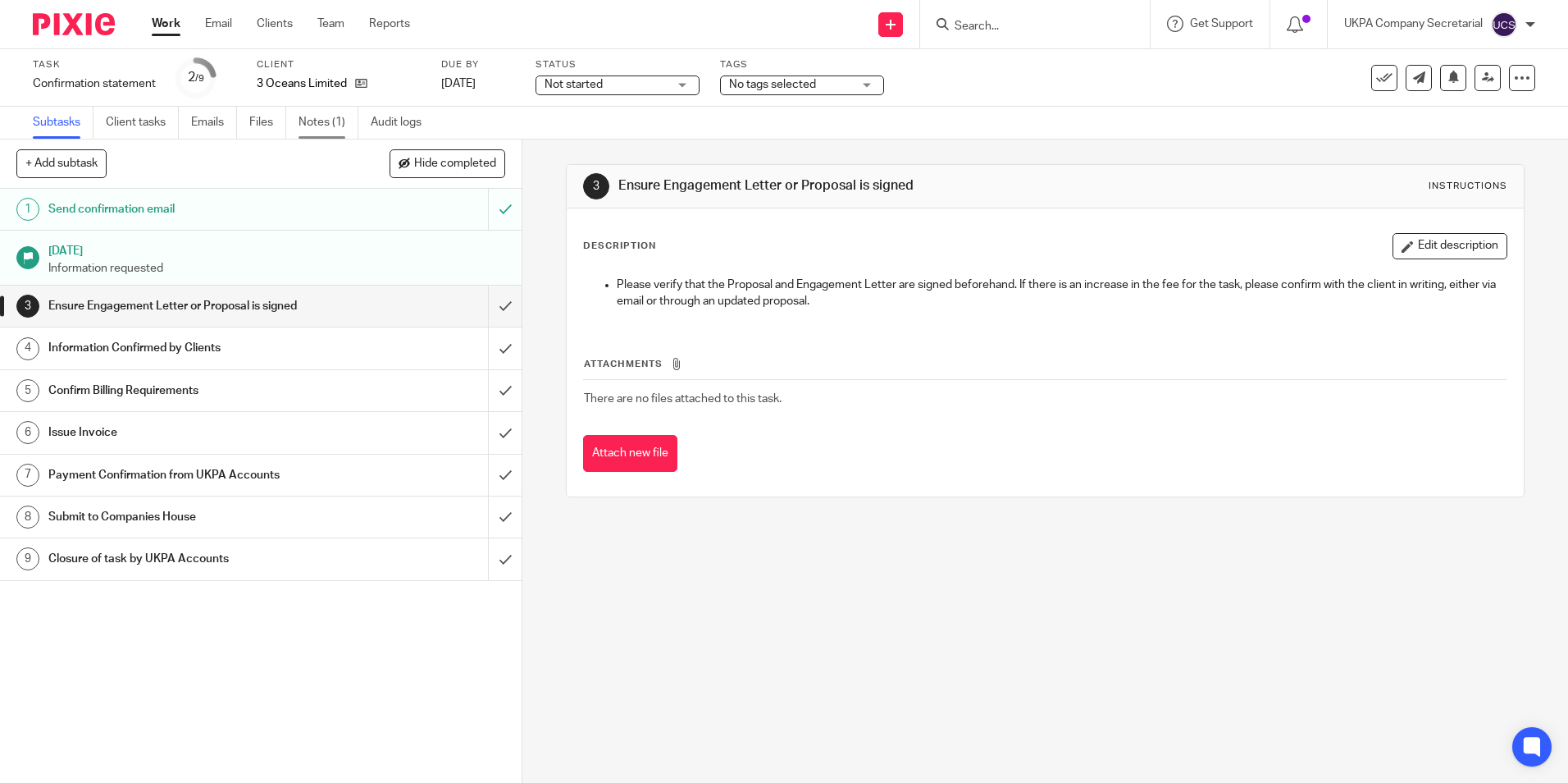
click at [314, 121] on link "Notes (1)" at bounding box center [328, 122] width 60 height 32
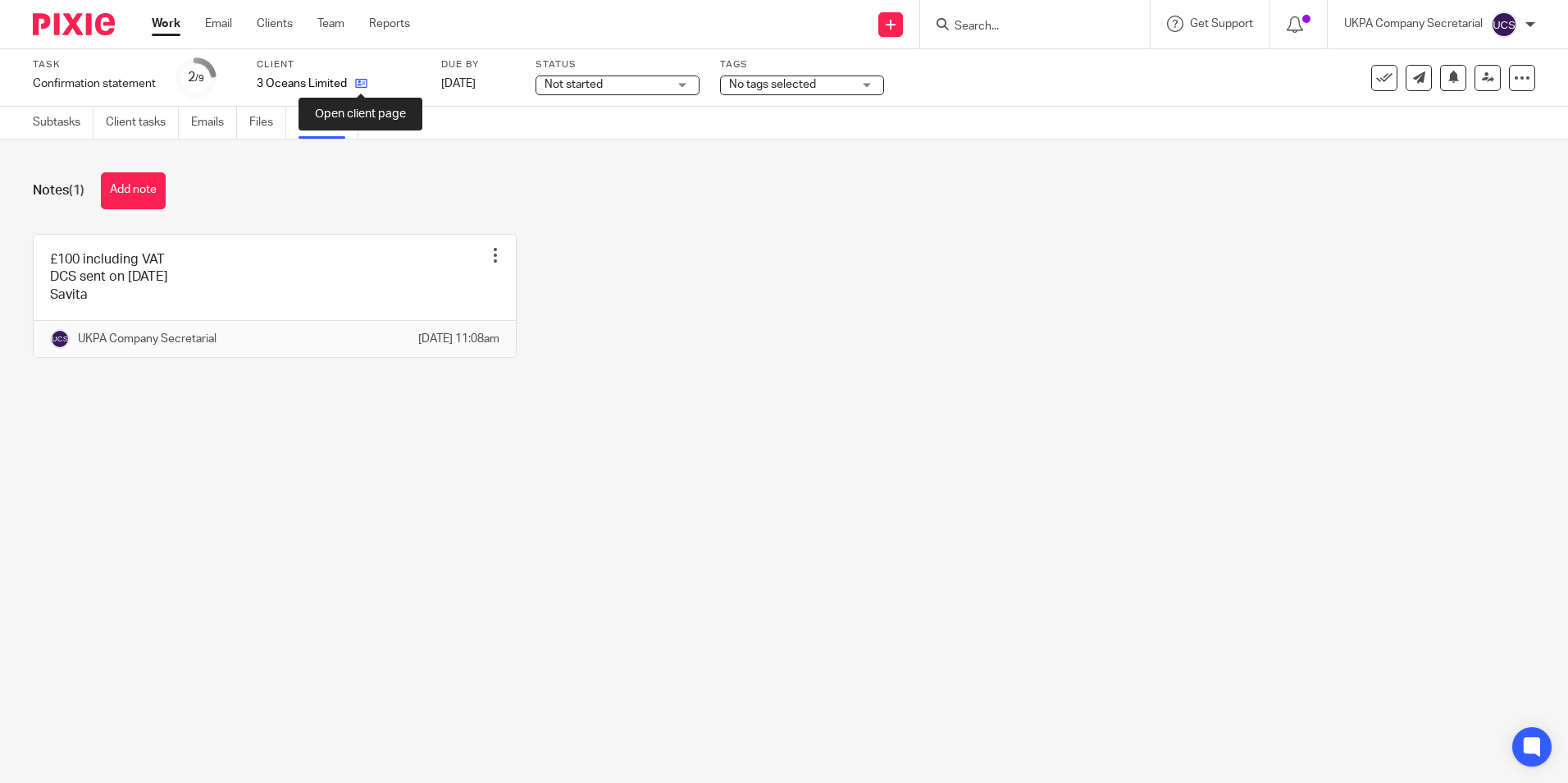
click at [357, 78] on icon at bounding box center [361, 83] width 13 height 13
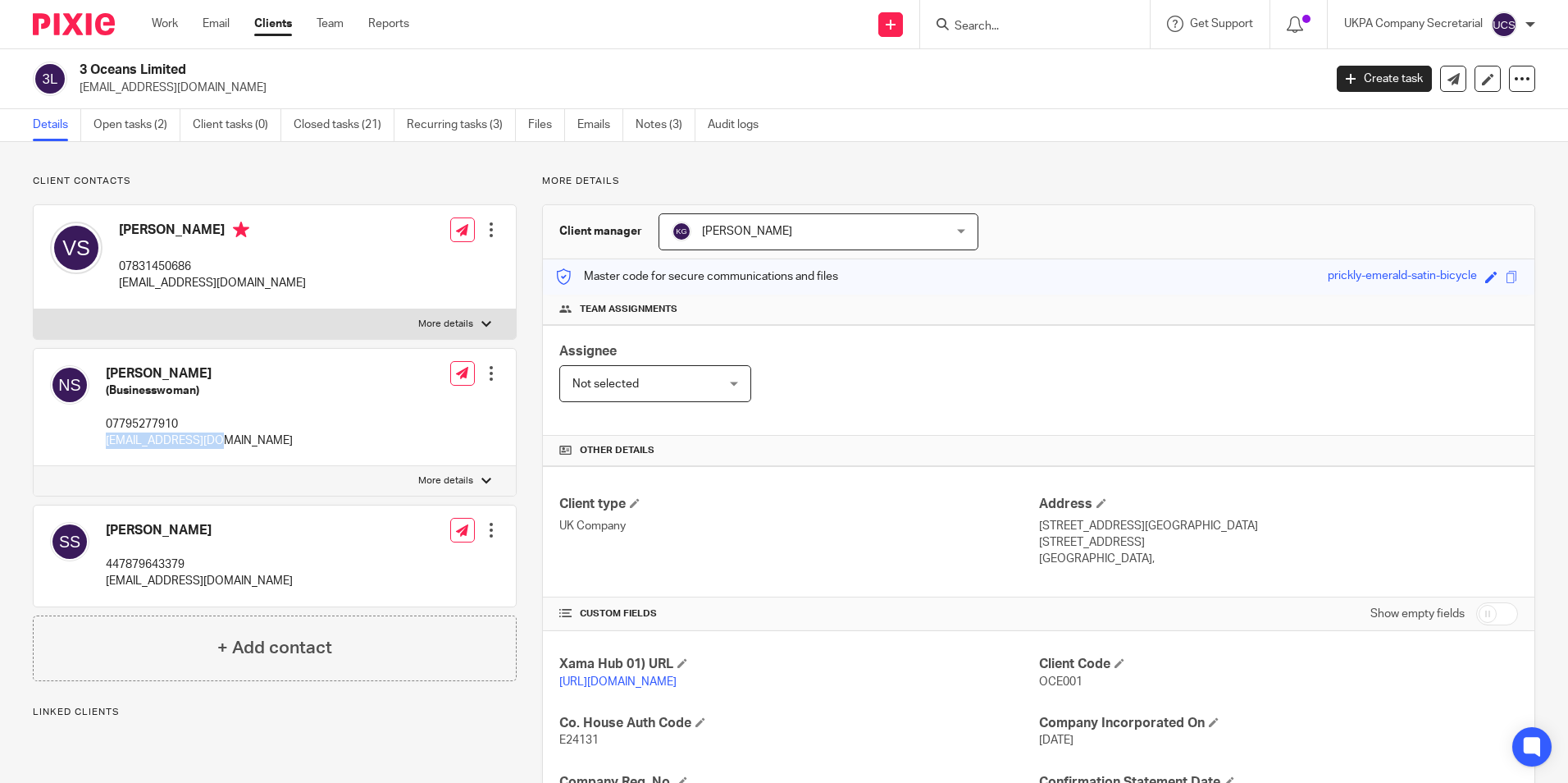
drag, startPoint x: 221, startPoint y: 438, endPoint x: 99, endPoint y: 447, distance: 122.3
click at [99, 447] on div "[PERSON_NAME] (Businesswoman) 07795277910 [EMAIL_ADDRESS][DOMAIN_NAME] Edit con…" at bounding box center [274, 407] width 482 height 118
copy p "[EMAIL_ADDRESS][DOMAIN_NAME]"
drag, startPoint x: 246, startPoint y: 582, endPoint x: 98, endPoint y: 588, distance: 148.1
click at [98, 588] on div "Sonia Shah 447879643379 soniashah19@hotmail.com Edit contact Create client from…" at bounding box center [274, 555] width 482 height 100
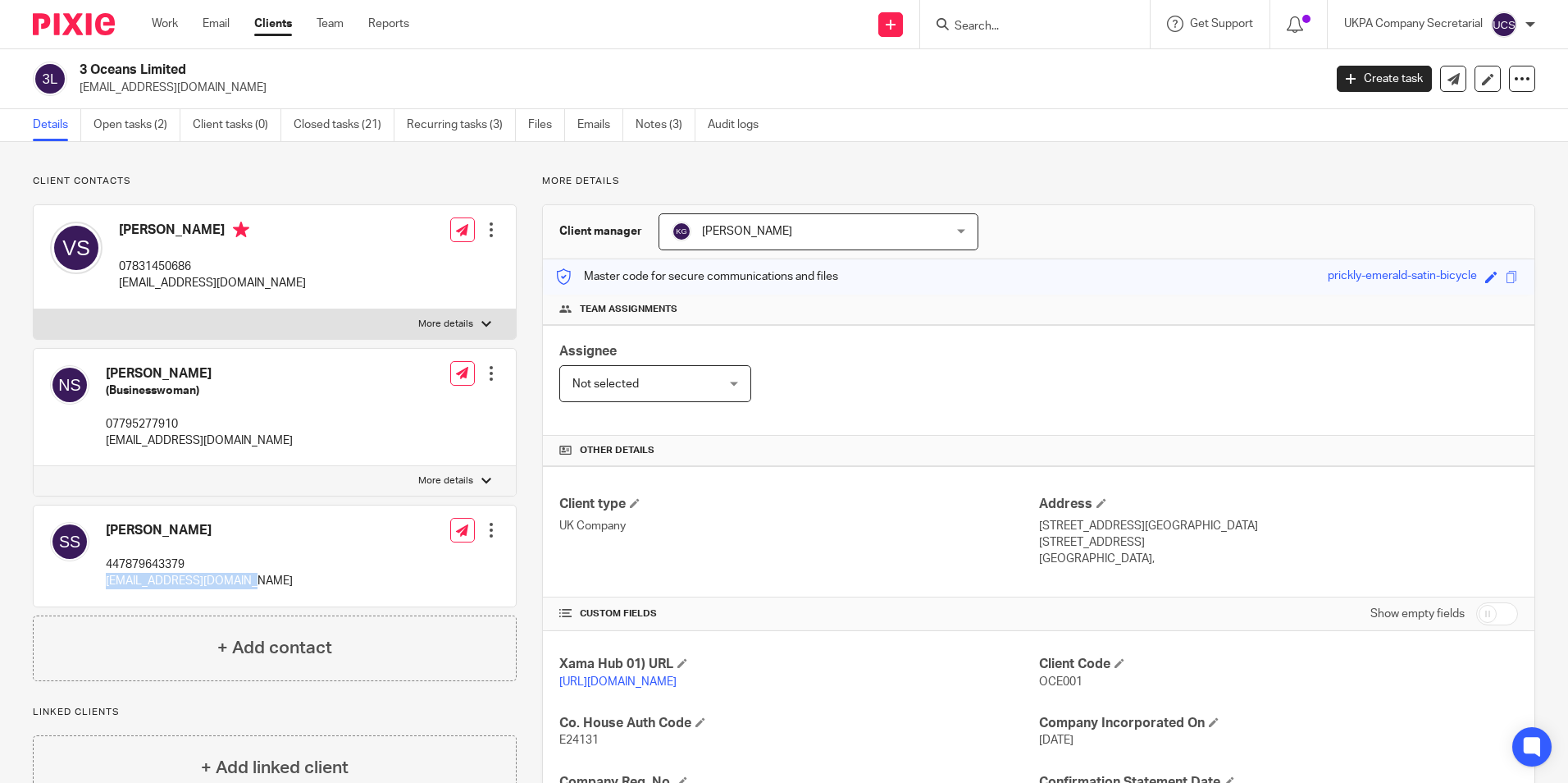
copy p "soniashah19@hotmail.com"
click at [1036, 33] on input "Search" at bounding box center [1026, 26] width 148 height 15
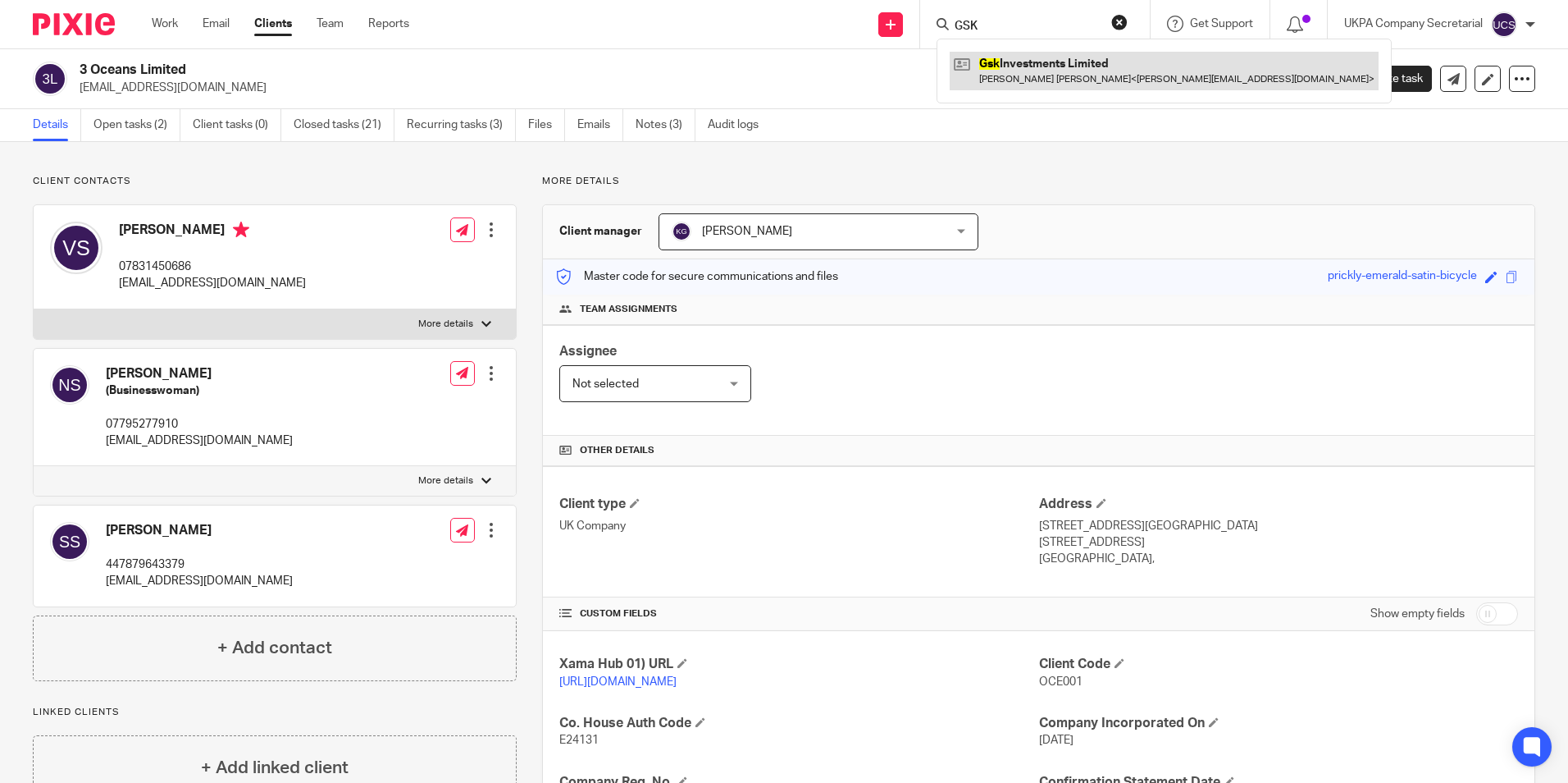
type input "GSK"
click at [1061, 54] on link at bounding box center [1164, 70] width 428 height 38
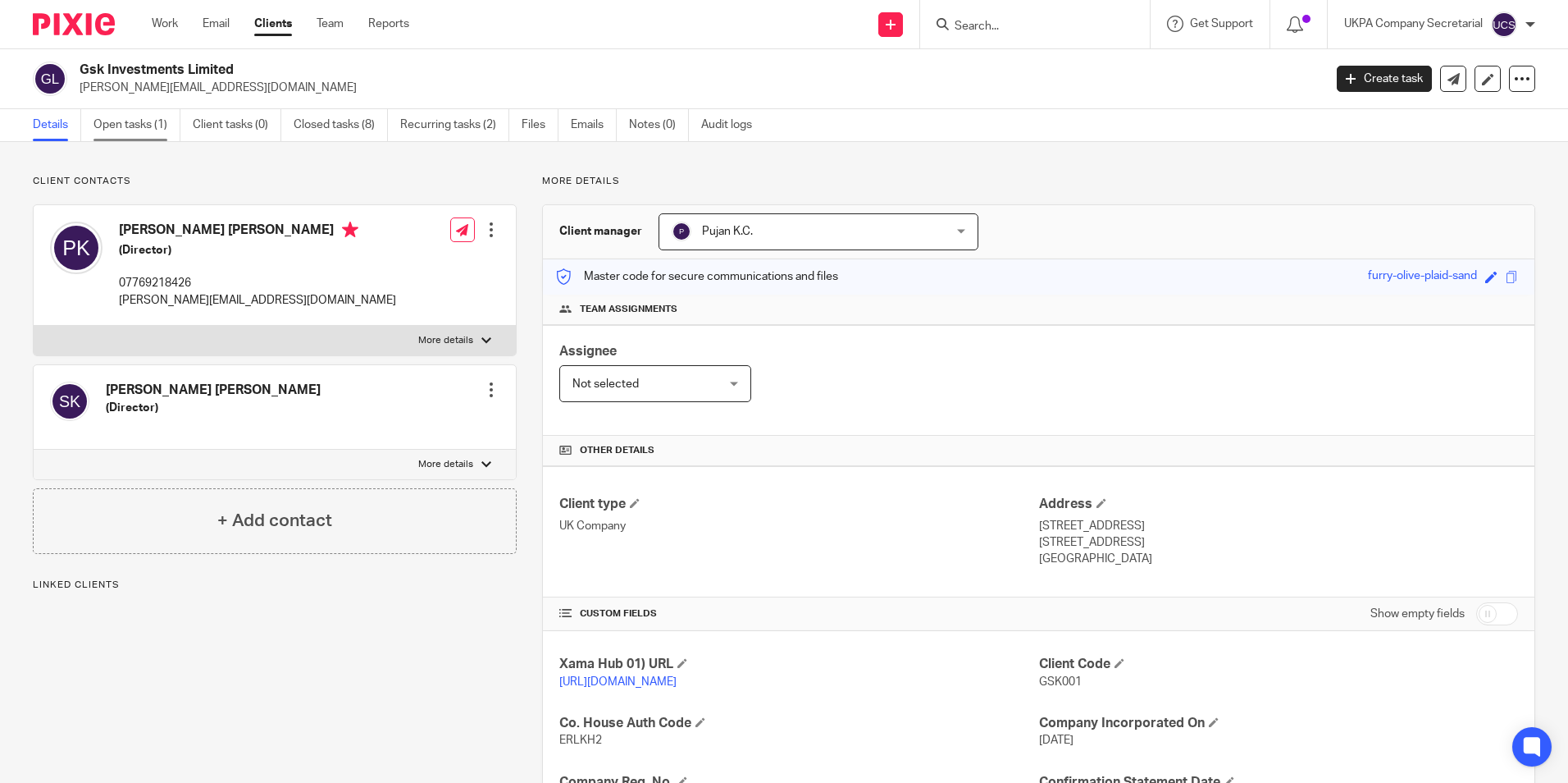
click at [115, 119] on link "Open tasks (1)" at bounding box center [137, 124] width 87 height 32
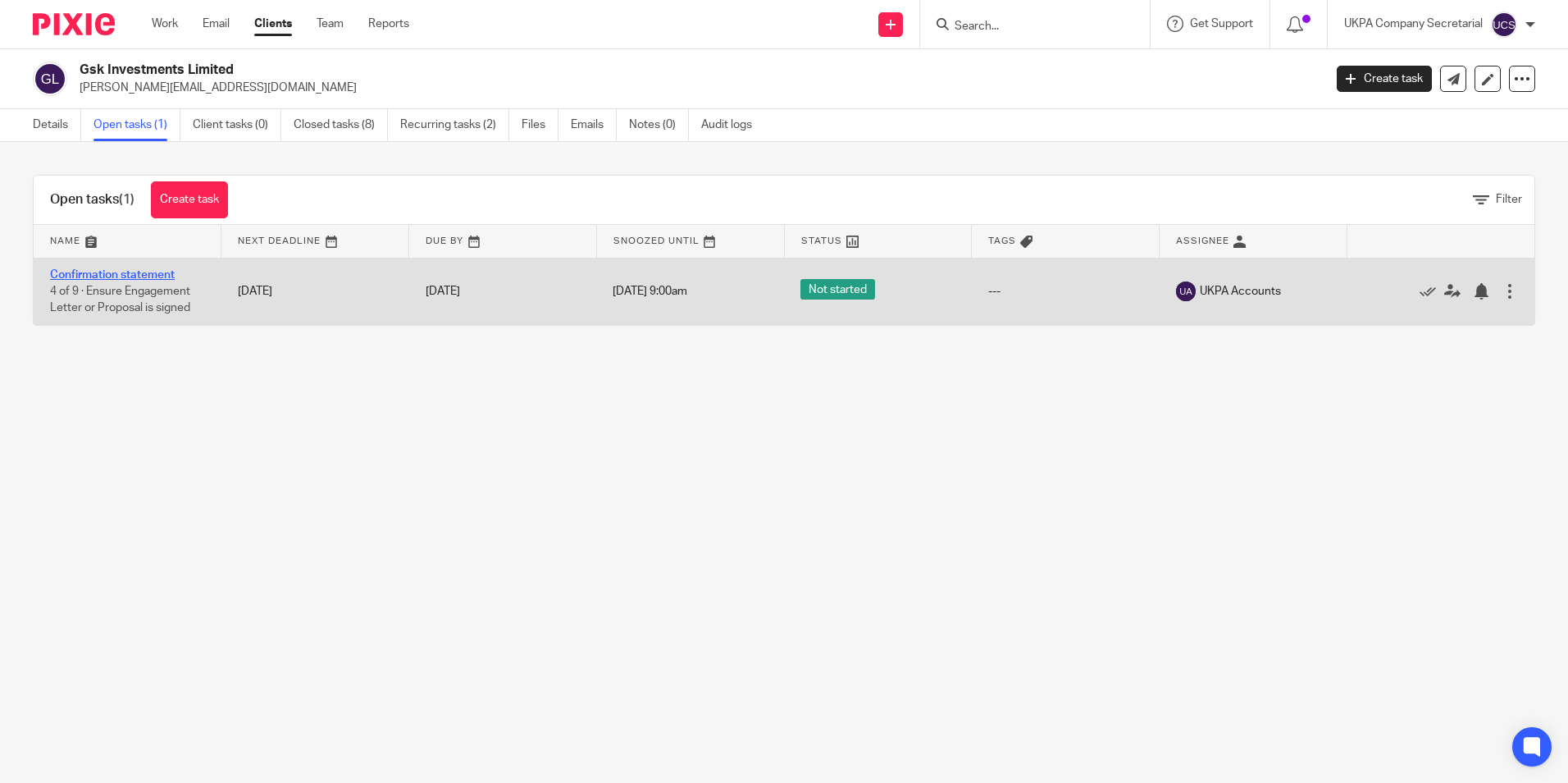
click at [108, 271] on link "Confirmation statement" at bounding box center [112, 275] width 124 height 12
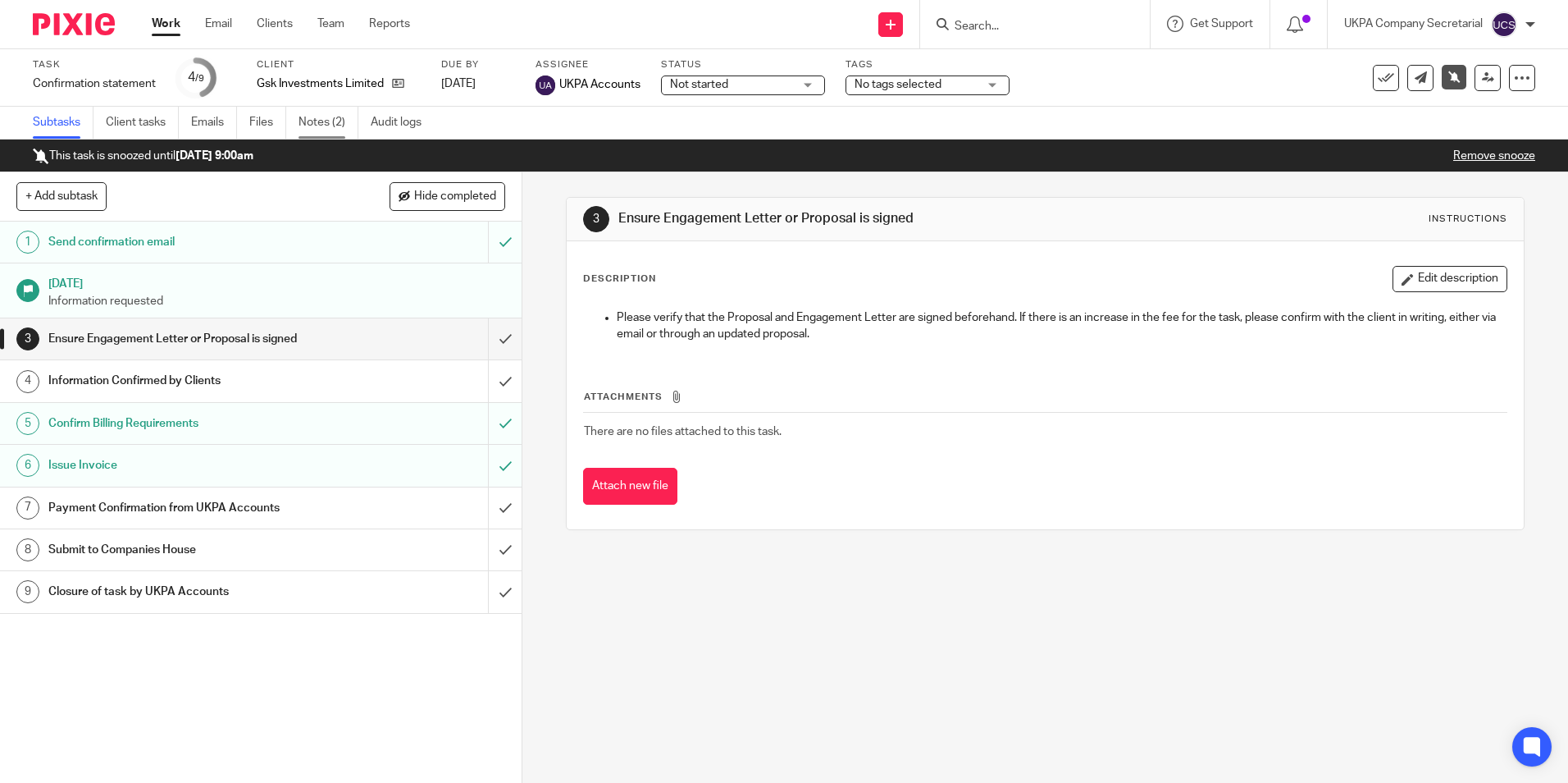
click at [309, 124] on link "Notes (2)" at bounding box center [328, 122] width 60 height 32
click at [320, 129] on link "Notes (2)" at bounding box center [328, 122] width 60 height 32
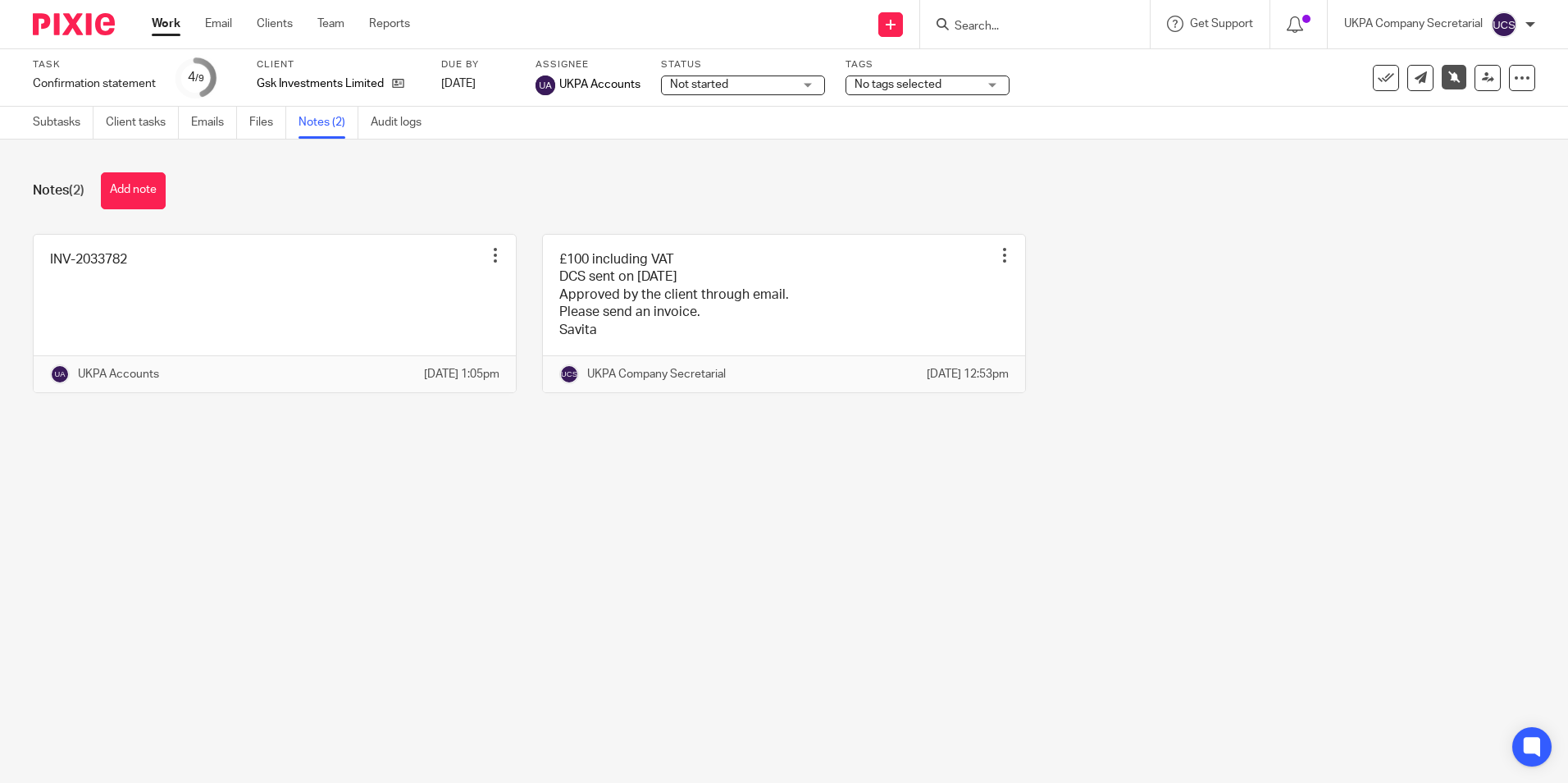
click at [803, 86] on div "Not started Not started" at bounding box center [743, 85] width 164 height 20
click at [741, 141] on li "In progress" at bounding box center [742, 145] width 162 height 33
click at [538, 205] on div "Notes (2) Add note" at bounding box center [784, 191] width 1502 height 37
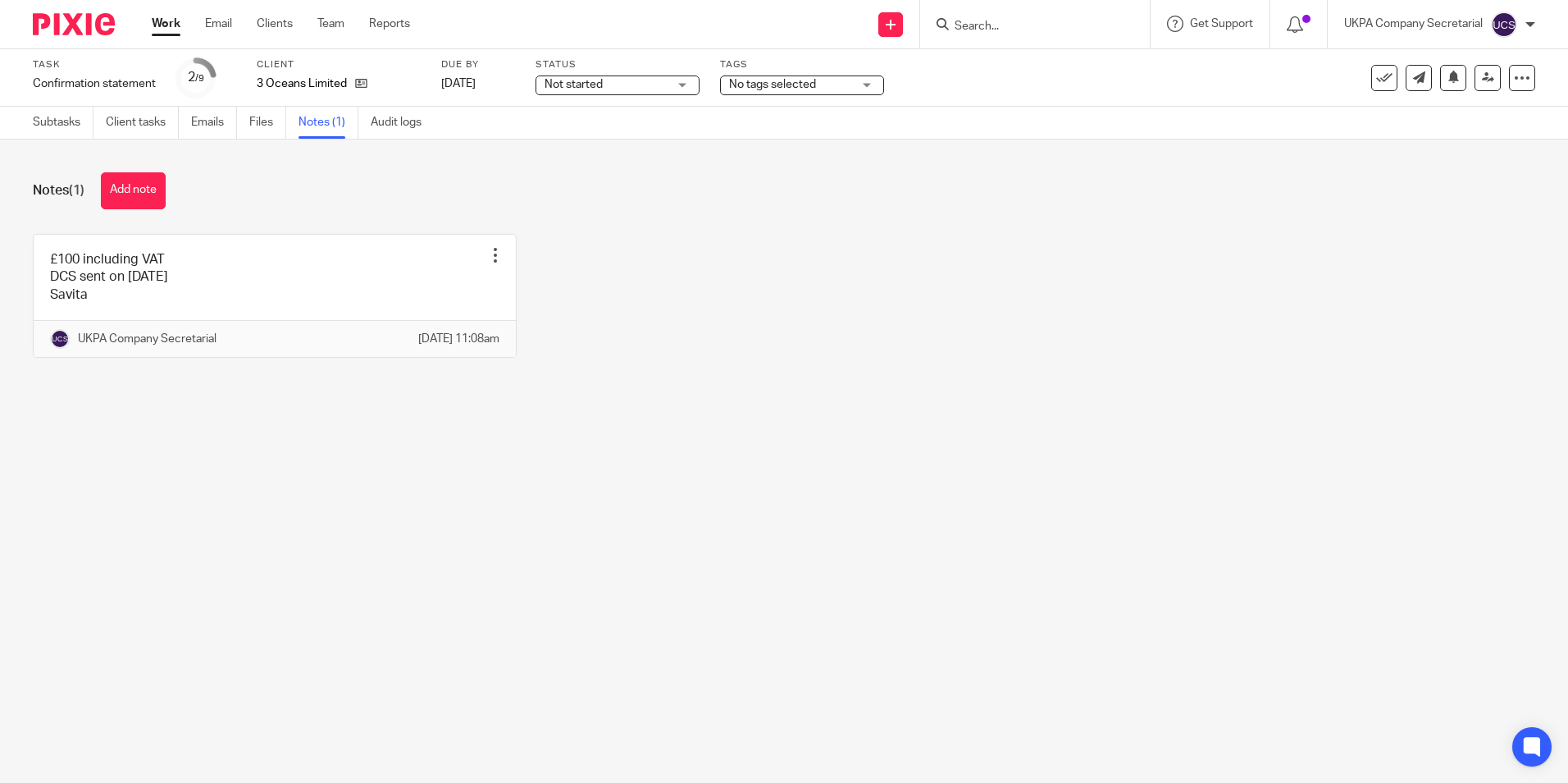
click at [677, 87] on div "Not started Not started" at bounding box center [617, 85] width 164 height 20
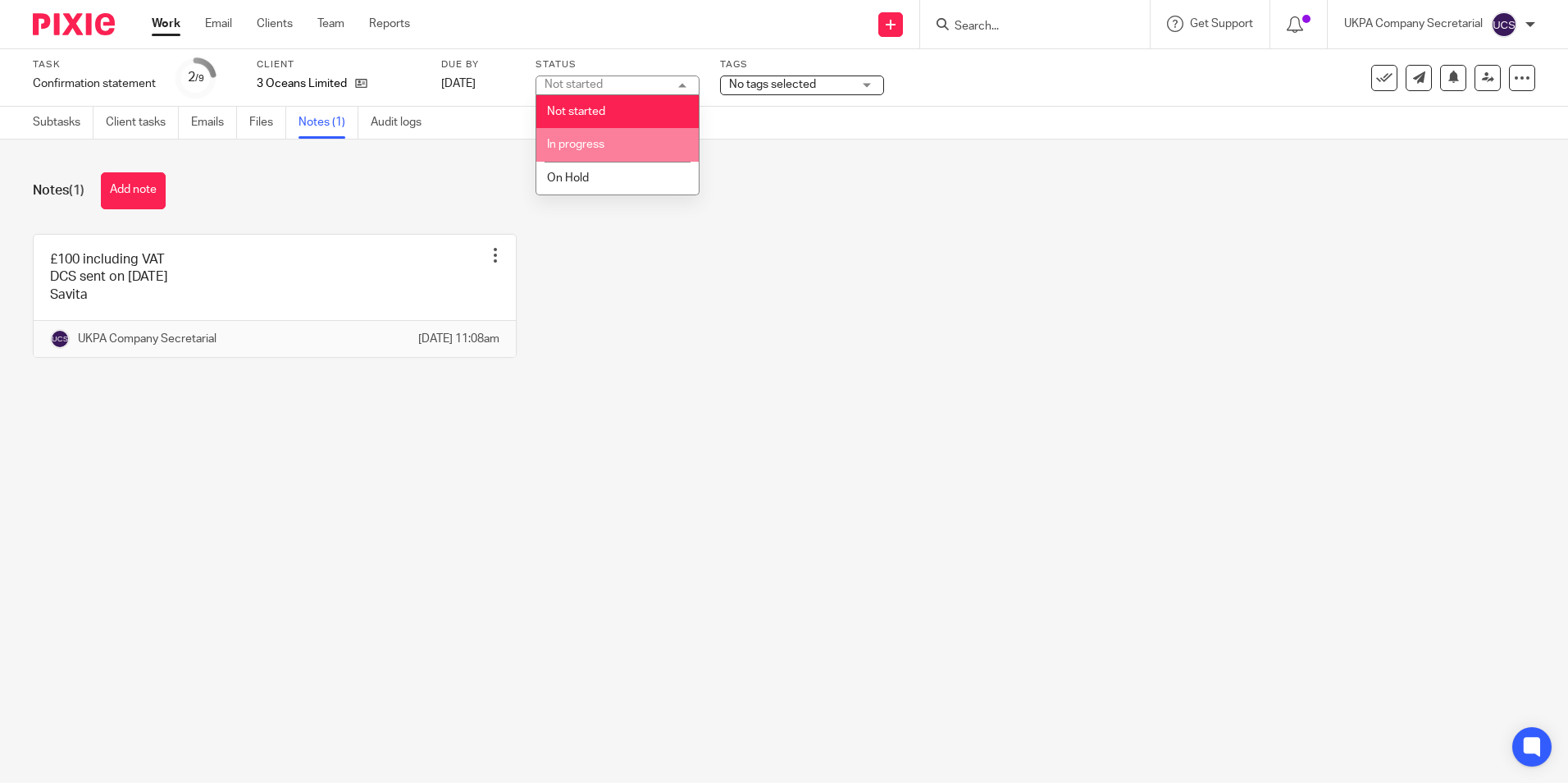
click at [636, 142] on li "In progress" at bounding box center [617, 145] width 162 height 33
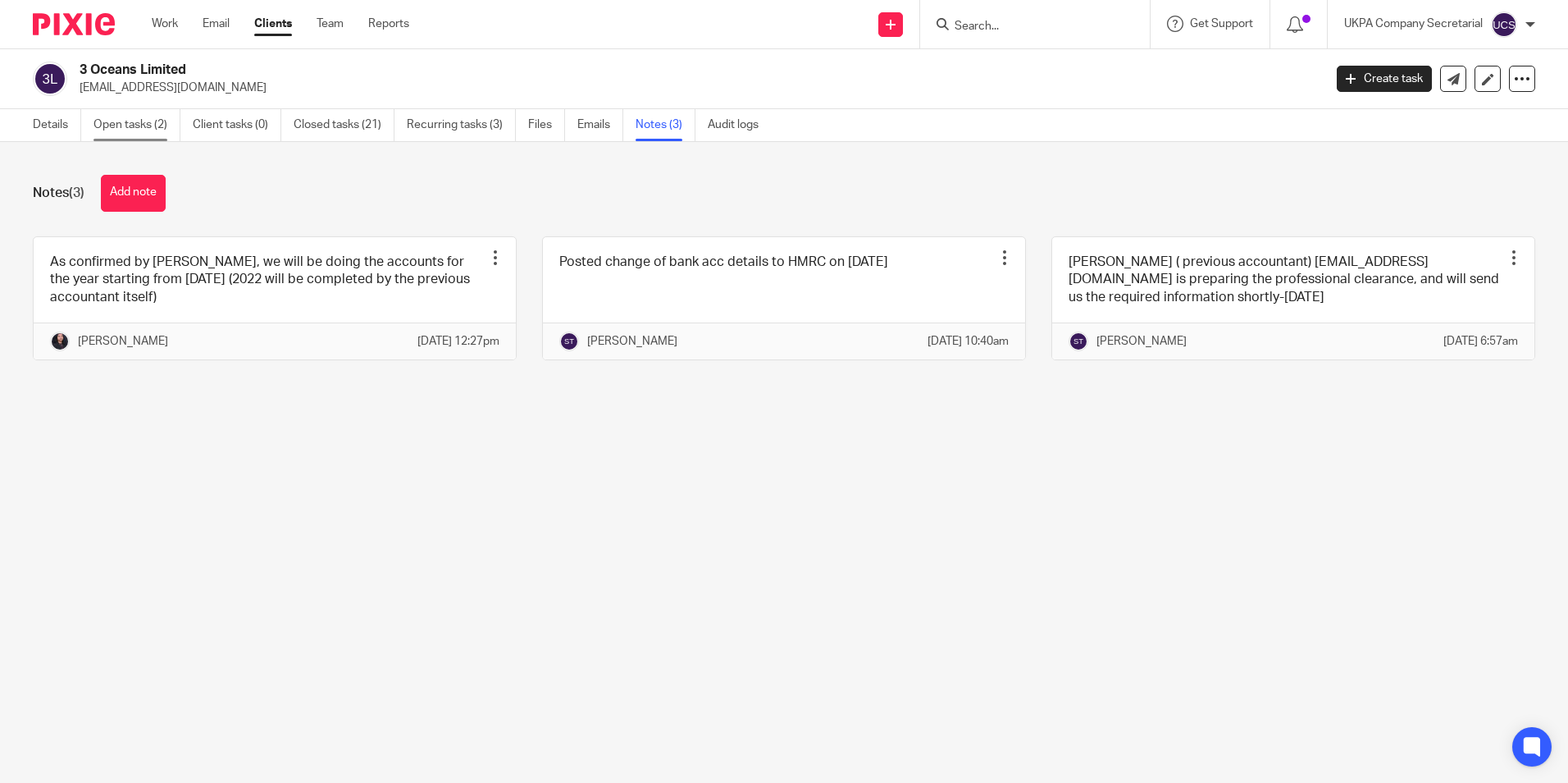
click at [134, 131] on link "Open tasks (2)" at bounding box center [137, 124] width 87 height 32
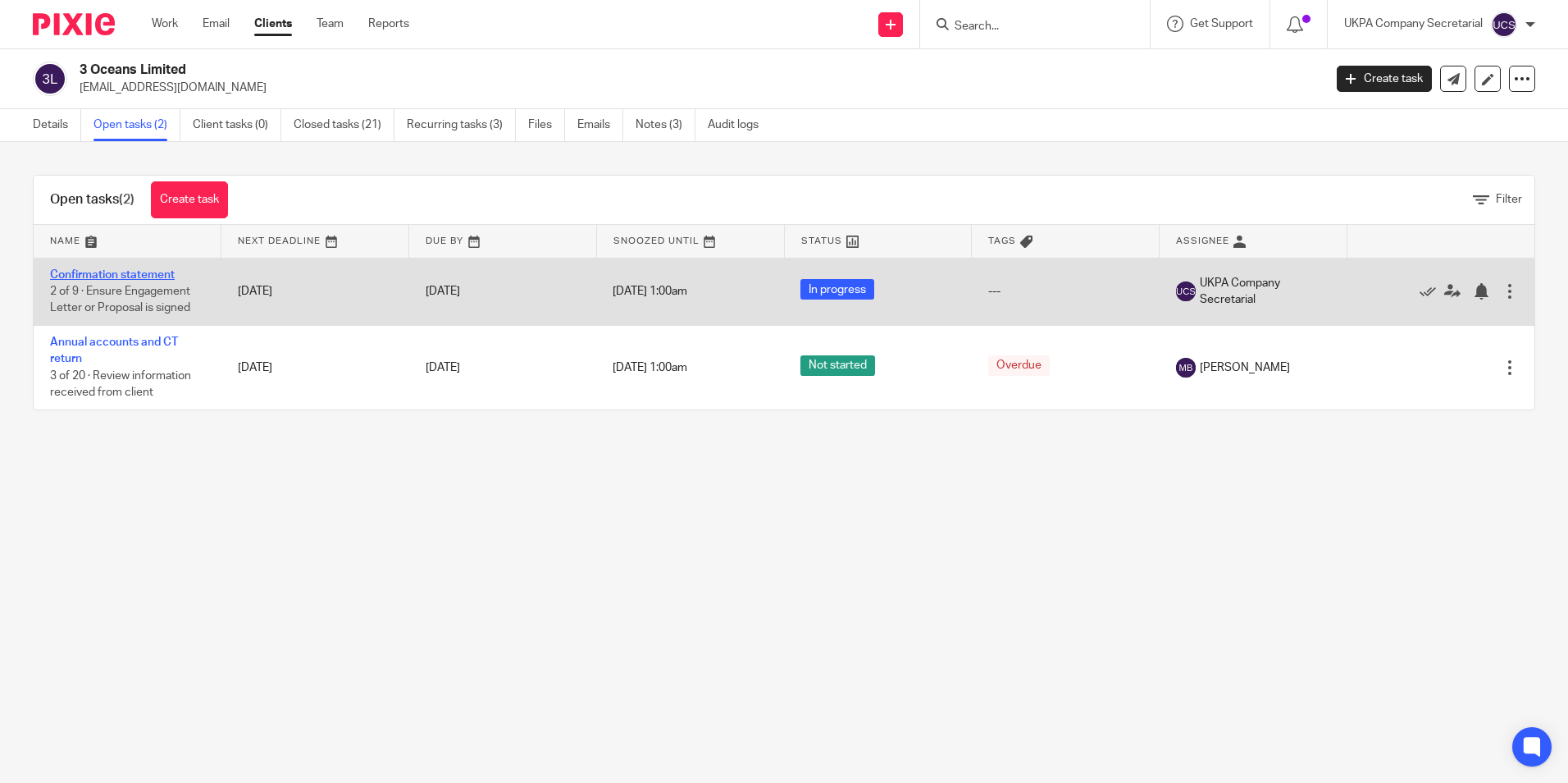
click at [131, 276] on link "Confirmation statement" at bounding box center [112, 275] width 124 height 12
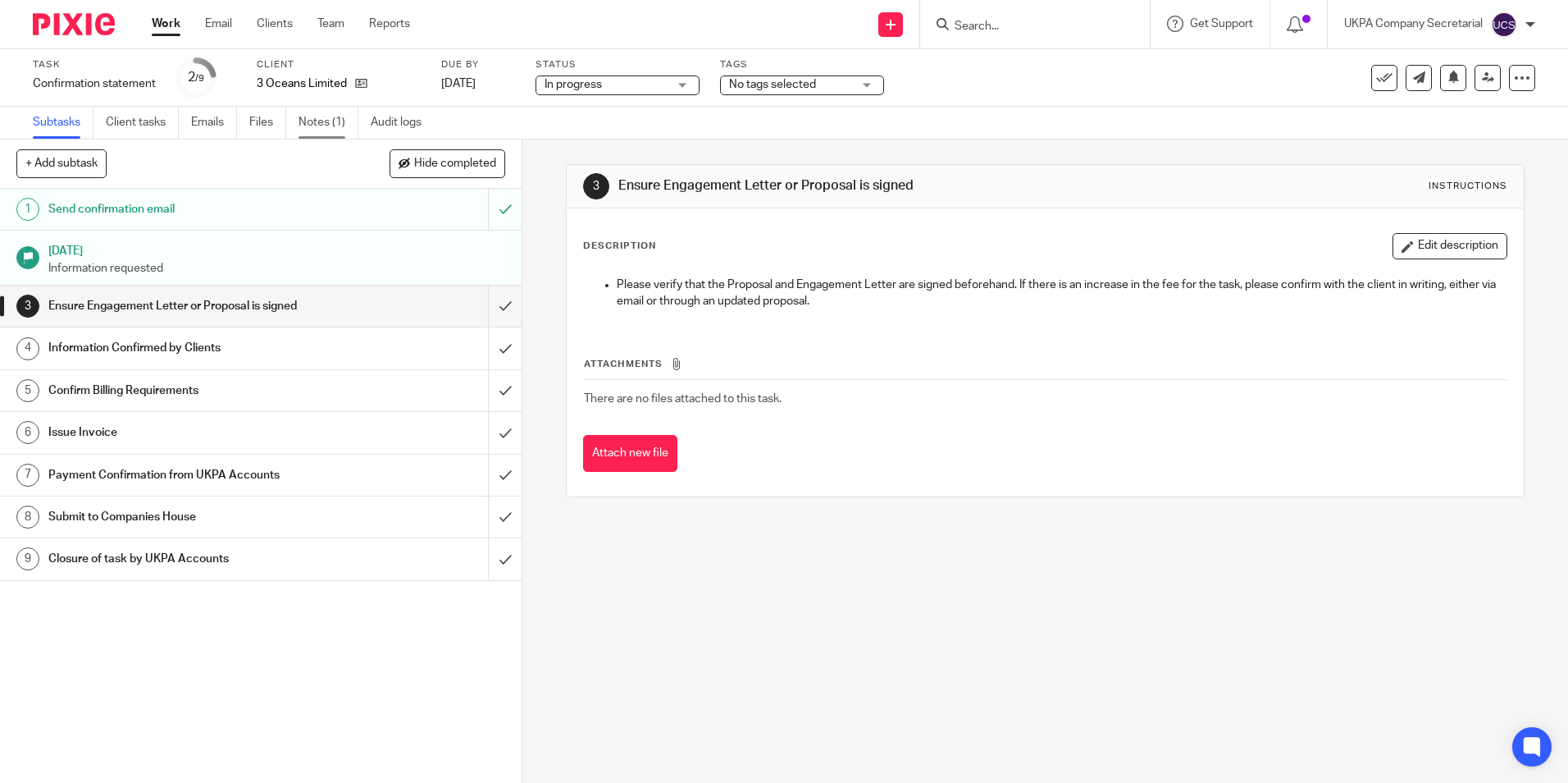
click at [331, 123] on link "Notes (1)" at bounding box center [328, 122] width 60 height 32
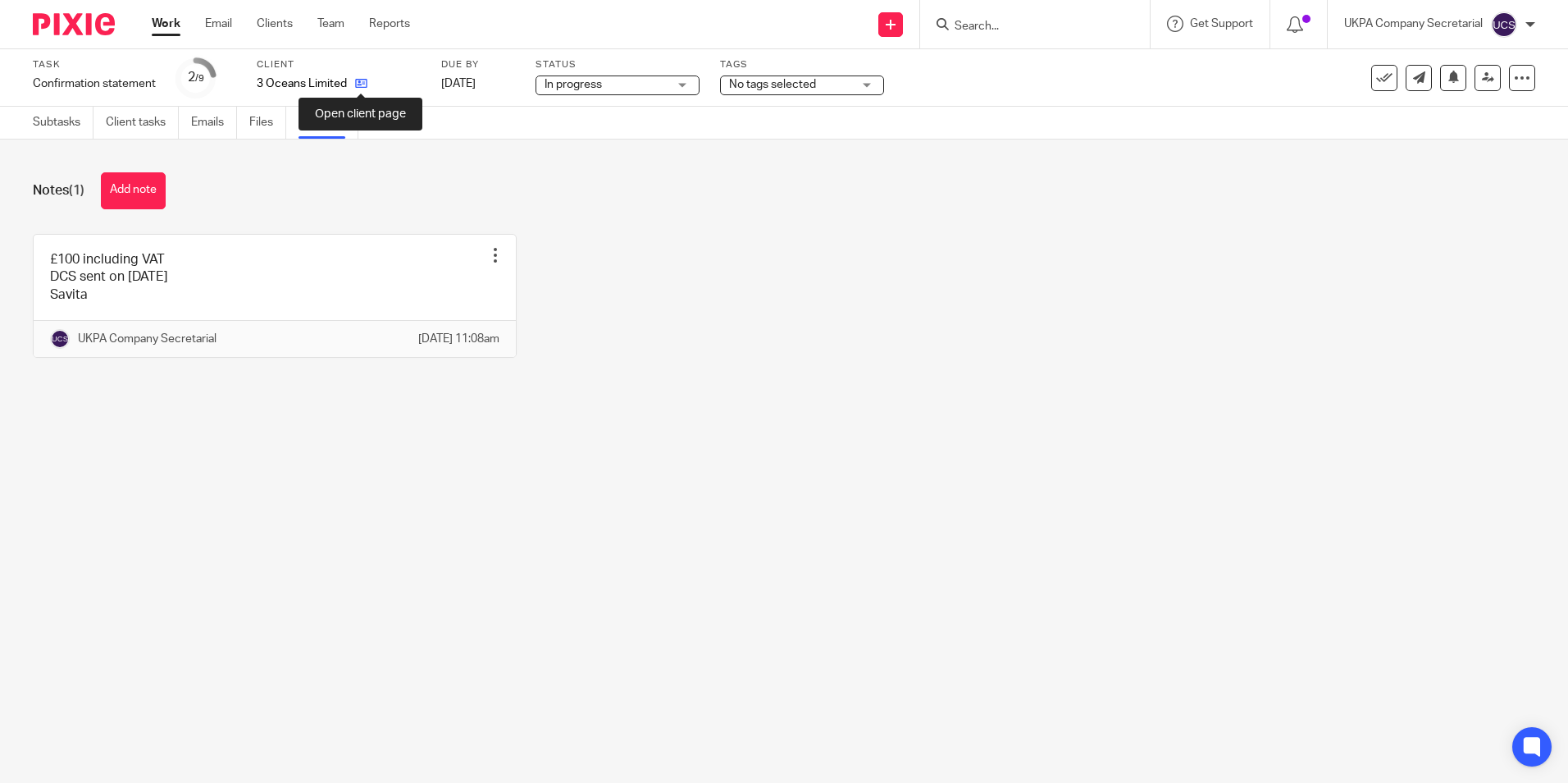
click at [355, 89] on icon at bounding box center [361, 83] width 13 height 13
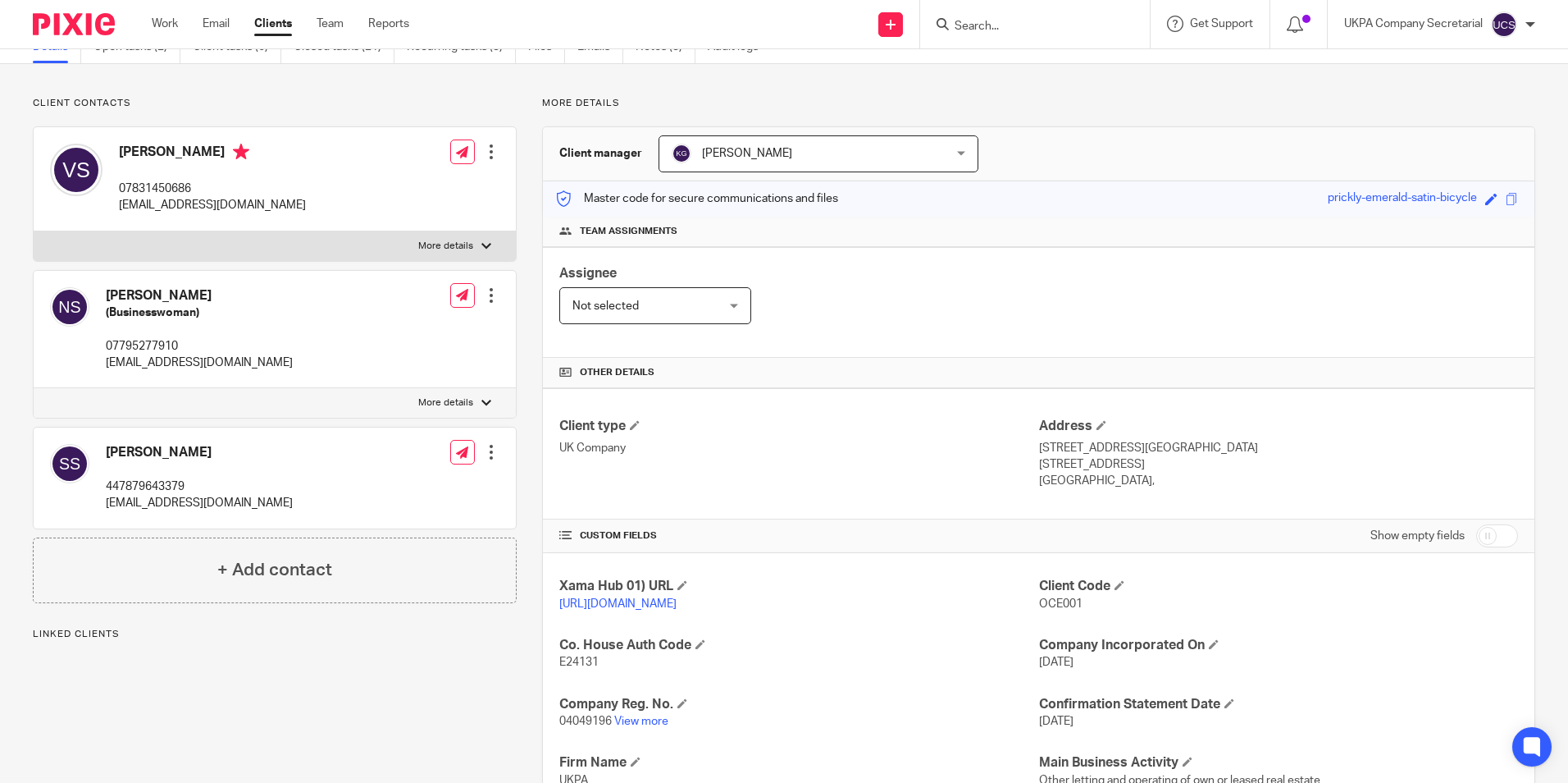
scroll to position [164, 0]
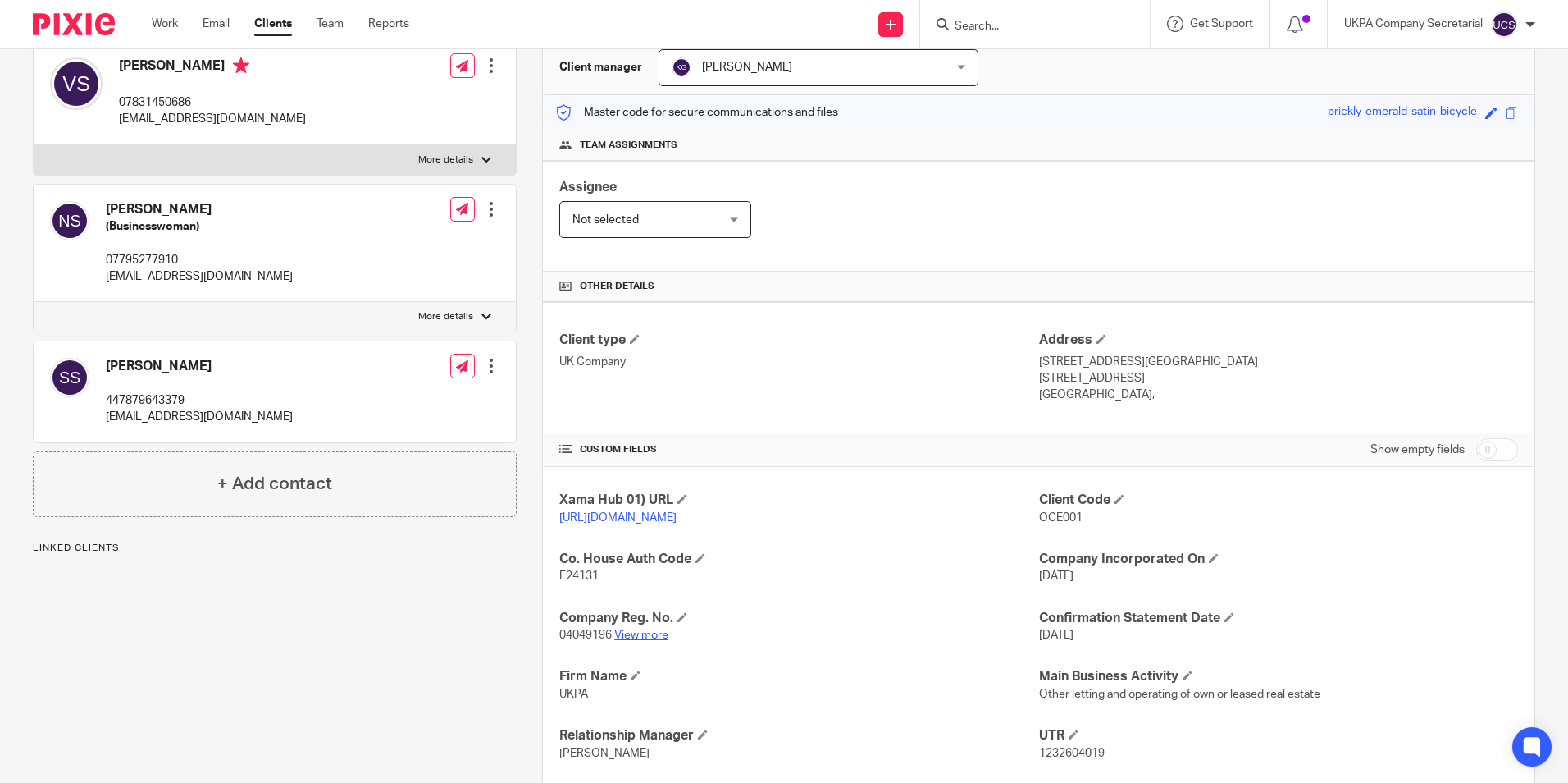
click at [645, 641] on link "View more" at bounding box center [641, 635] width 54 height 12
